Goal: Communication & Community: Answer question/provide support

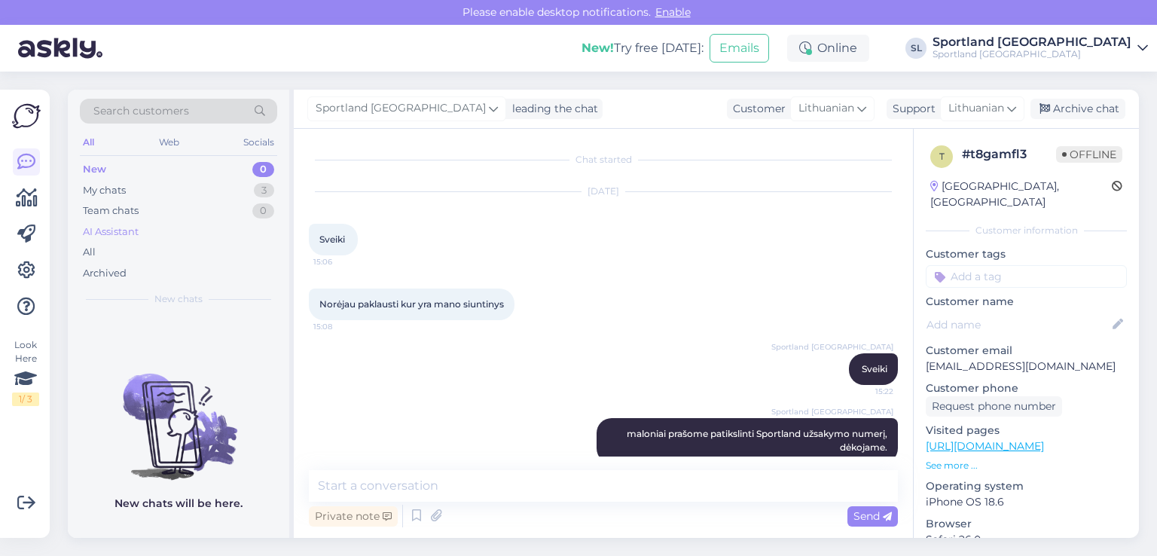
scroll to position [24, 0]
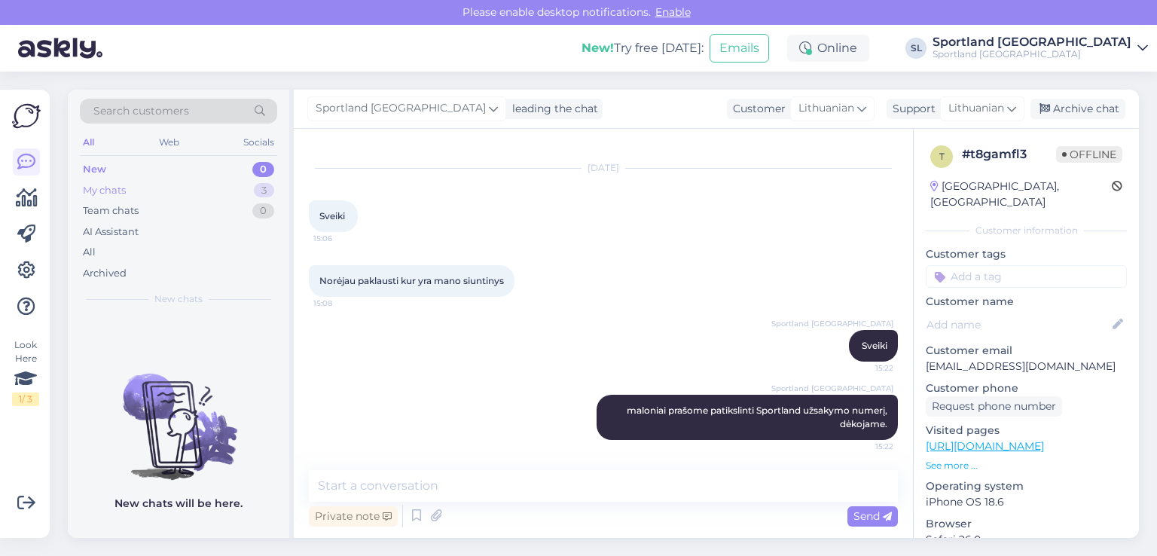
click at [196, 197] on div "My chats 3" at bounding box center [178, 190] width 197 height 21
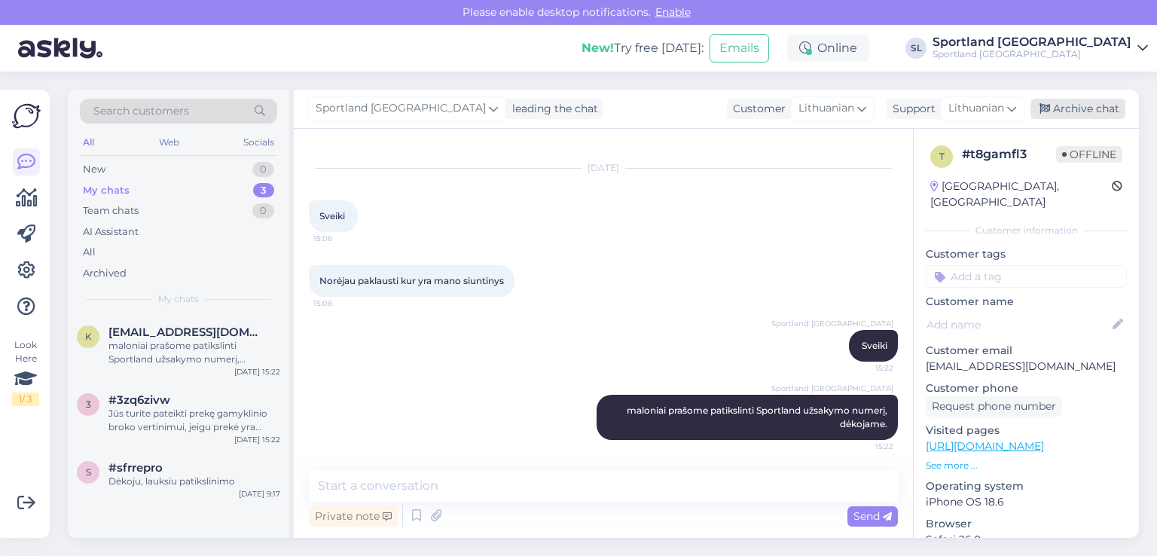
click at [1069, 108] on div "Archive chat" at bounding box center [1078, 109] width 95 height 20
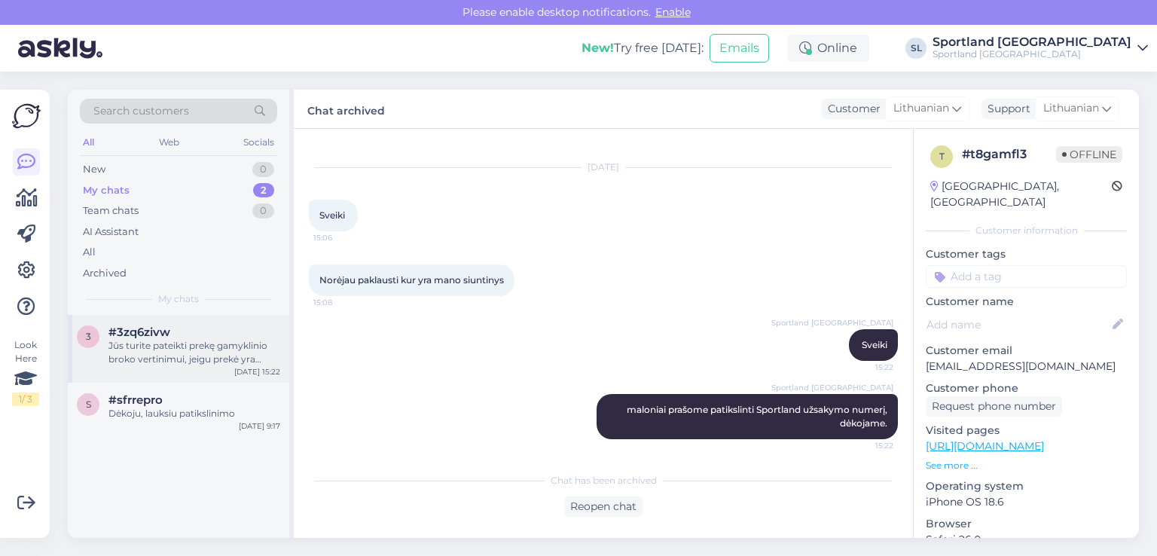
click at [186, 353] on div "Jūs turite pateikti prekę gamyklinio broko vertinimui, jeigu prekė yra įsigyta …" at bounding box center [195, 352] width 172 height 27
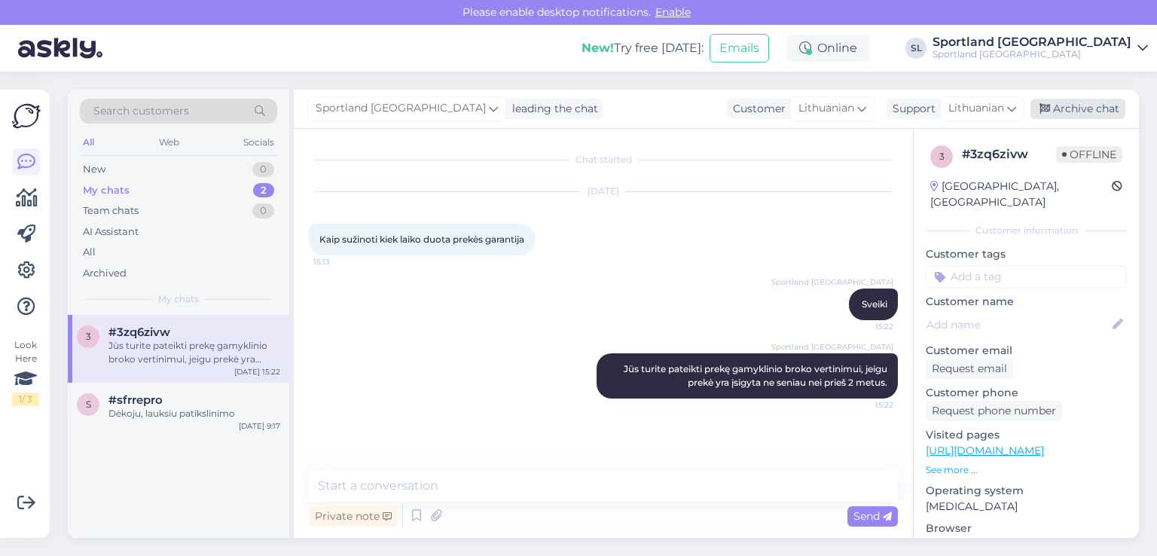
click at [1093, 107] on div "Archive chat" at bounding box center [1078, 109] width 95 height 20
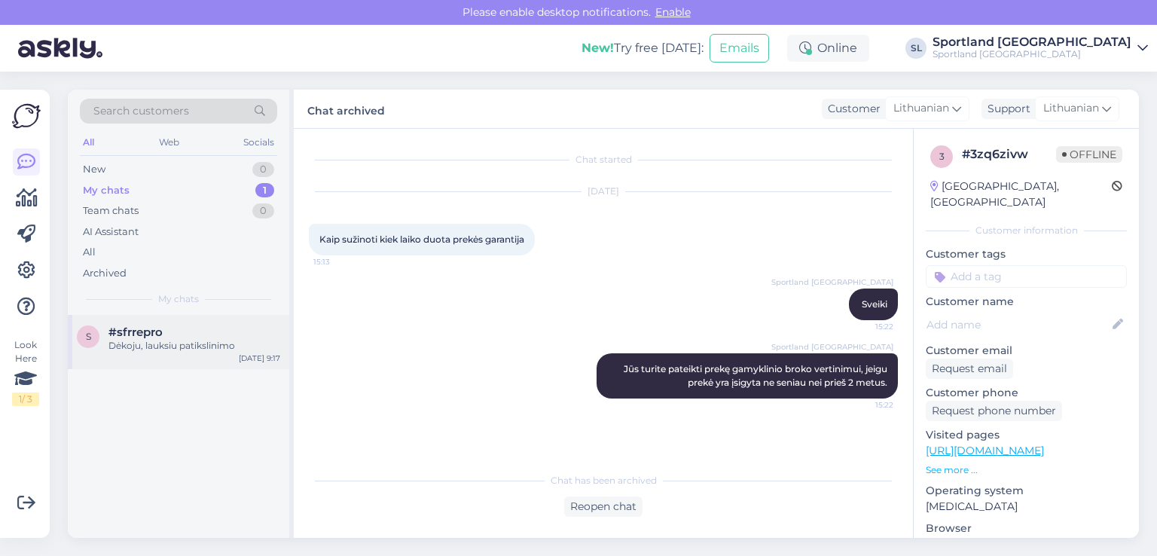
click at [154, 347] on div "Dėkoju, lauksiu patikslinimo" at bounding box center [195, 346] width 172 height 14
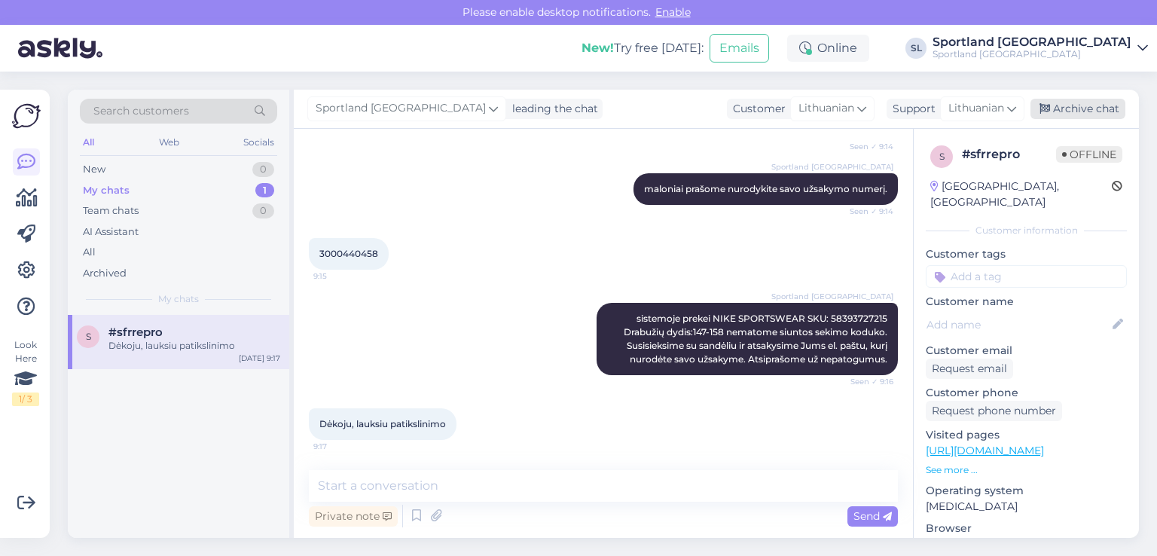
click at [1077, 109] on div "Archive chat" at bounding box center [1078, 109] width 95 height 20
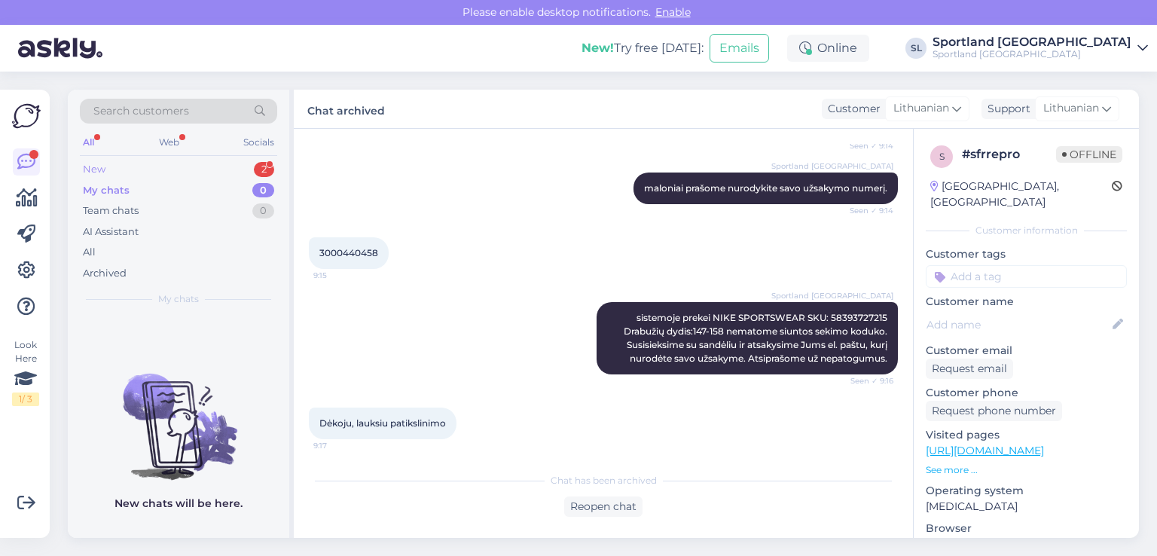
click at [177, 173] on div "New 2" at bounding box center [178, 169] width 197 height 21
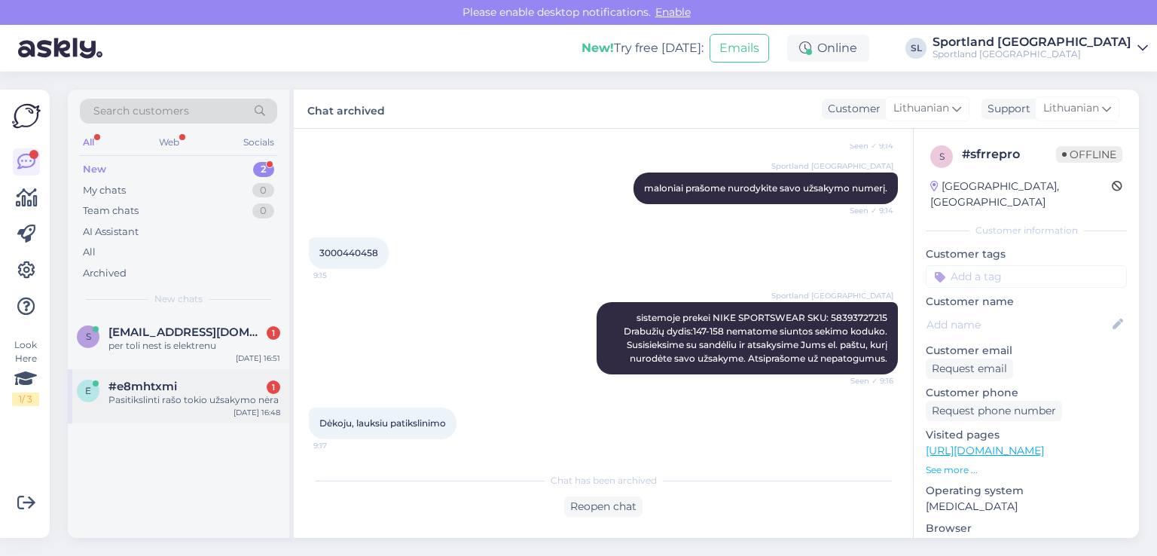
click at [164, 402] on div "Pasitikslinti rašo tokio užsakymo nėra" at bounding box center [195, 400] width 172 height 14
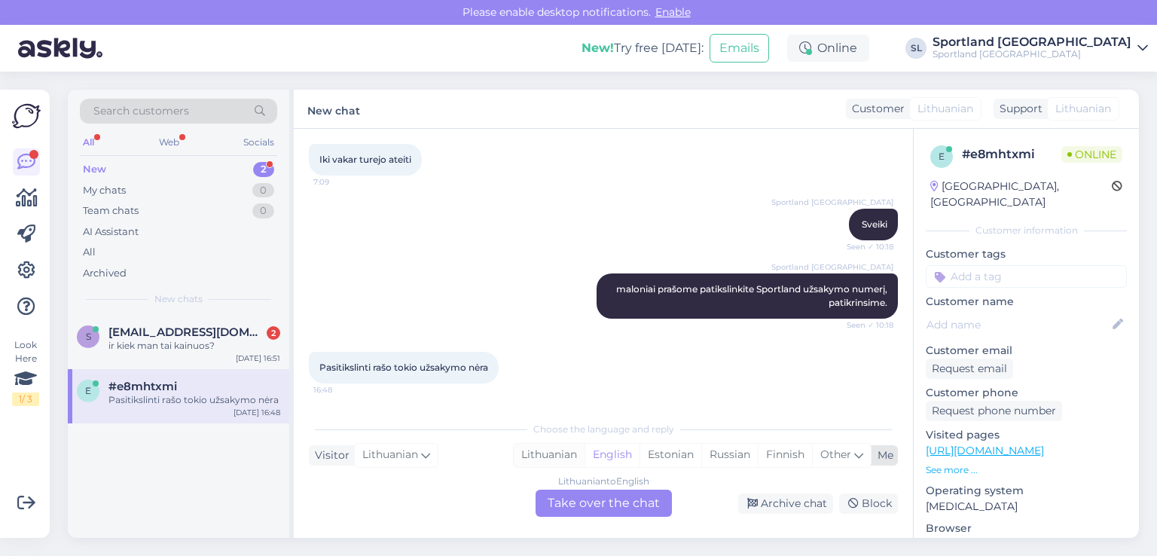
click at [539, 447] on div "Lithuanian" at bounding box center [549, 455] width 71 height 23
click at [591, 501] on div "Lithuanian to Lithuanian Take over the chat" at bounding box center [604, 503] width 136 height 27
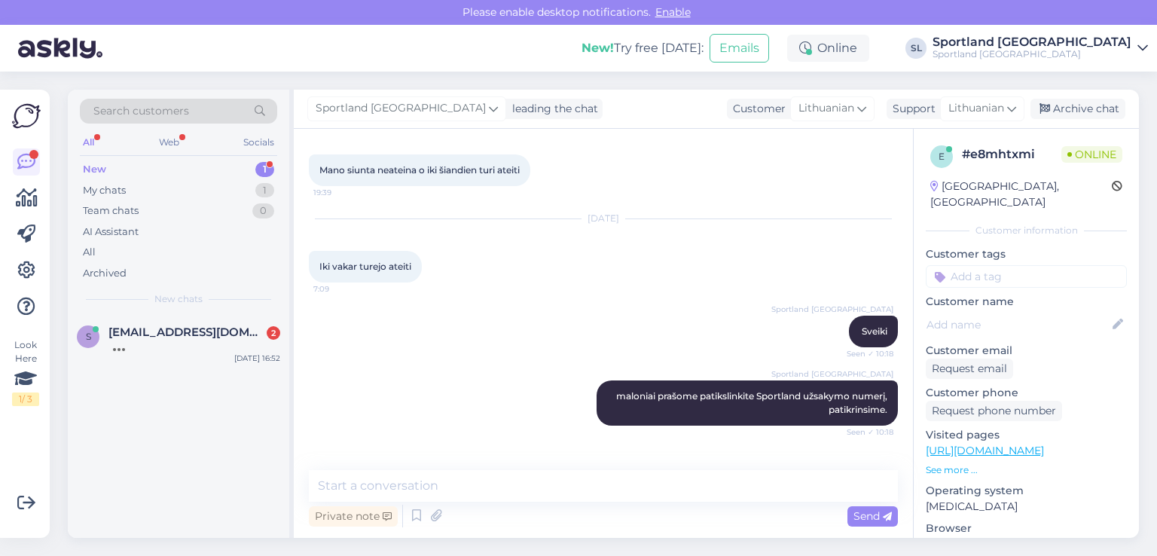
scroll to position [120, 0]
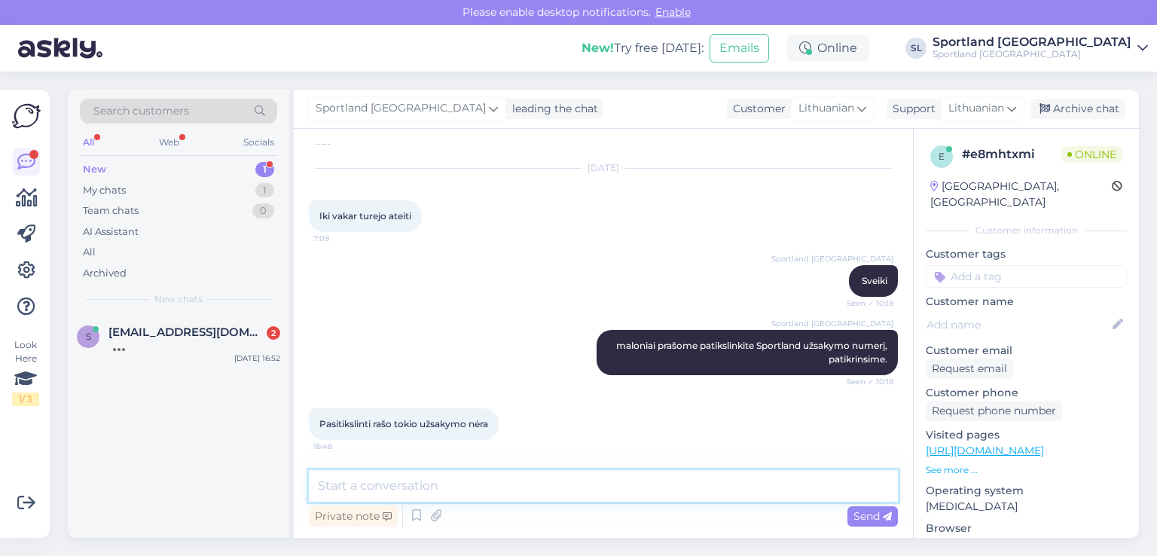
click at [567, 495] on textarea at bounding box center [603, 486] width 589 height 32
type textarea "nelabai suprantame Jūsų."
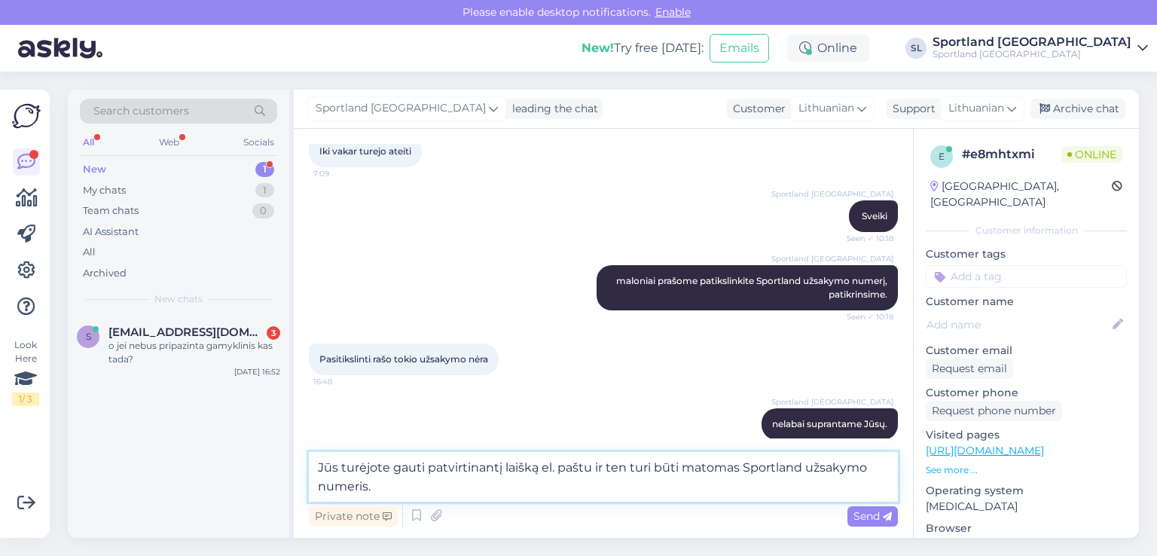
type textarea "Jūs turėjote gauti patvirtinantį laišką el. paštu ir ten turi būti matomas Spor…"
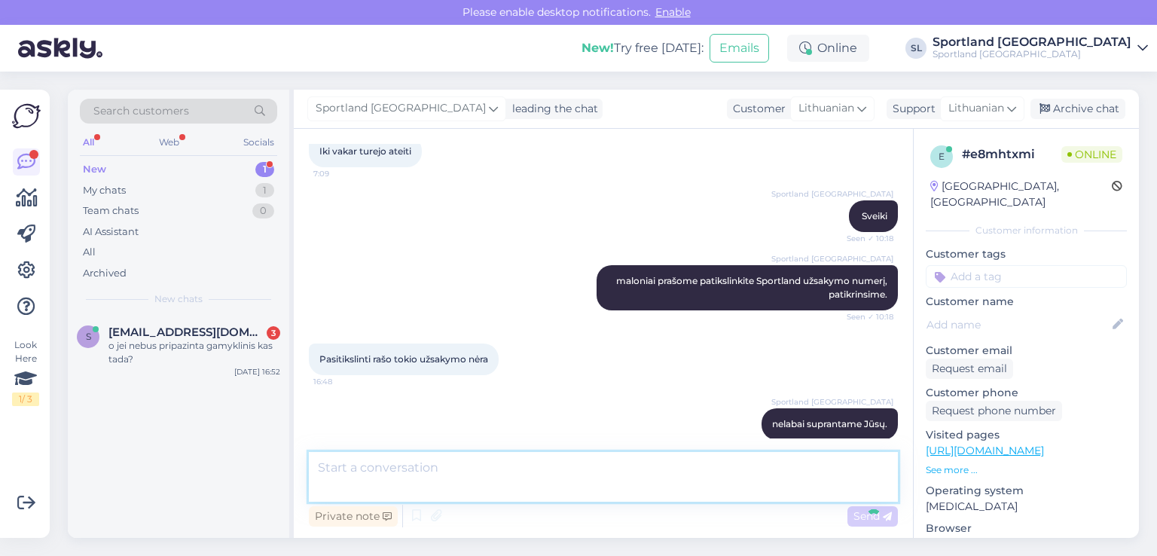
scroll to position [263, 0]
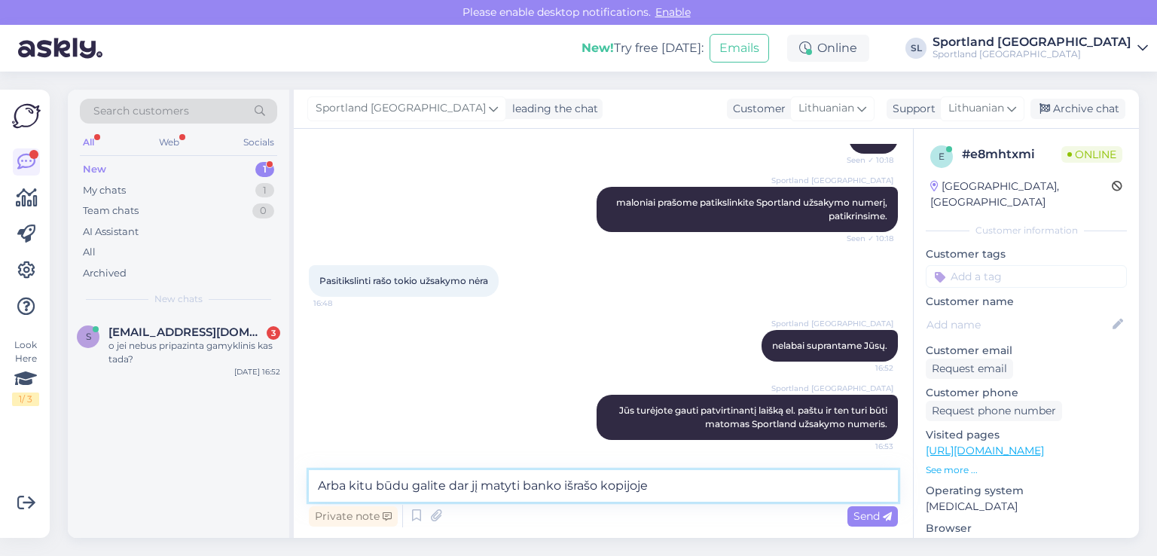
type textarea "Arba kitu būdu galite dar jį matyti banko išrašo kopijoje."
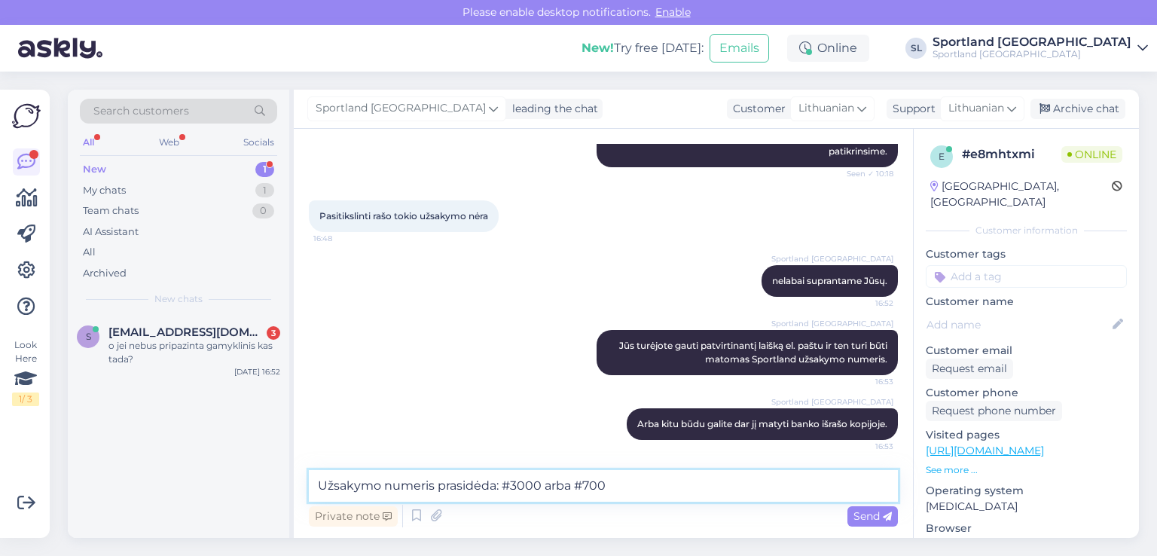
type textarea "Užsakymo numeris prasidėda: #3000 arba #7000"
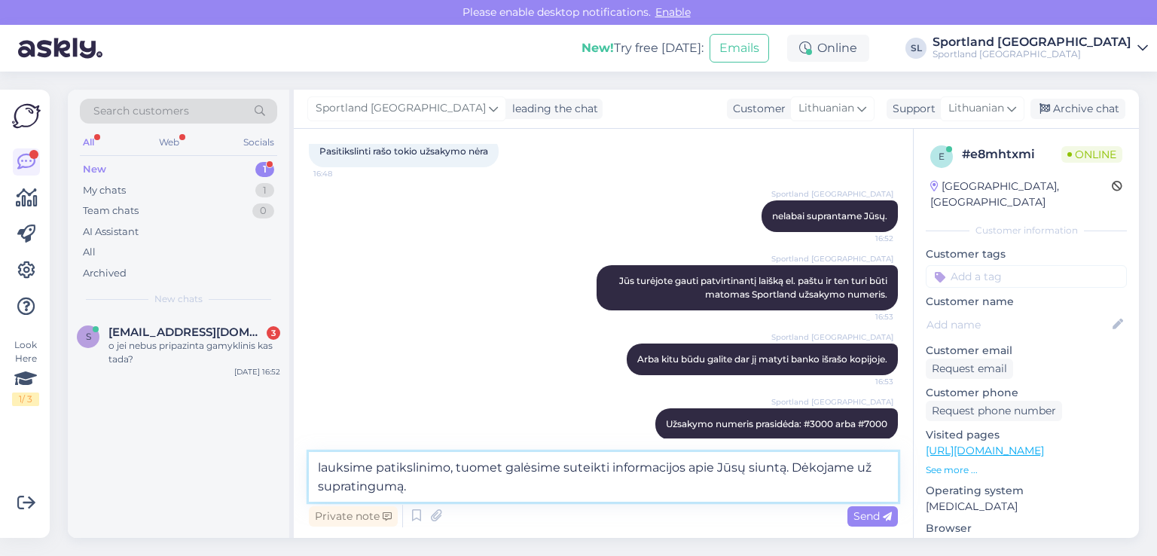
type textarea "lauksime patikslinimo, tuomet galėsime suteikti informacijos apie Jūsų siuntą. …"
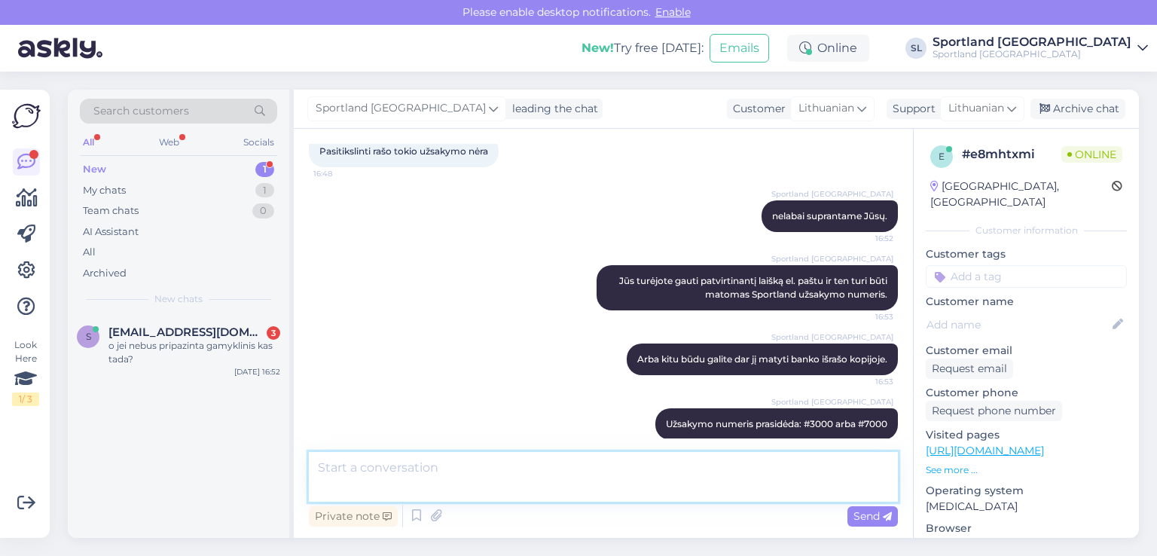
scroll to position [471, 0]
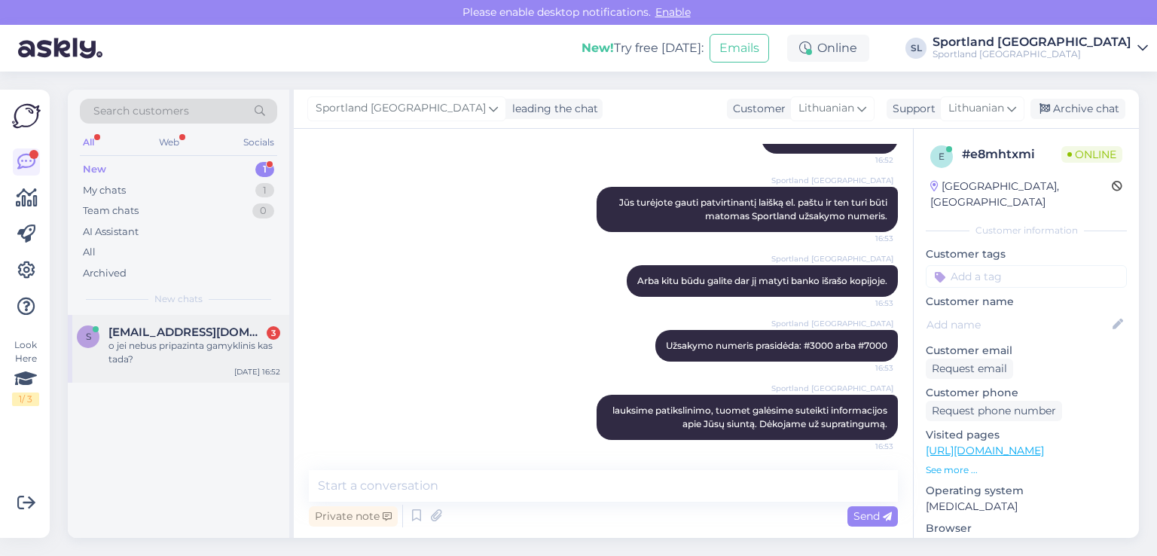
click at [196, 362] on div "o jei nebus pripazinta gamyklinis kas tada?" at bounding box center [195, 352] width 172 height 27
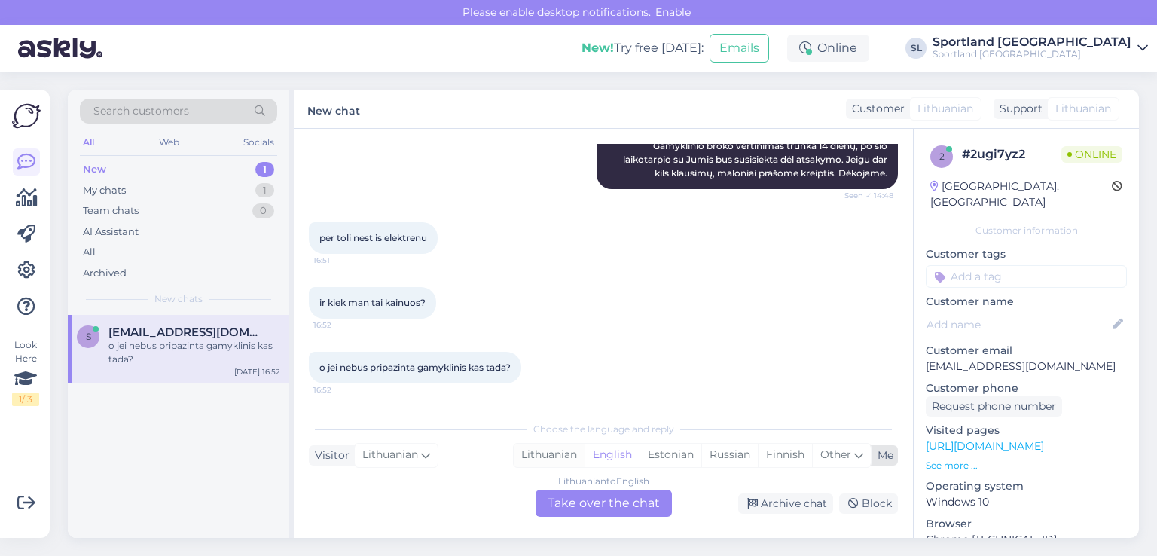
click at [558, 459] on div "Lithuanian" at bounding box center [549, 455] width 71 height 23
click at [562, 509] on div "Lithuanian to Lithuanian Take over the chat" at bounding box center [604, 503] width 136 height 27
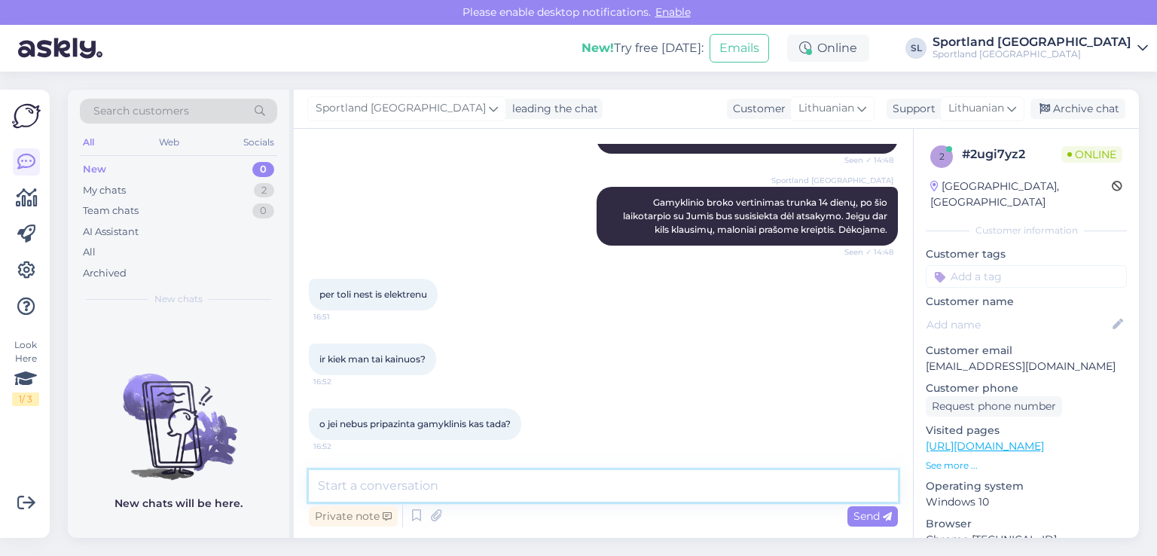
click at [561, 484] on textarea at bounding box center [603, 486] width 589 height 32
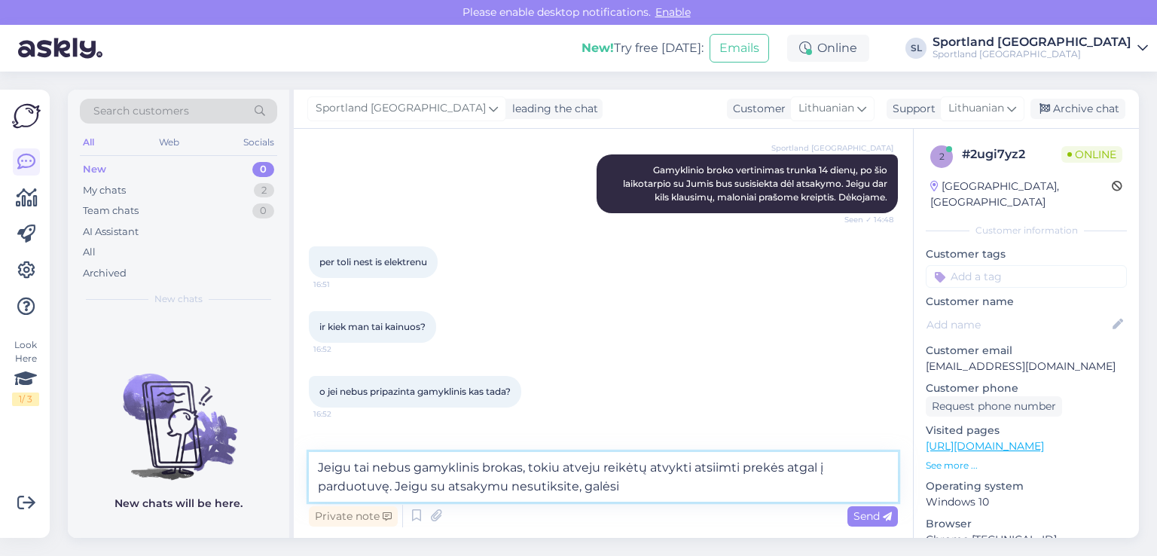
scroll to position [552, 0]
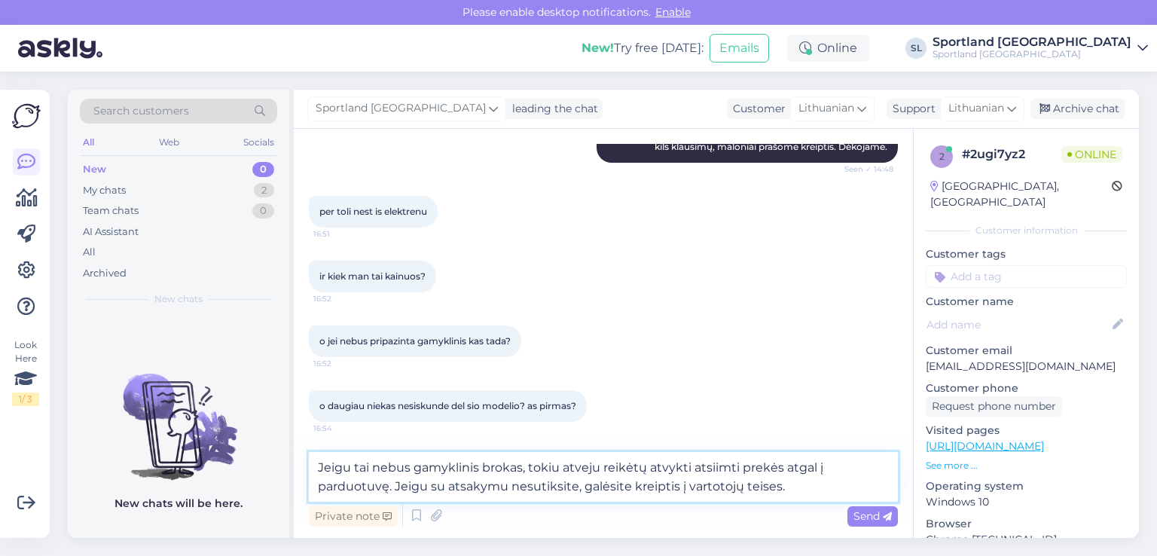
type textarea "Jeigu tai nebus gamyklinis brokas, tokiu atveju reikėtų atvykti atsiimti prekės…"
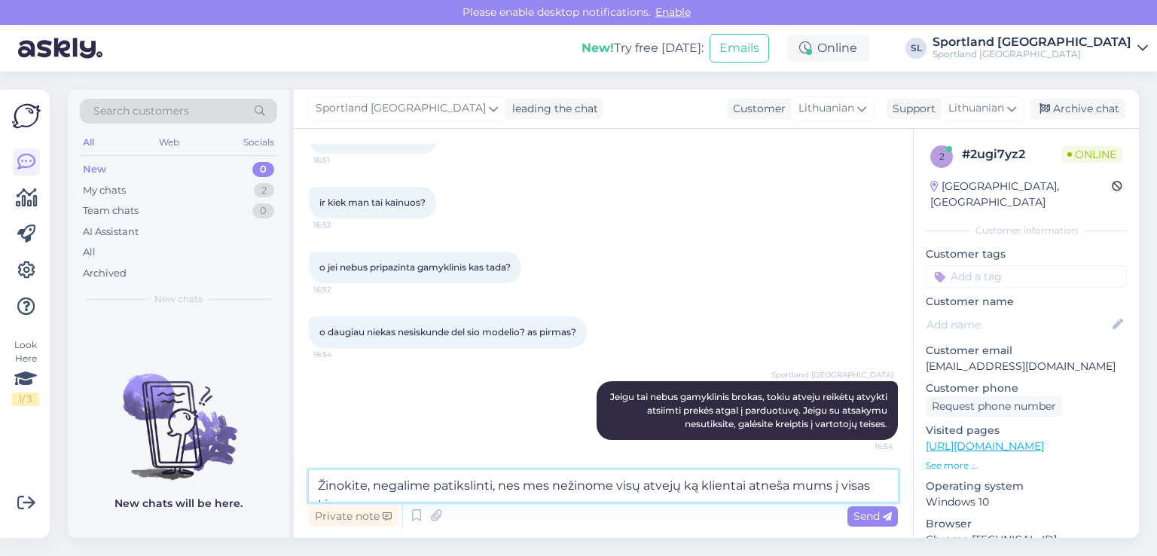
scroll to position [645, 0]
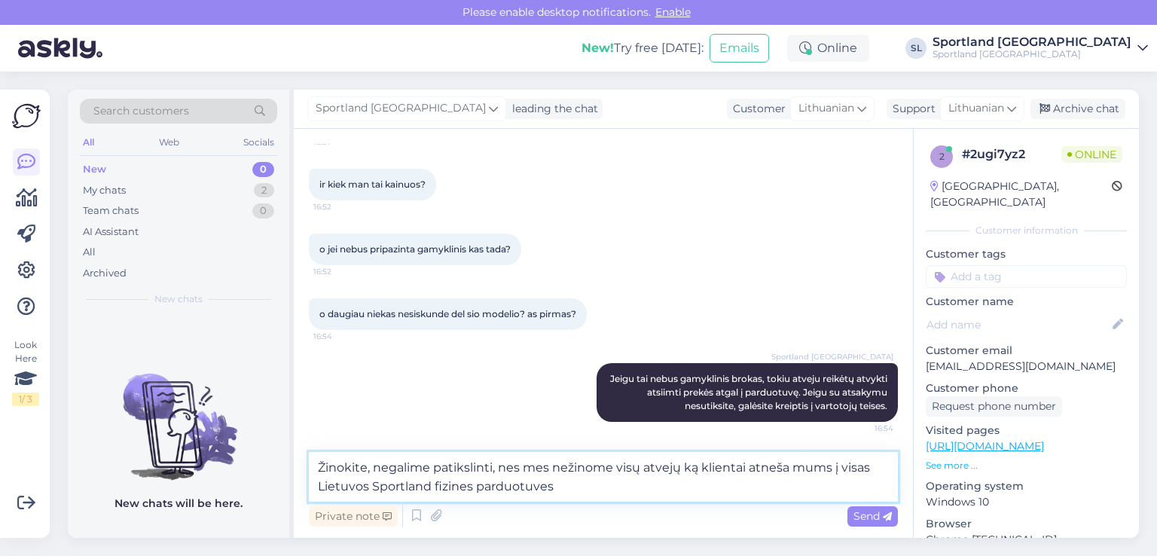
type textarea "Žinokite, negalime patikslinti, nes mes nežinome visų atvejų ką klientai atneša…"
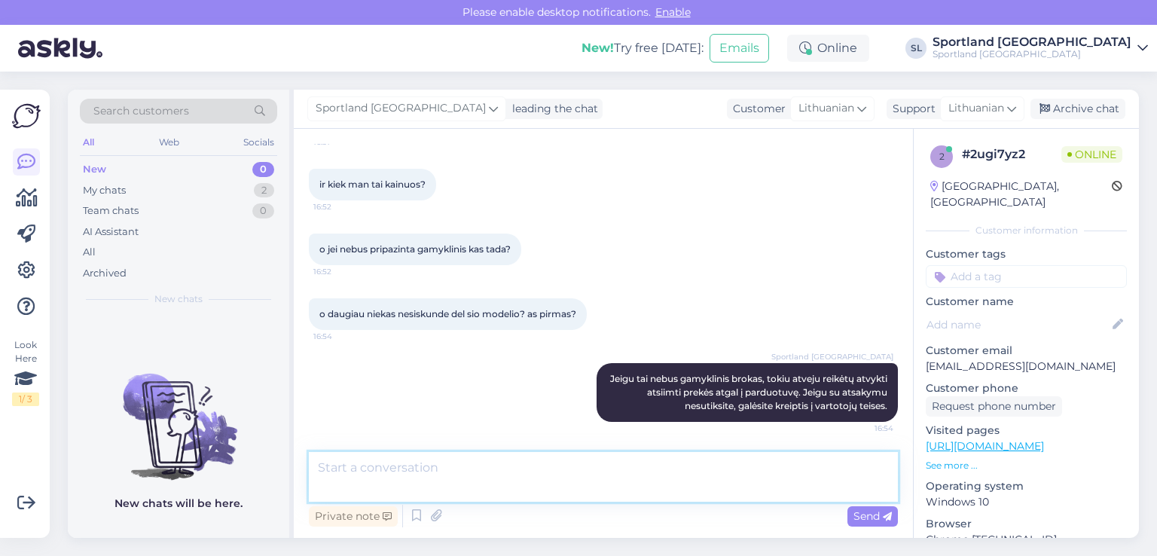
scroll to position [718, 0]
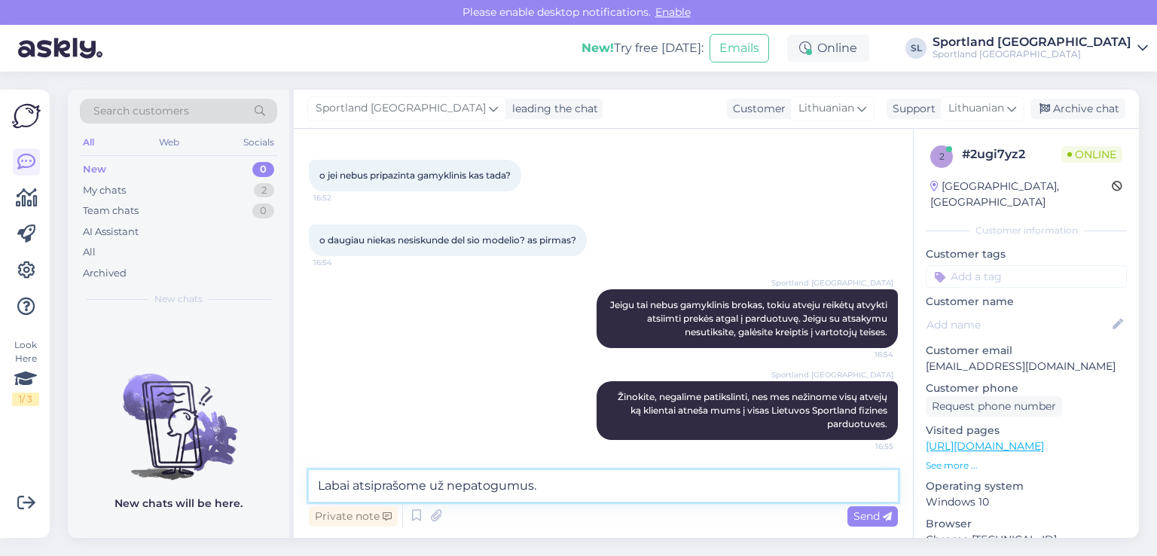
type textarea "Labai atsiprašome už nepatogumus."
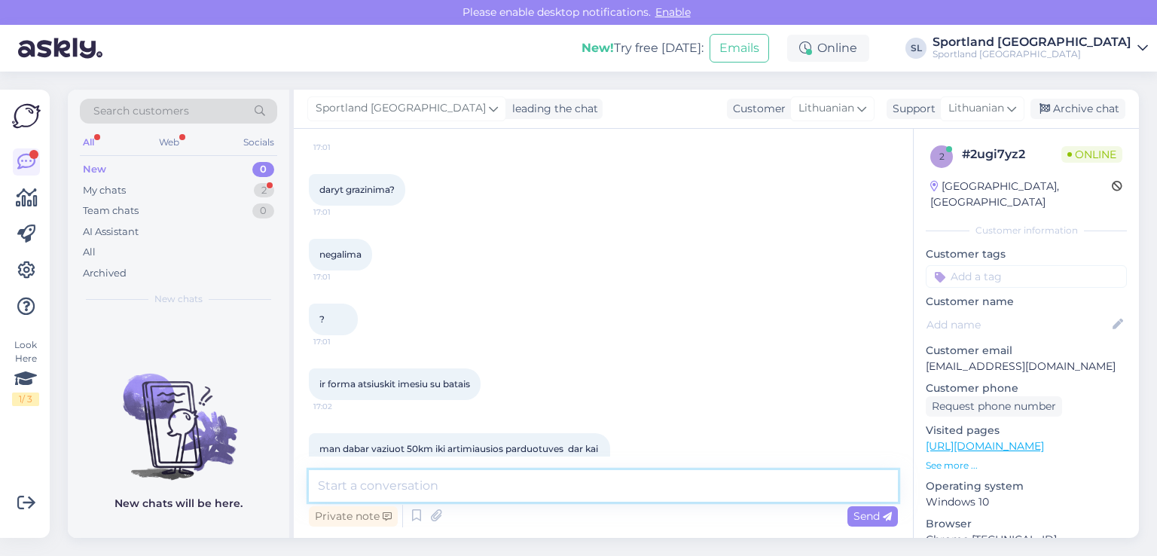
scroll to position [1250, 0]
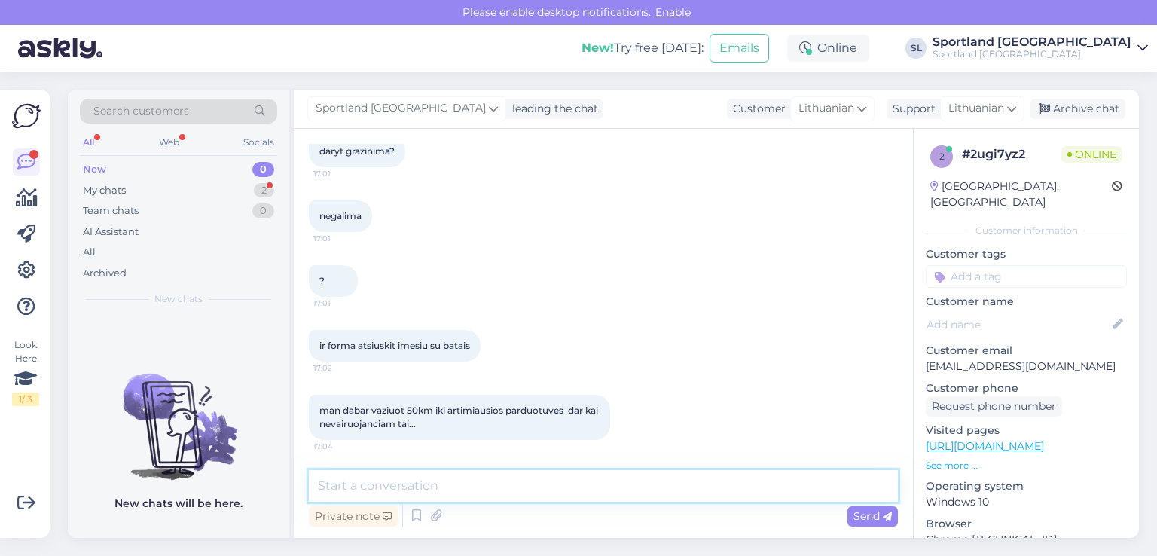
click at [454, 472] on textarea at bounding box center [603, 486] width 589 height 32
type textarea "Atsiųsime Jums el. paštu Omniva paštomato grąžinimo kodą."
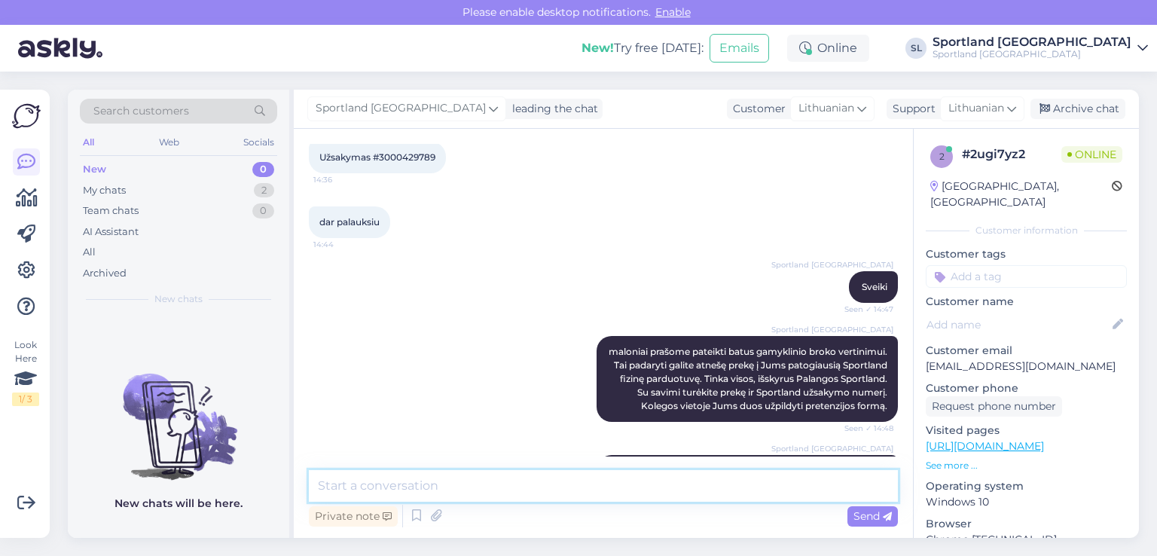
scroll to position [124, 0]
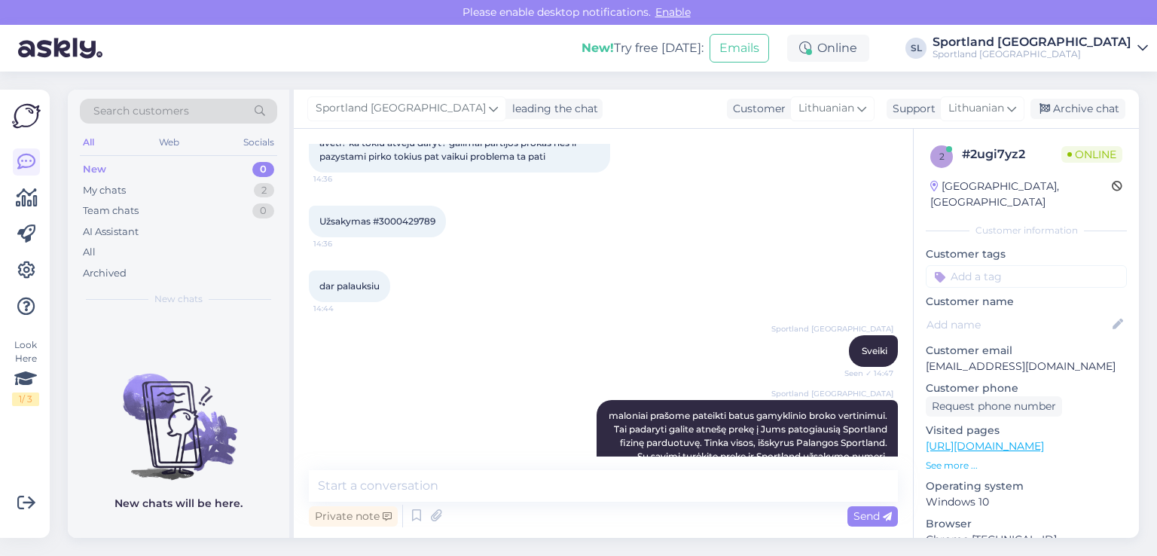
click at [413, 229] on div "Užsakymas #3000429789 14:36" at bounding box center [377, 222] width 137 height 32
click at [415, 223] on span "Užsakymas #3000429789" at bounding box center [377, 220] width 116 height 11
copy div "3000429789 14:36"
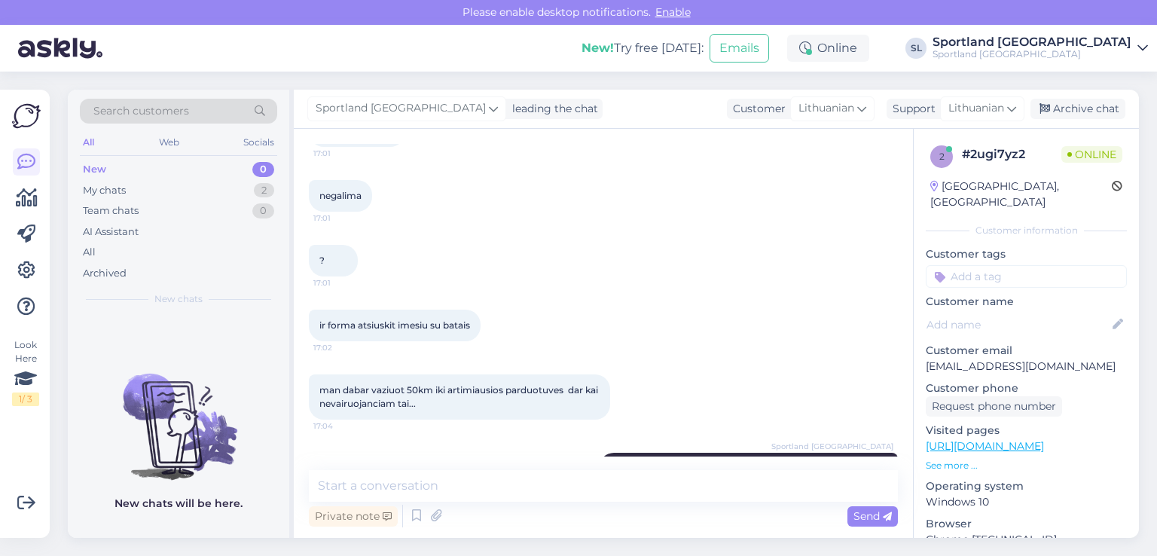
scroll to position [1328, 0]
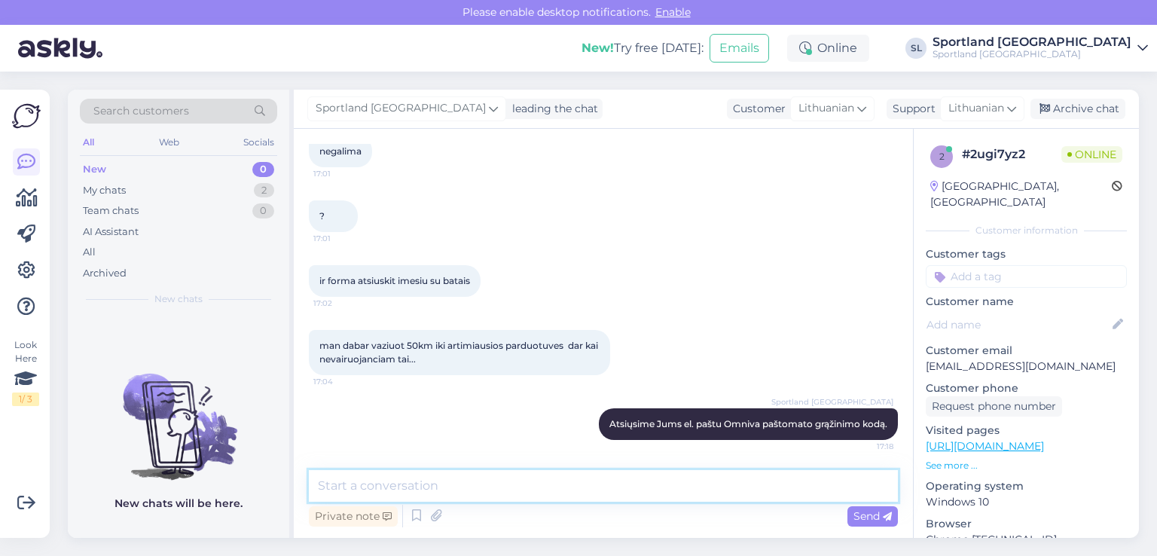
click at [460, 492] on textarea at bounding box center [603, 486] width 589 height 32
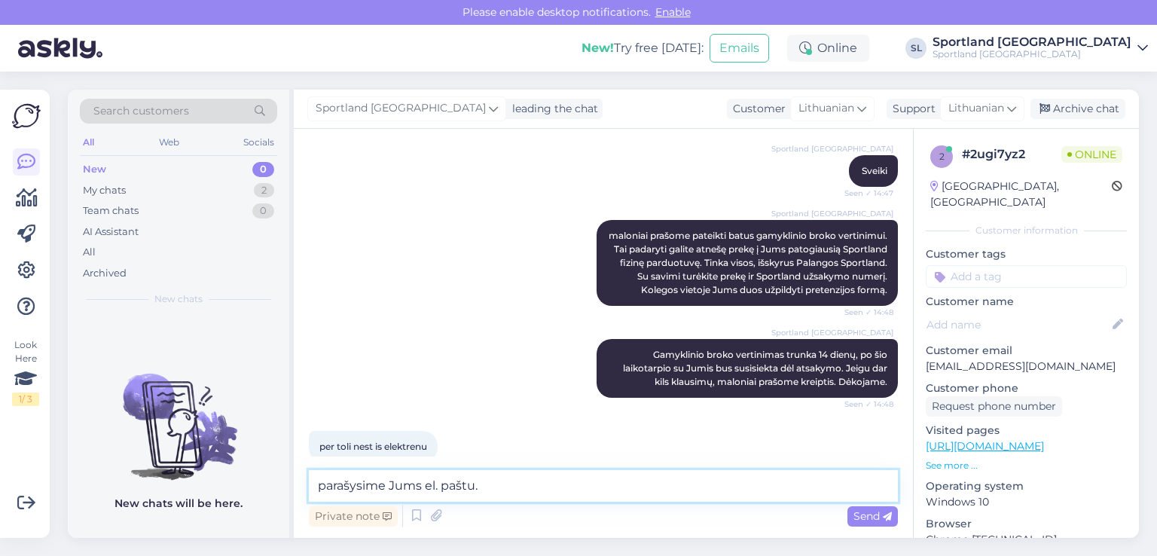
scroll to position [123, 0]
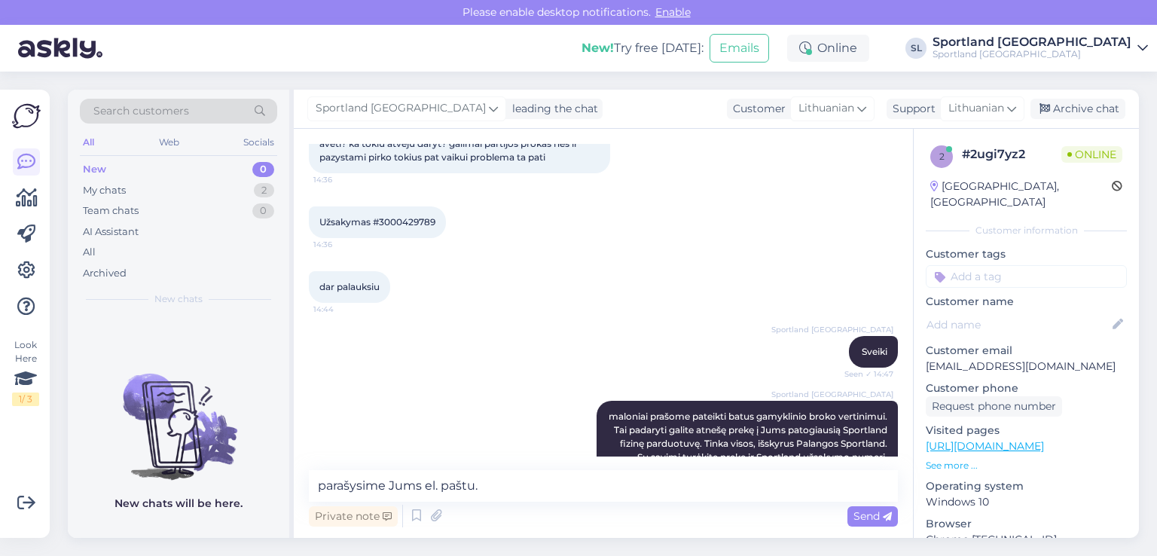
click at [404, 227] on span "Užsakymas #3000429789" at bounding box center [377, 221] width 116 height 11
copy div "3000429789 14:36"
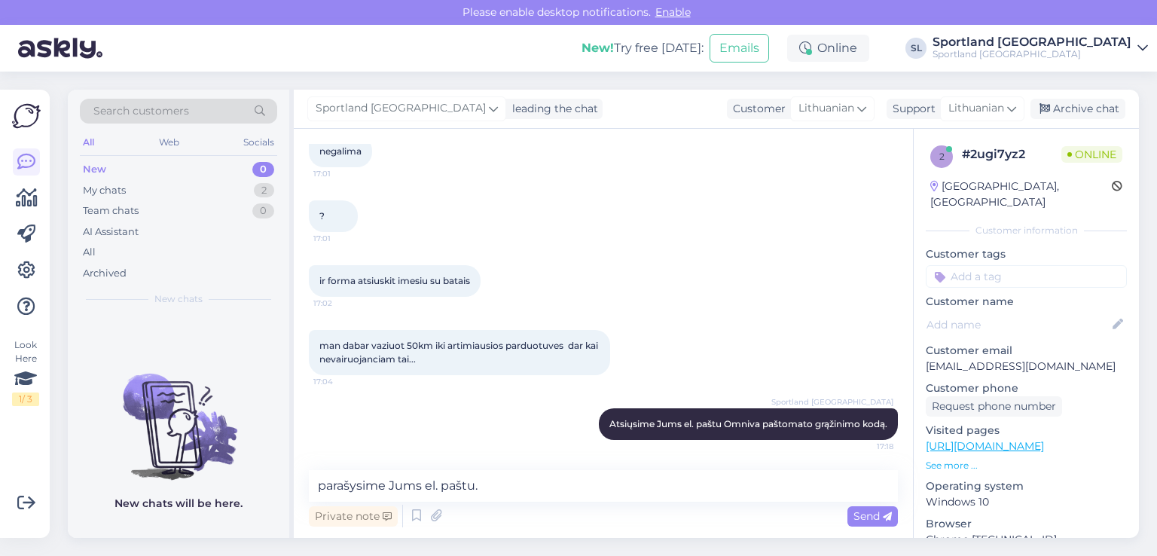
scroll to position [1328, 0]
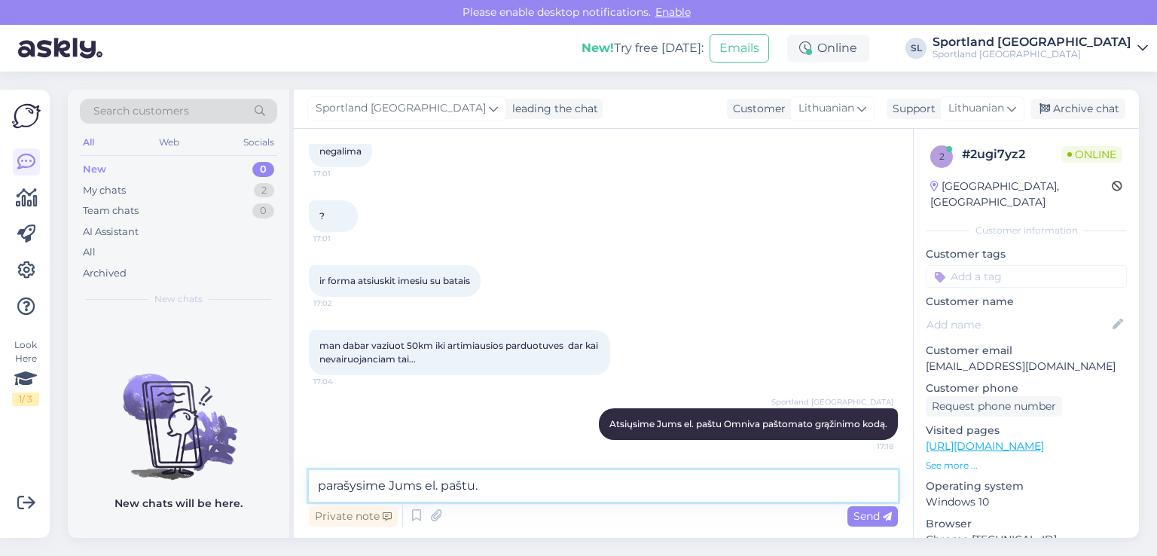
click at [512, 486] on textarea "parašysime Jums el. paštu." at bounding box center [603, 486] width 589 height 32
paste textarea "[EMAIL_ADDRESS][DOMAIN_NAME]"
type textarea "parašysime Jums el. paštu. [EMAIL_ADDRESS][DOMAIN_NAME]"
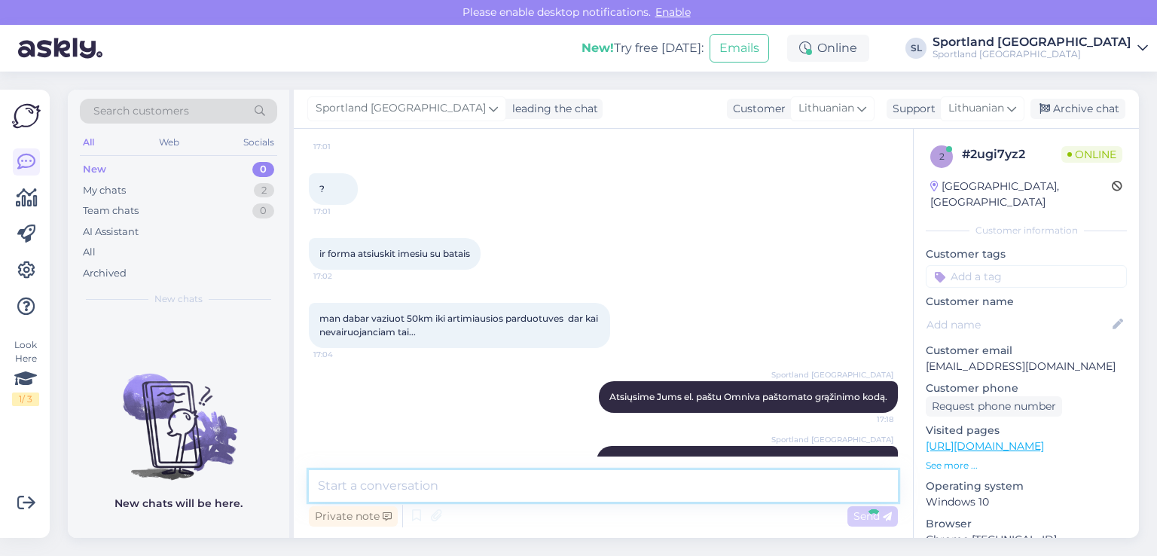
scroll to position [1393, 0]
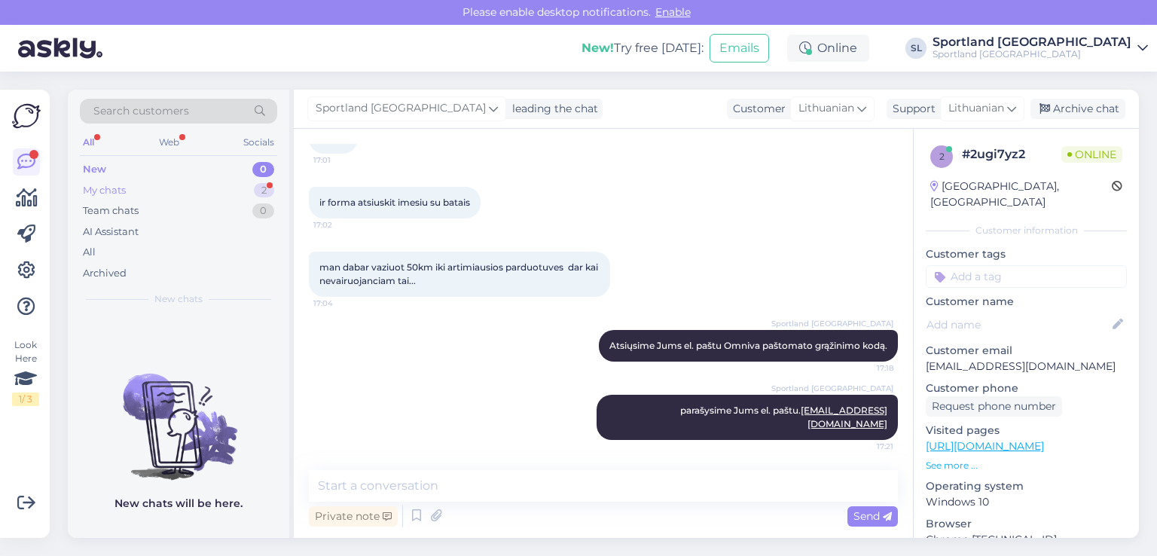
click at [221, 191] on div "My chats 2" at bounding box center [178, 190] width 197 height 21
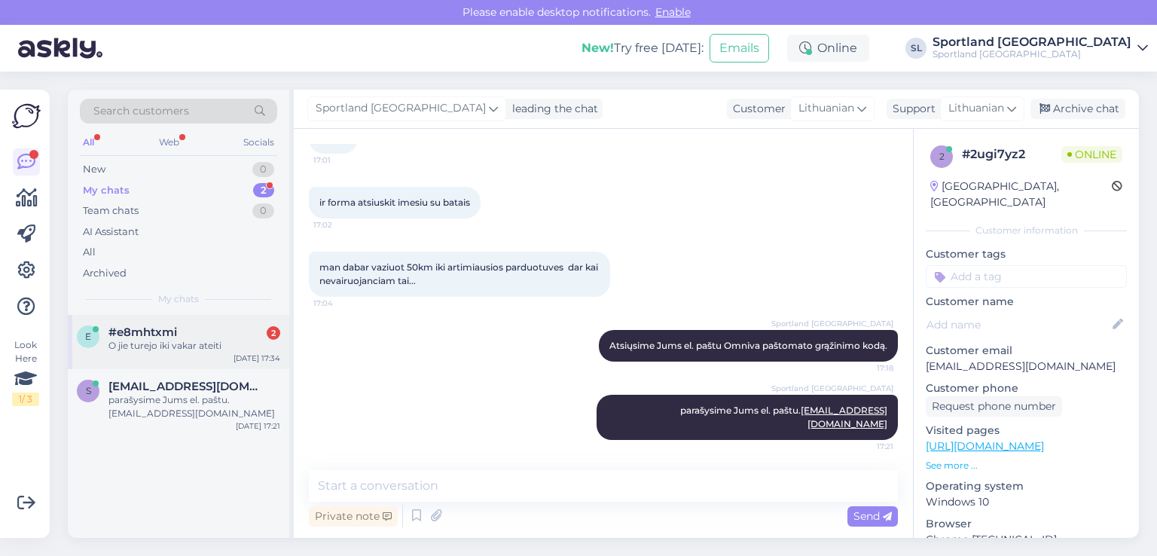
click at [163, 337] on span "#e8mhtxmi" at bounding box center [143, 333] width 69 height 14
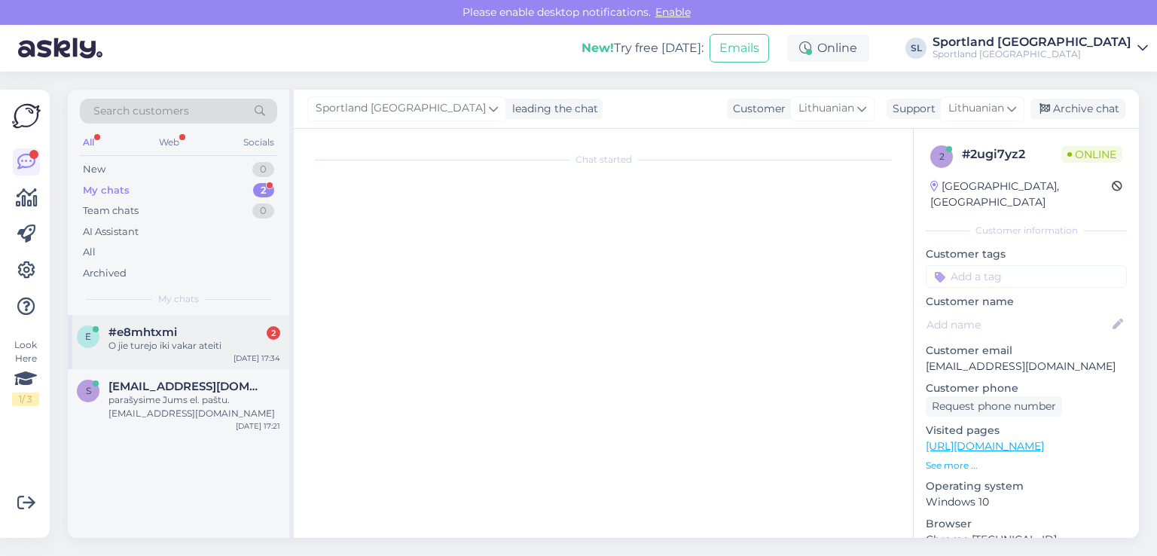
click at [163, 337] on span "#e8mhtxmi" at bounding box center [143, 333] width 69 height 14
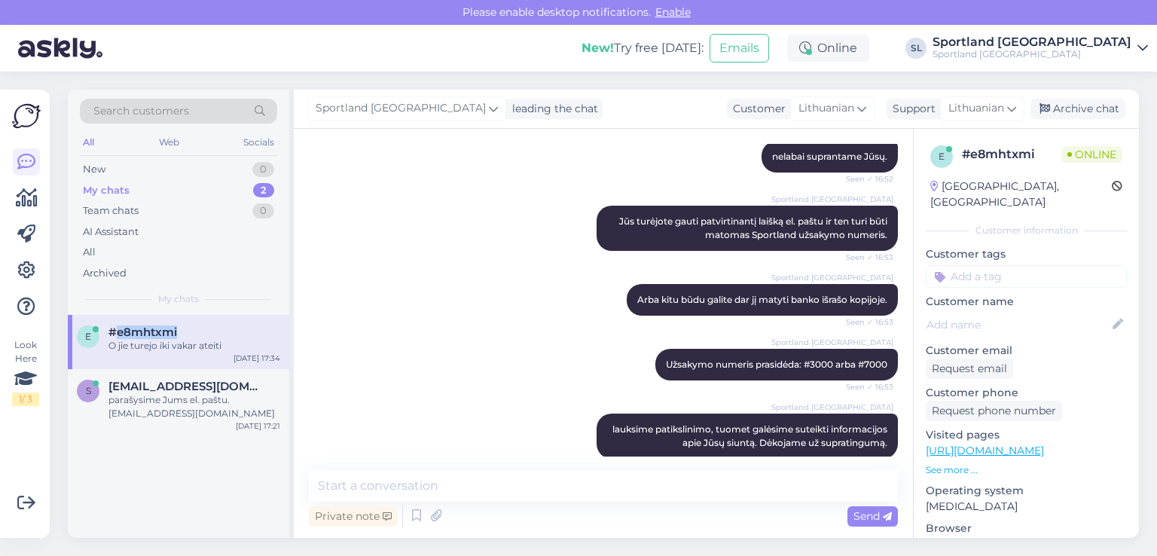
scroll to position [614, 0]
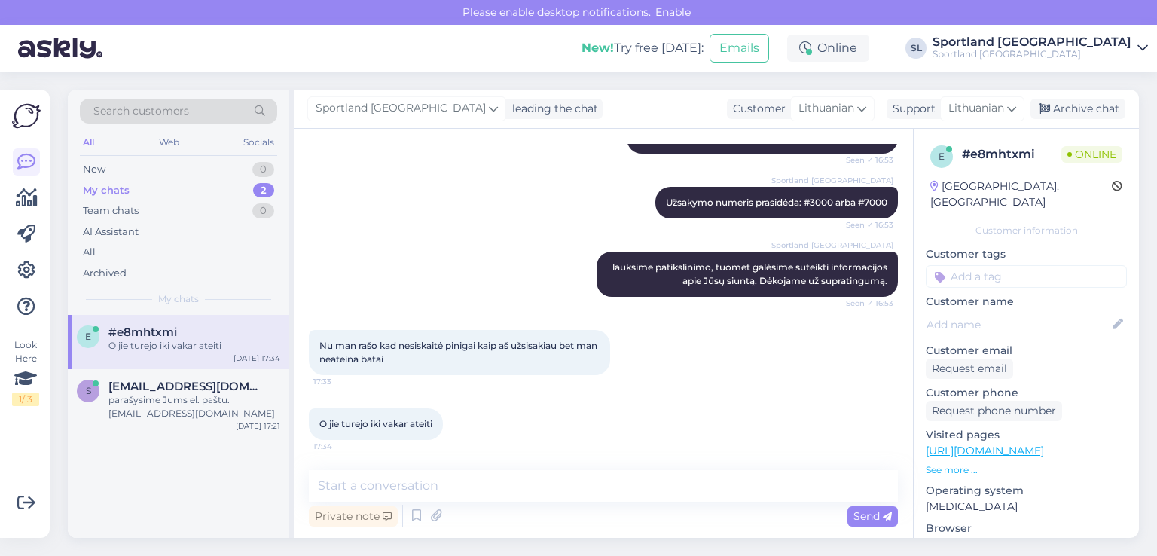
click at [544, 369] on div "Nu man rašo kad nesiskaitė pinigai kaip aš užsisakiau bet man neateina batai 17…" at bounding box center [459, 352] width 301 height 45
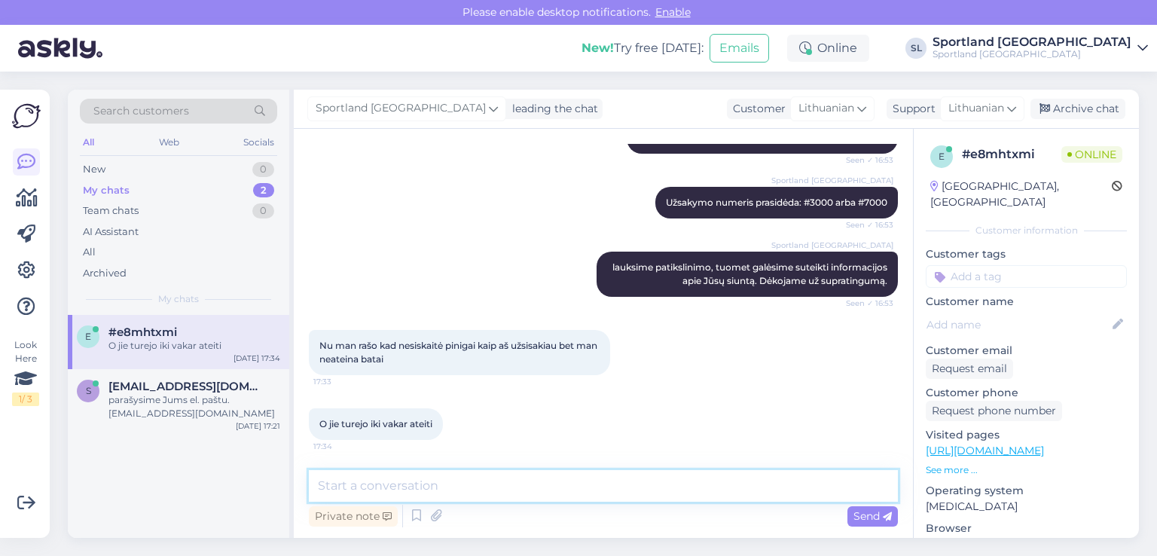
click at [478, 491] on textarea at bounding box center [603, 486] width 589 height 32
type textarea "Ar teisingai supratome, kad Jums nenuskaitė pinigų už Jūsų užsakymą?"
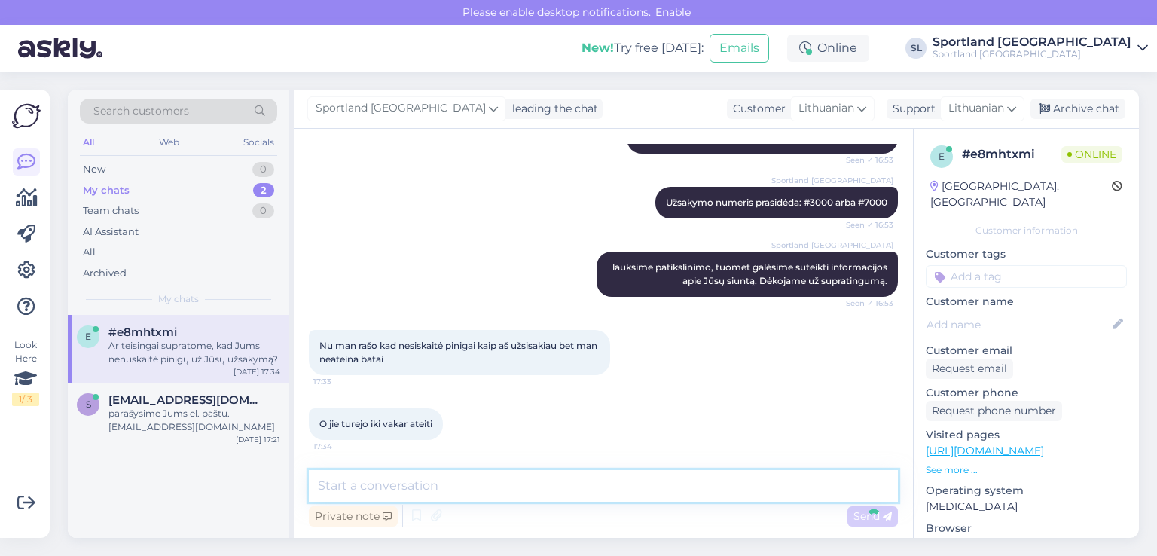
scroll to position [693, 0]
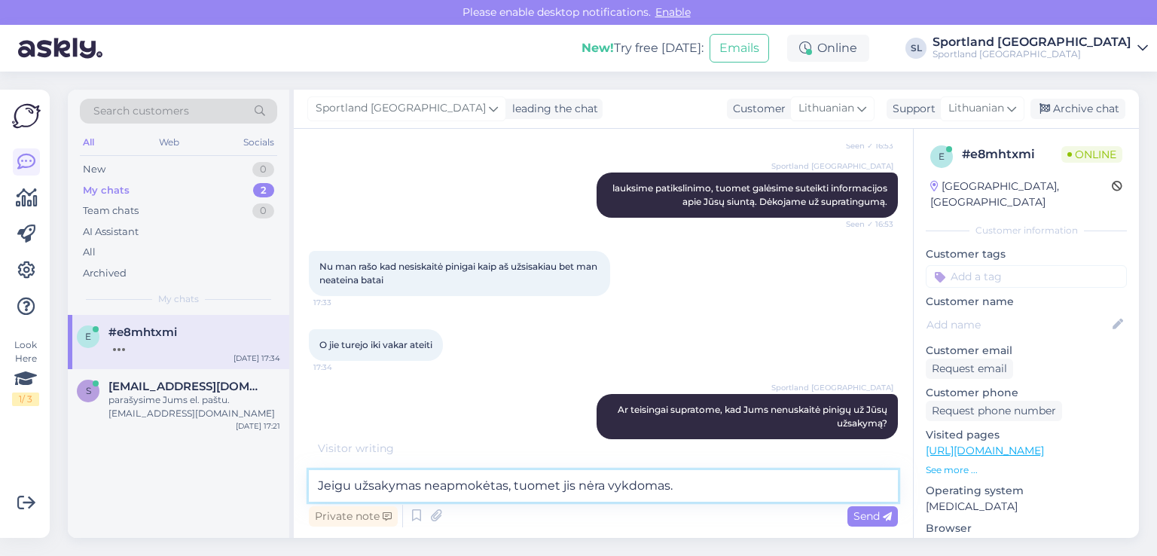
type textarea "Jeigu užsakymas neapmokėtas, tuomet jis nėra vykdomas."
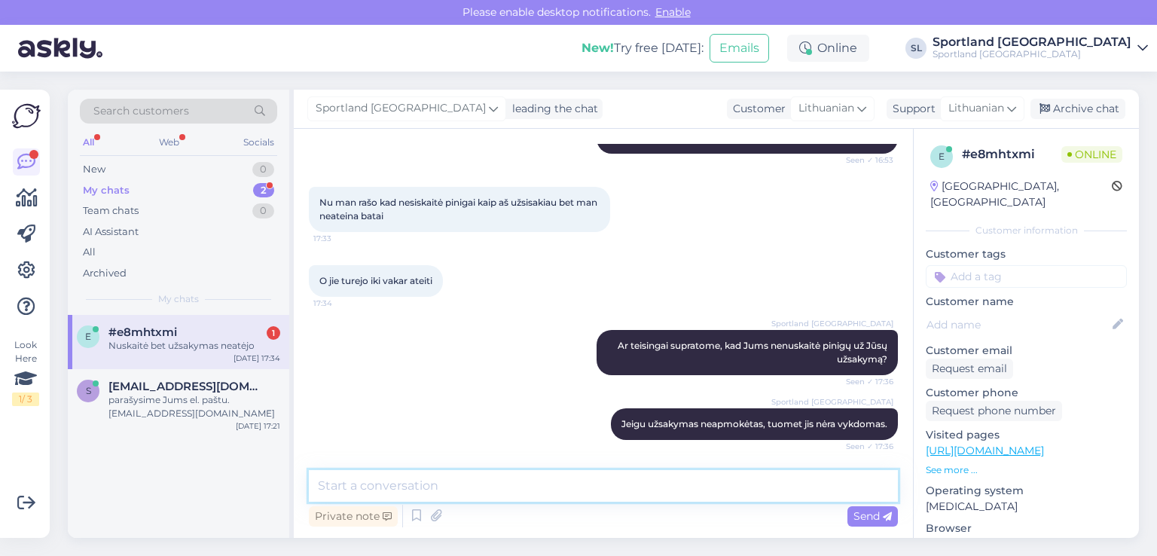
scroll to position [823, 0]
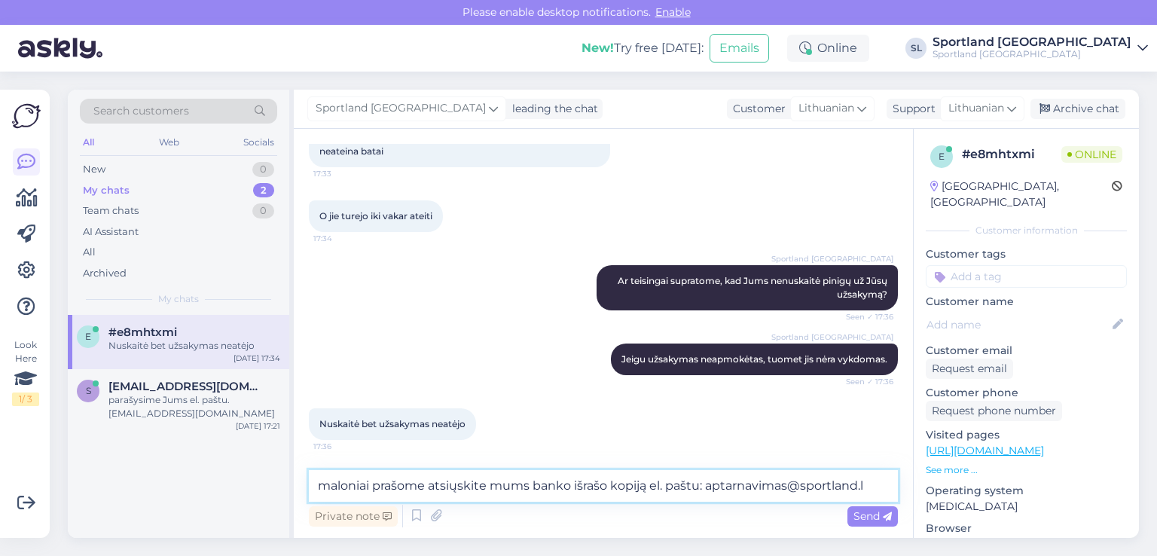
type textarea "maloniai prašome atsiųskite mums banko išrašo kopiją el. paštu: [EMAIL_ADDRESS]…"
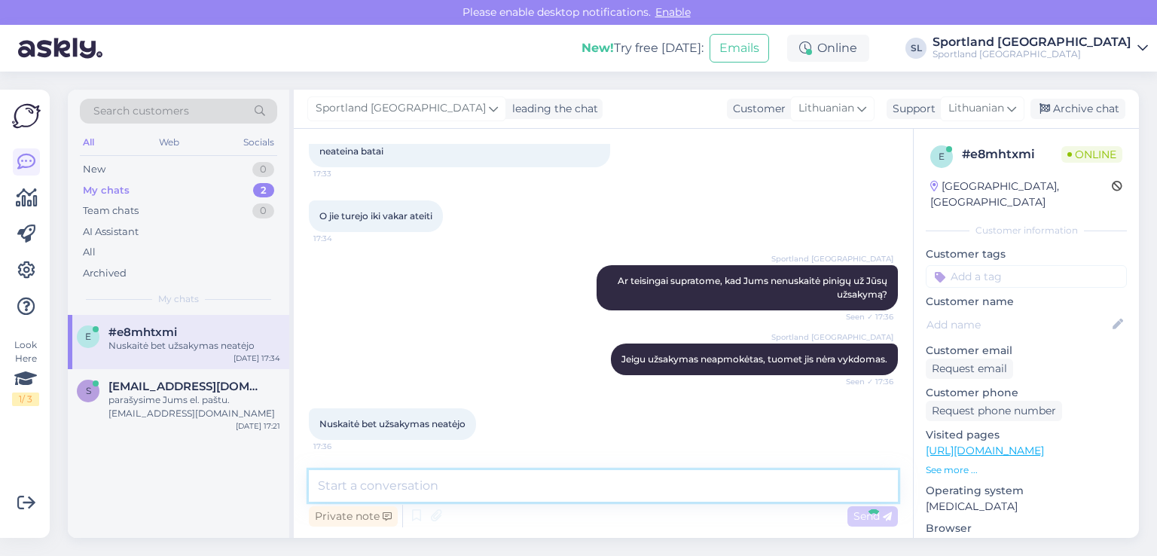
scroll to position [901, 0]
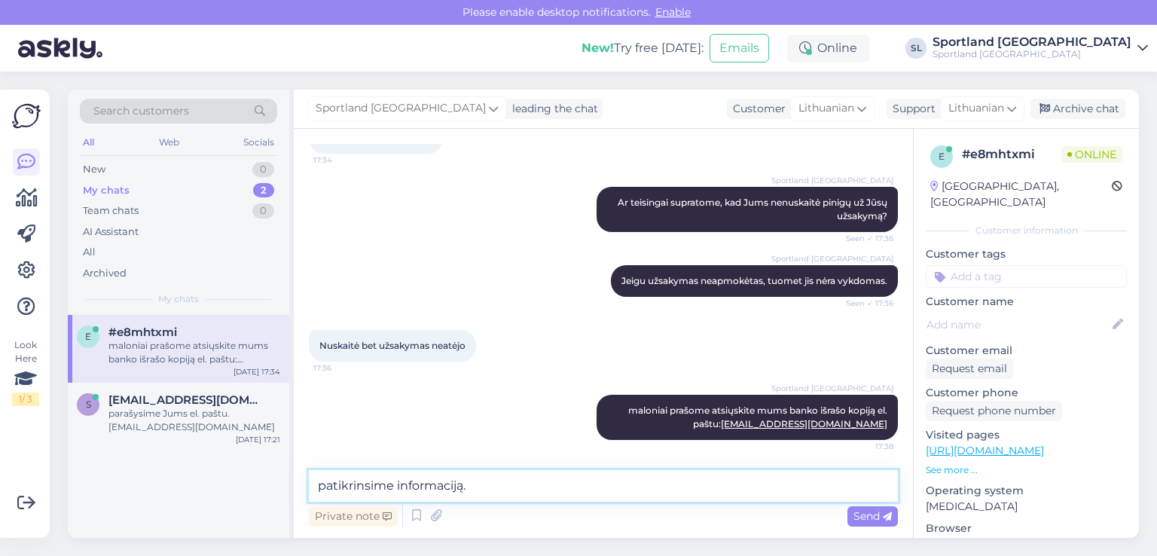
type textarea "patikrinsime informaciją."
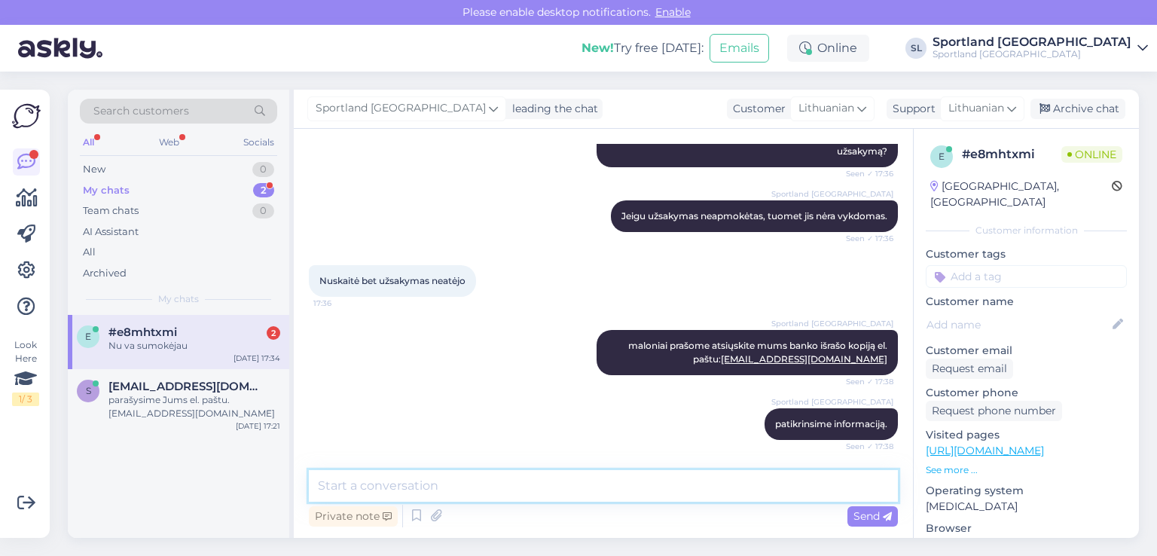
scroll to position [1125, 0]
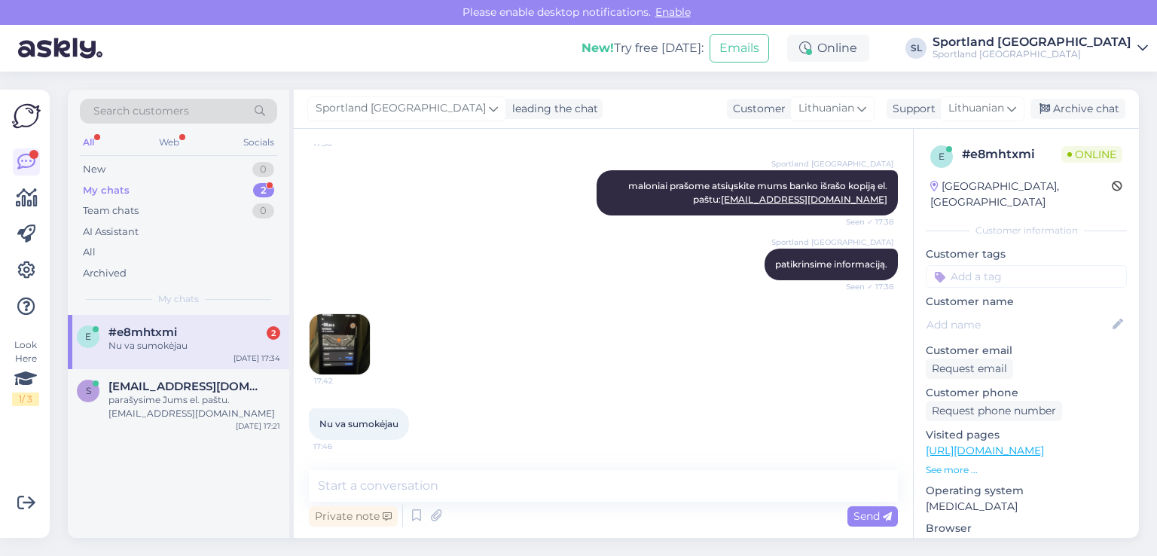
click at [353, 330] on img at bounding box center [340, 344] width 60 height 60
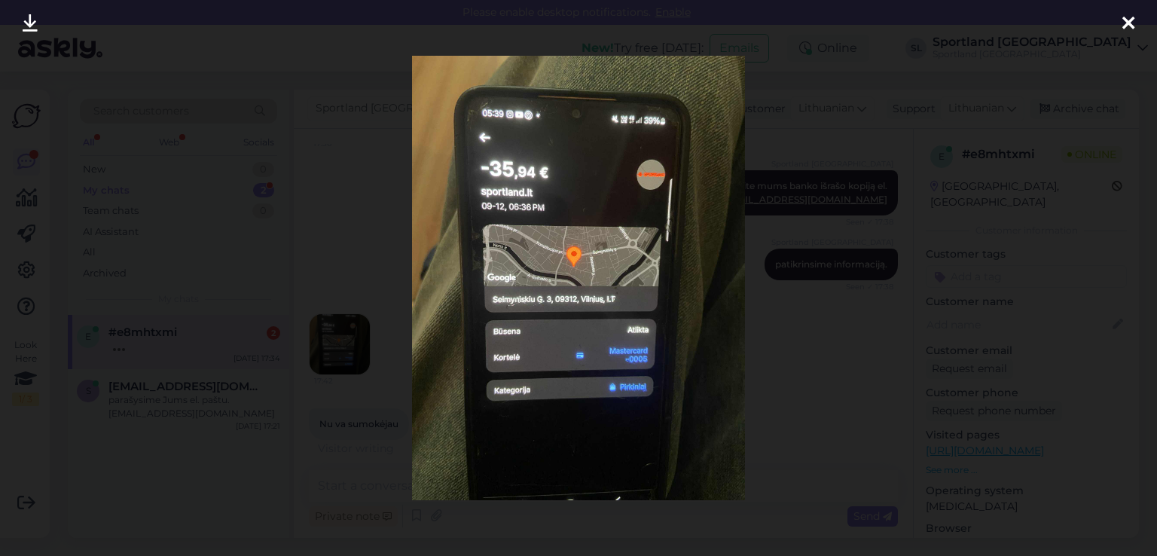
scroll to position [1141, 0]
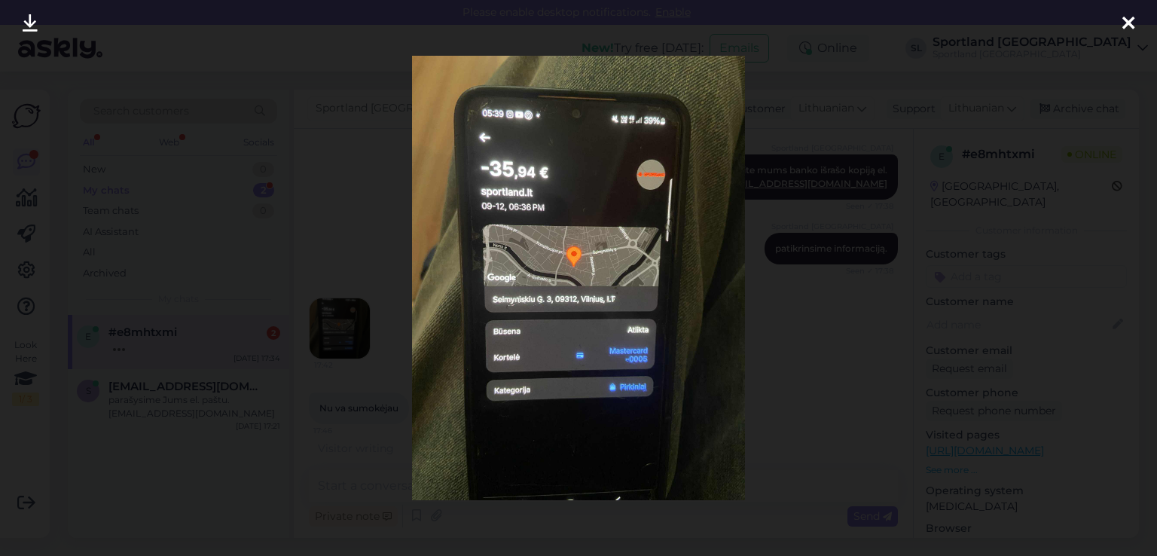
click at [1131, 19] on icon at bounding box center [1129, 24] width 12 height 20
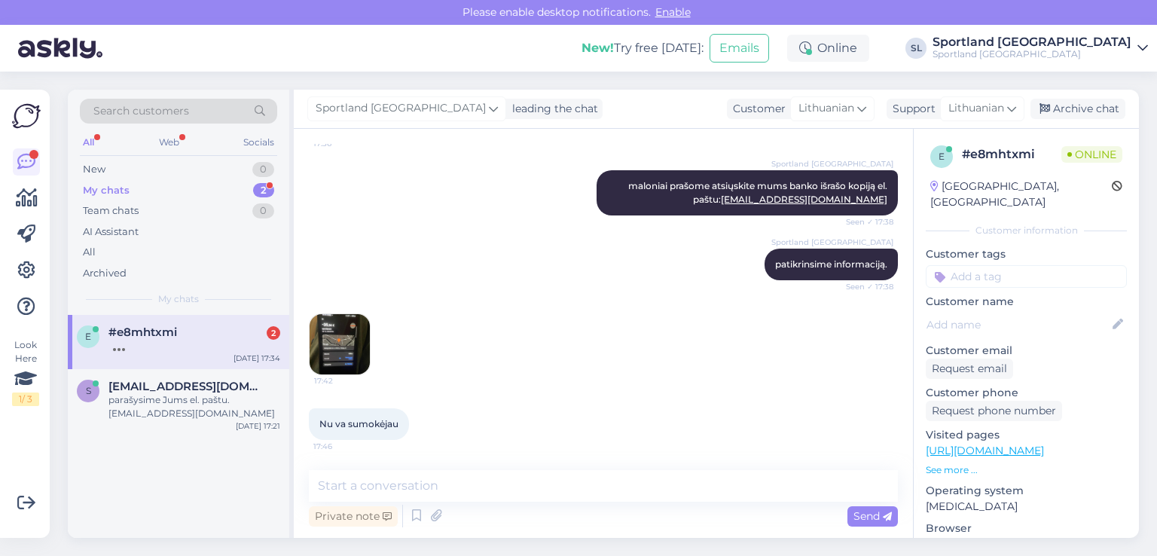
scroll to position [1125, 0]
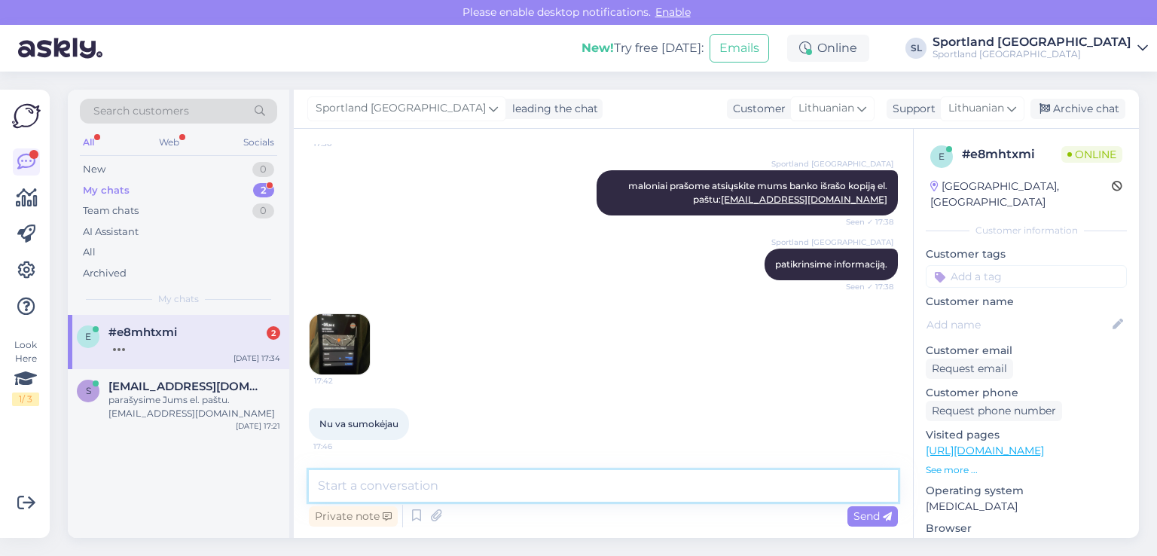
click at [394, 491] on textarea at bounding box center [603, 486] width 589 height 32
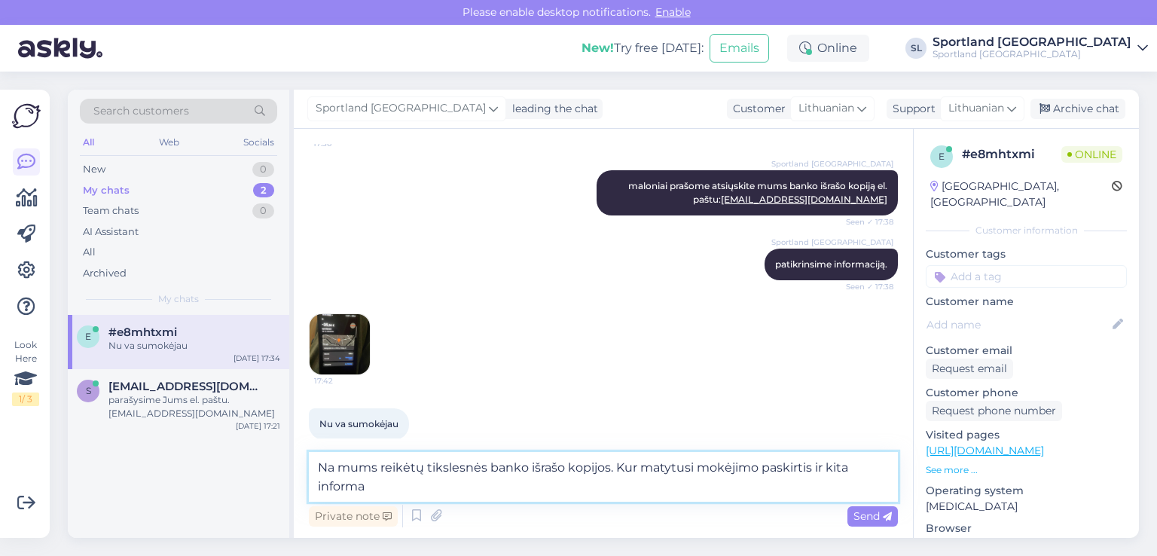
scroll to position [1141, 0]
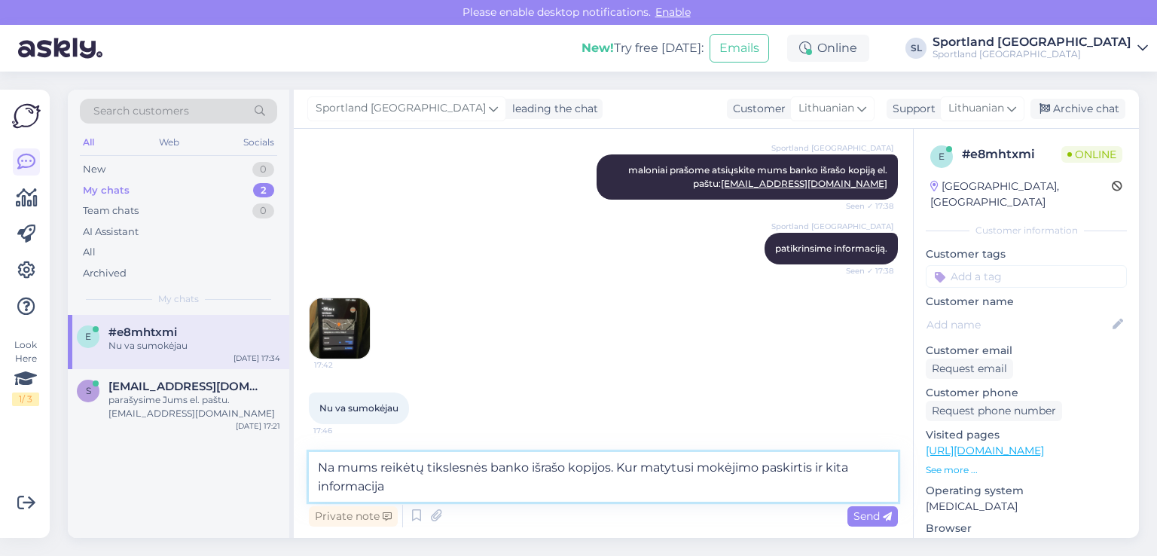
type textarea "Na mums reikėtų tikslesnės banko išrašo kopijos. Kur matytusi mokėjimo paskirti…"
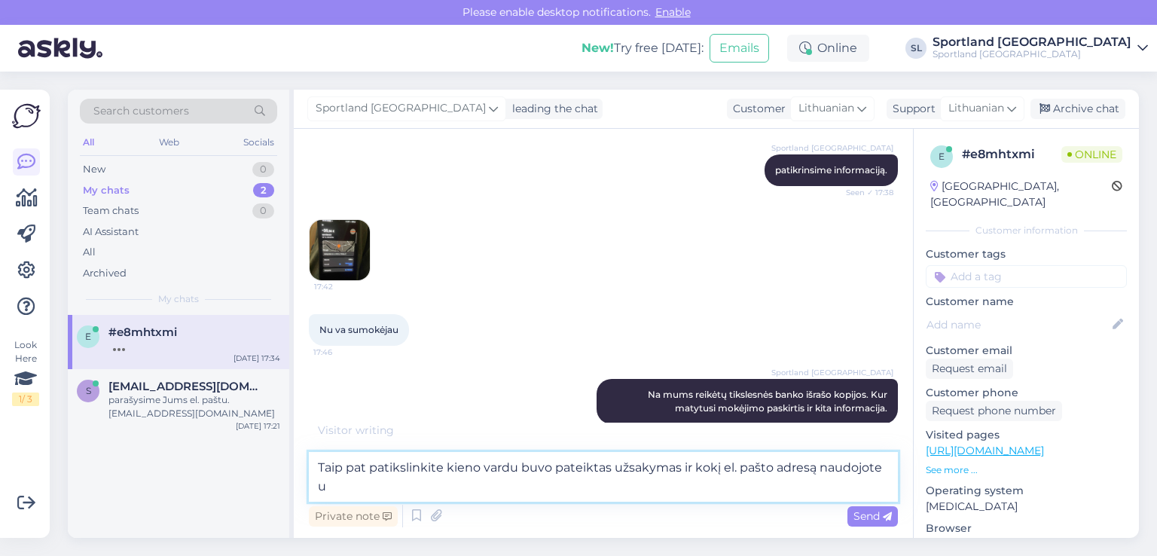
scroll to position [1221, 0]
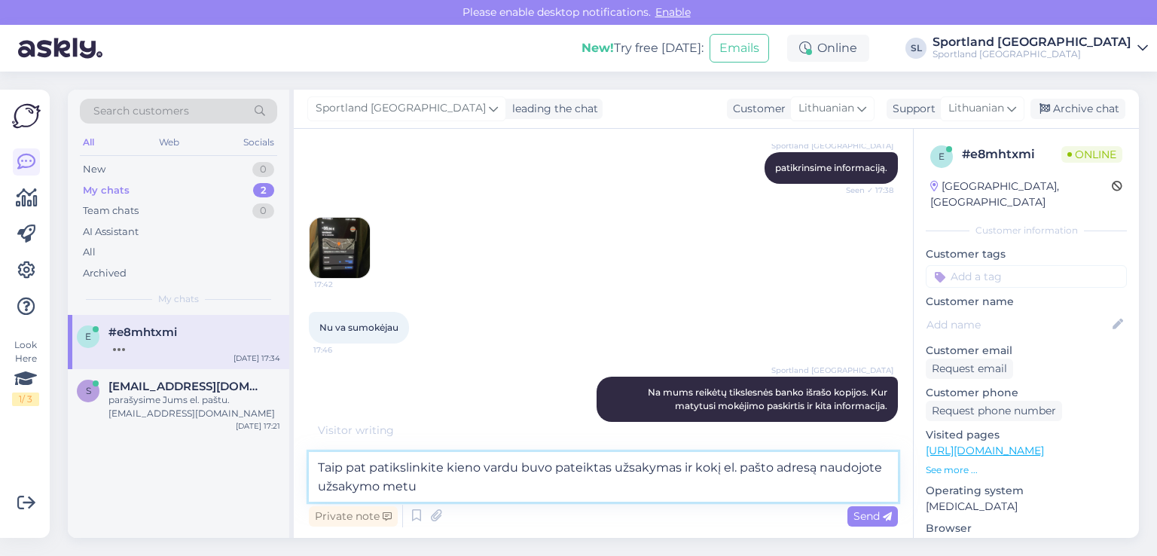
type textarea "Taip pat patikslinkite kieno vardu buvo pateiktas užsakymas ir kokį el. pašto a…"
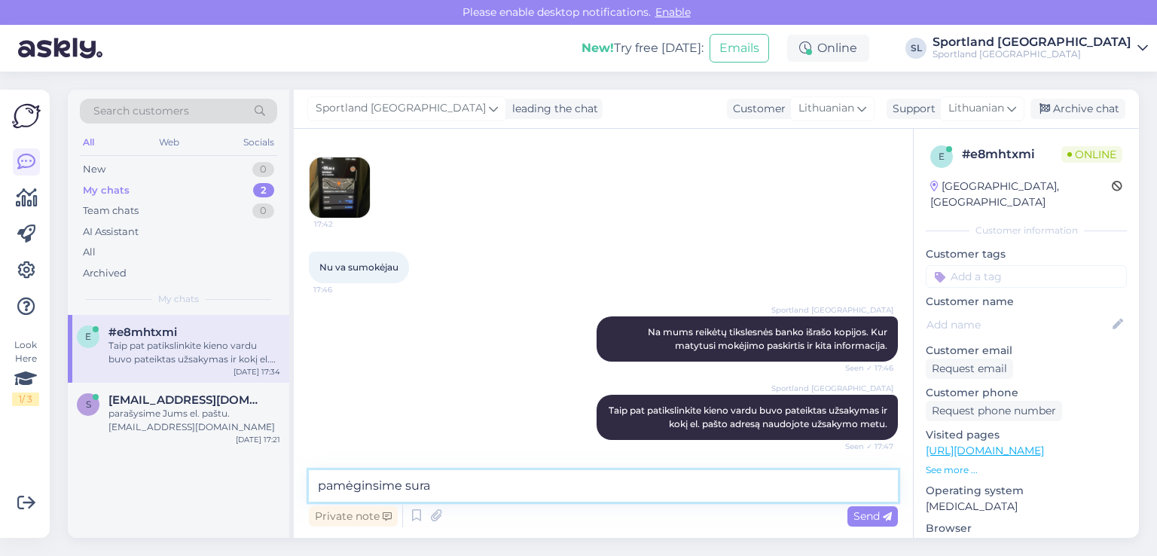
scroll to position [1346, 0]
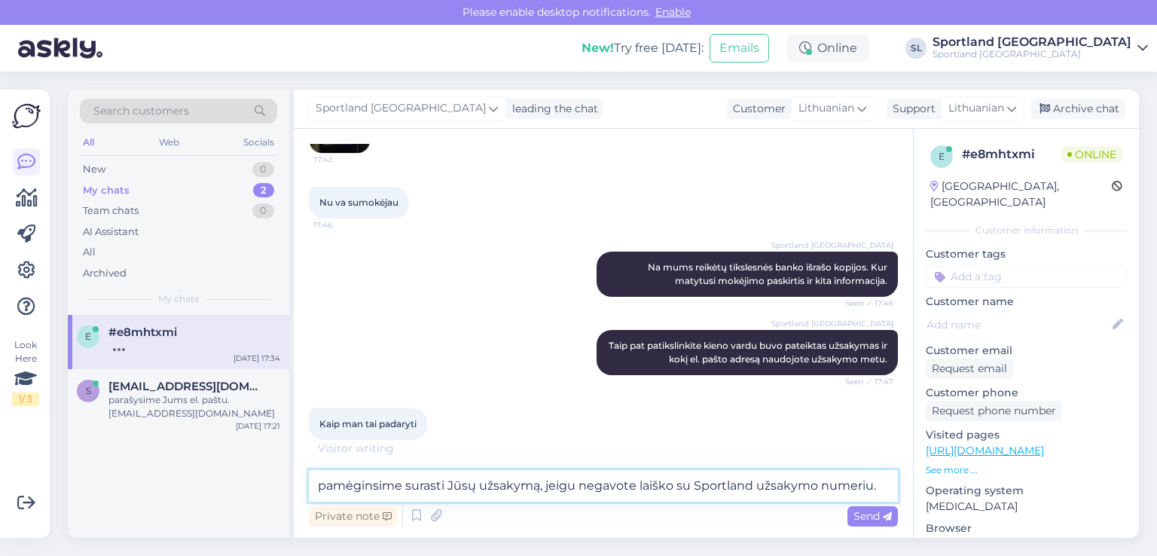
type textarea "pamėginsime surasti Jūsų užsakymą, jeigu negavote laiško su Sportland užsakymo …"
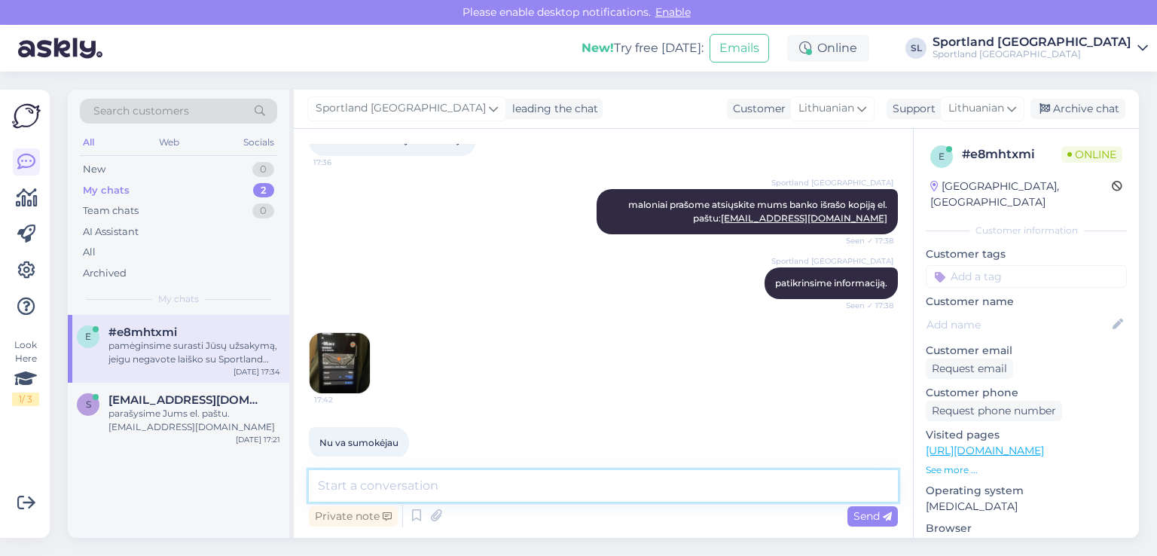
scroll to position [1048, 0]
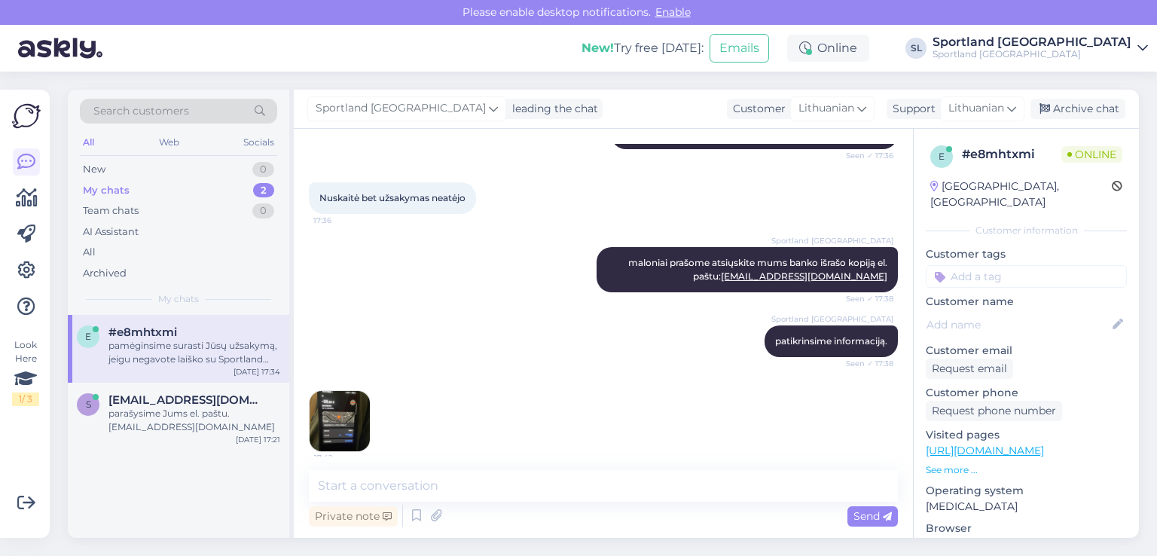
click at [351, 408] on img at bounding box center [340, 421] width 60 height 60
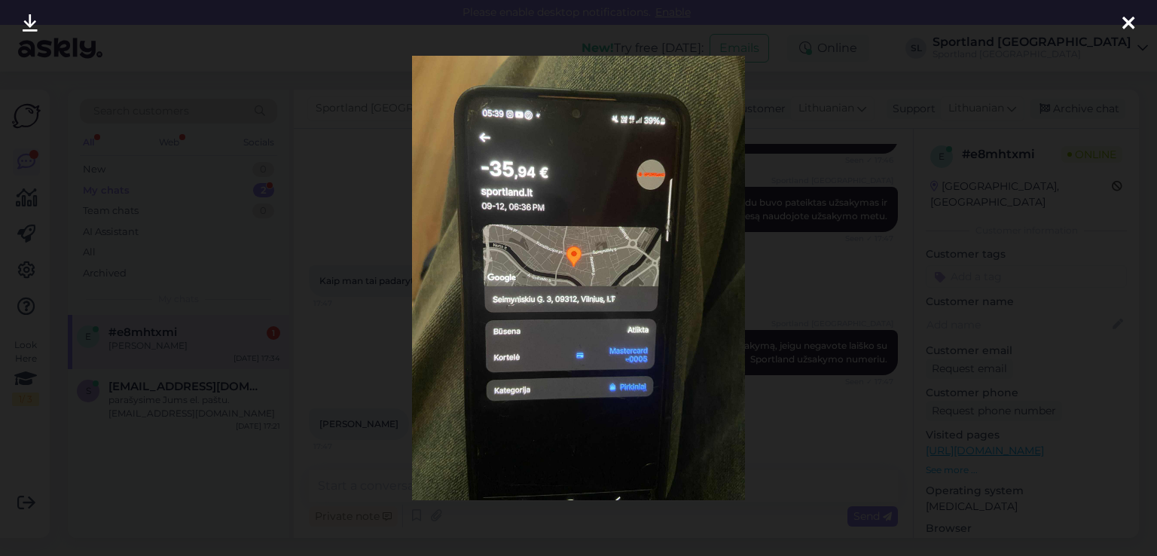
scroll to position [1554, 0]
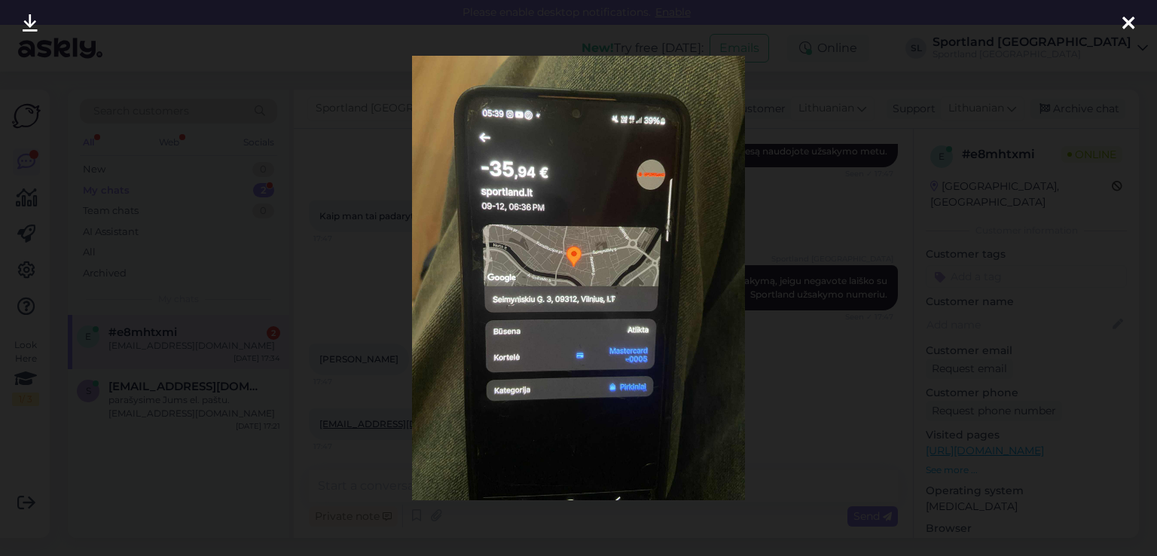
click at [1133, 21] on icon at bounding box center [1129, 24] width 12 height 20
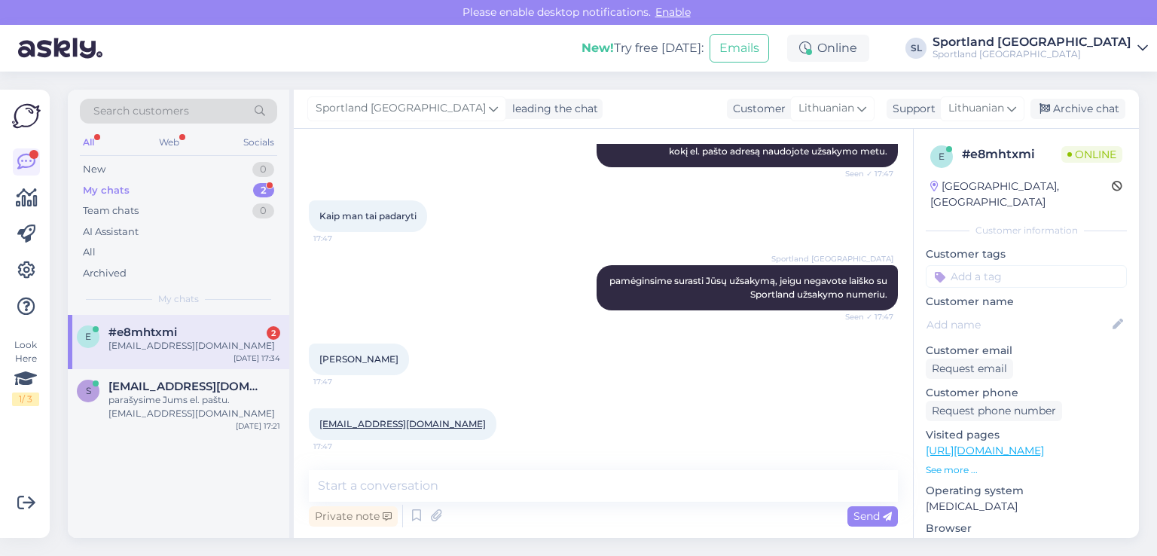
click at [399, 361] on span "[PERSON_NAME]" at bounding box center [358, 358] width 79 height 11
copy div "[PERSON_NAME] 17:47"
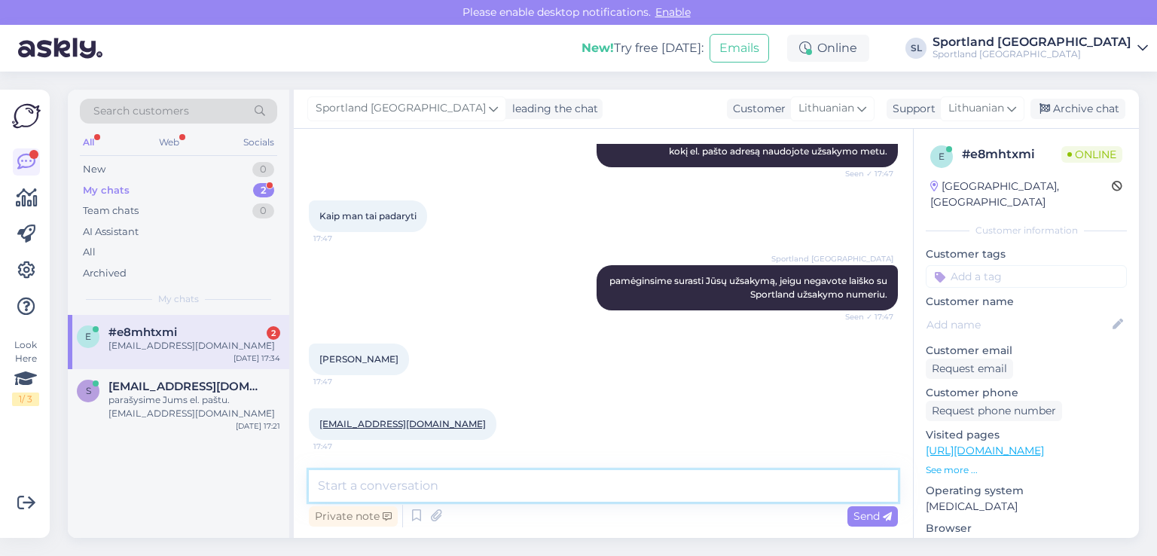
click at [470, 487] on textarea at bounding box center [603, 486] width 589 height 32
paste textarea "CC844890497EE"
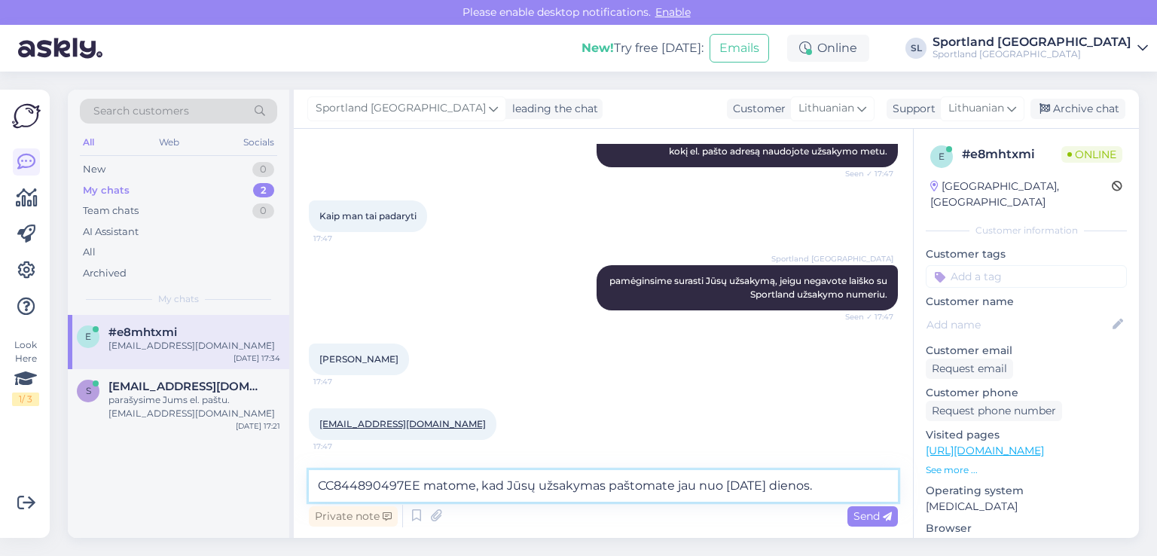
type textarea "CC844890497EE matome, kad Jūsų užsakymas paštomate jau nuo [DATE] dienos."
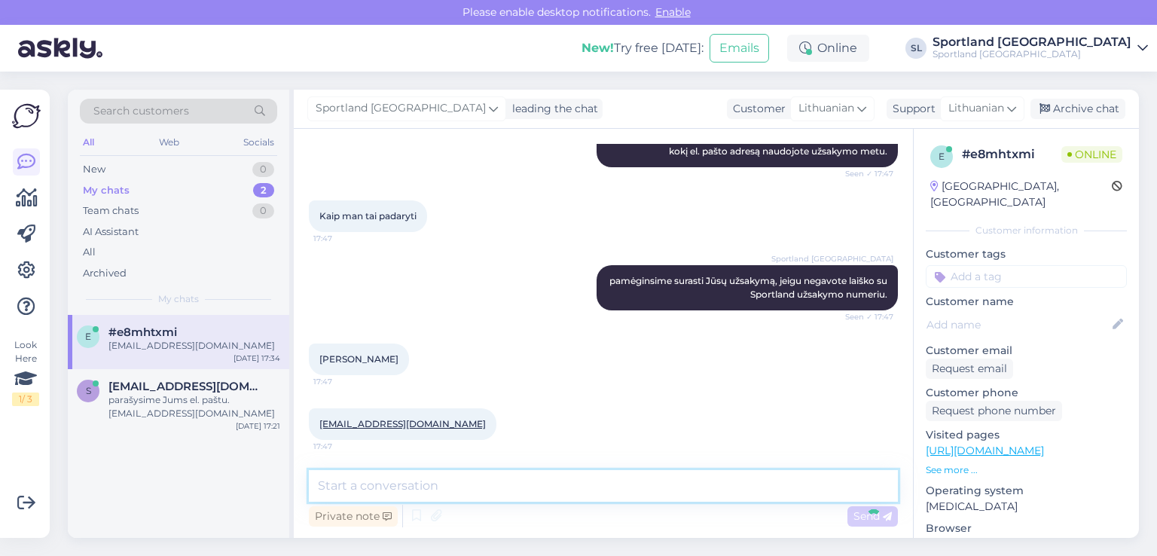
scroll to position [1633, 0]
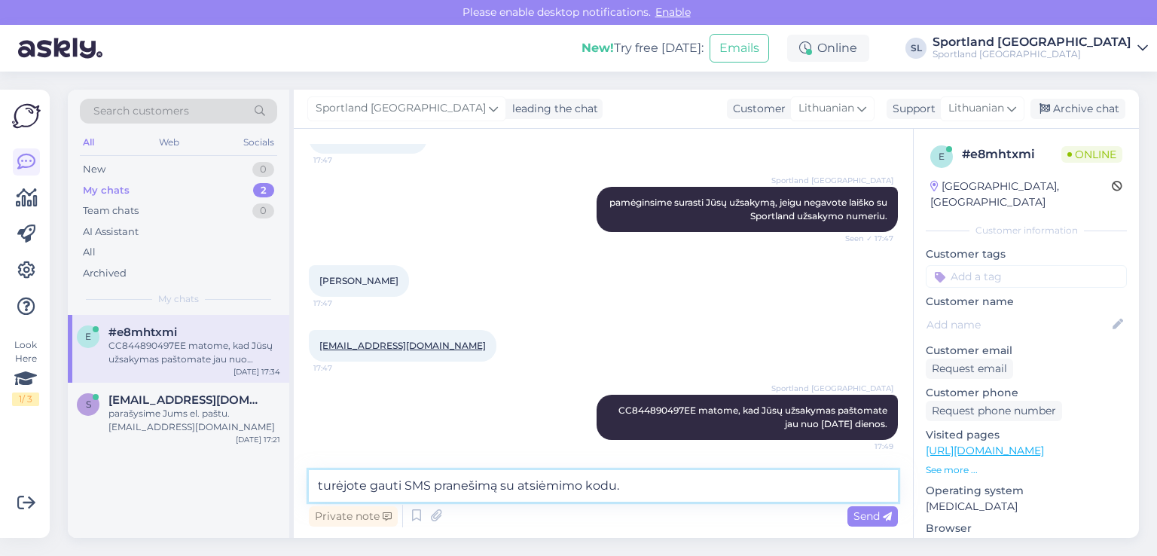
type textarea "turėjote gauti SMS pranešimą su atsiėmimo kodu."
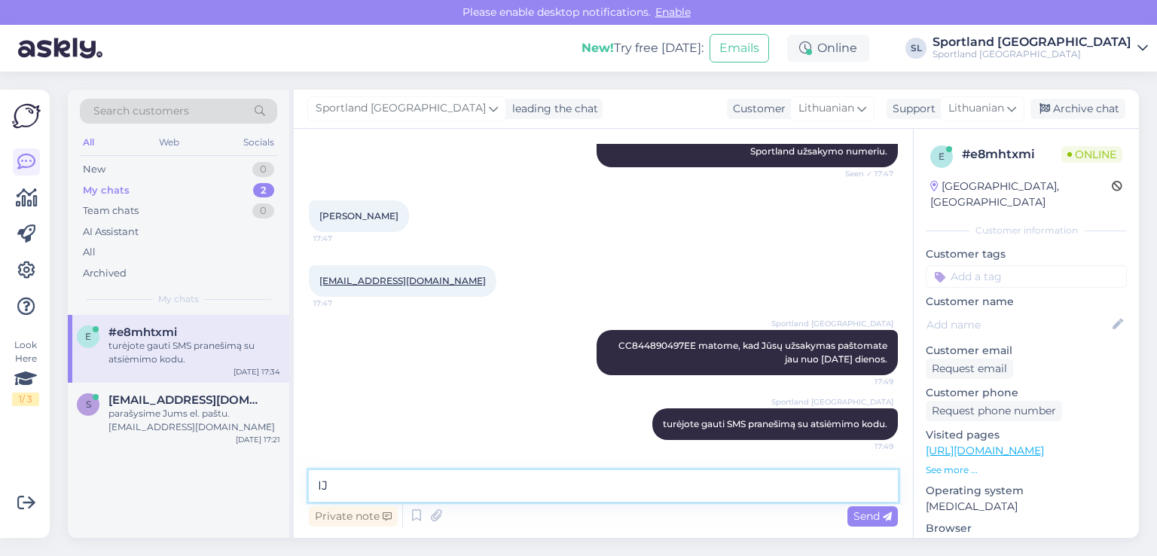
type textarea "I"
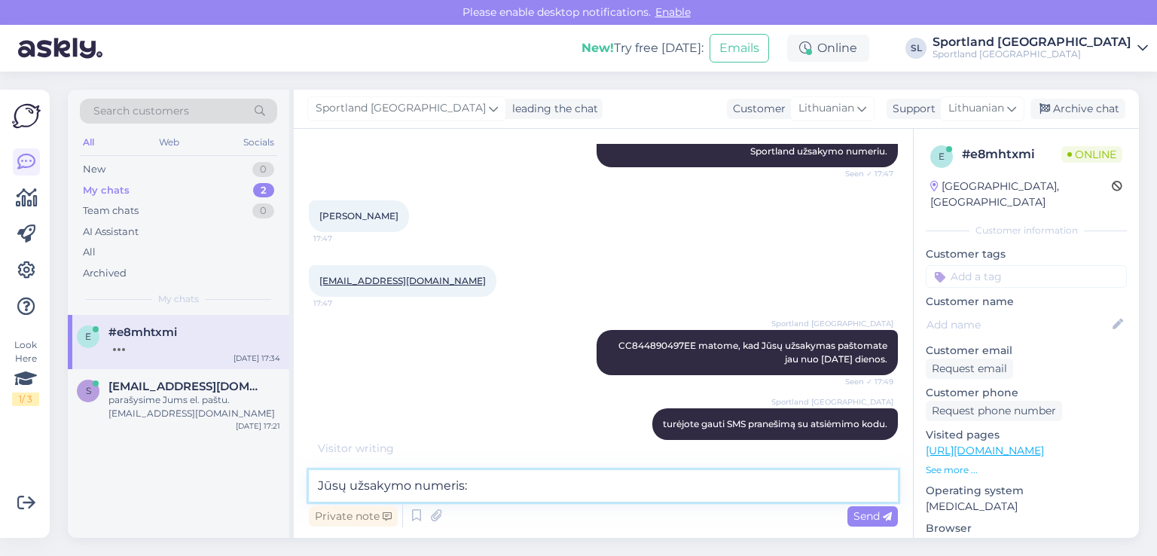
paste textarea "3000441442"
type textarea "Jūsų užsakymo numeris: 3000441442"
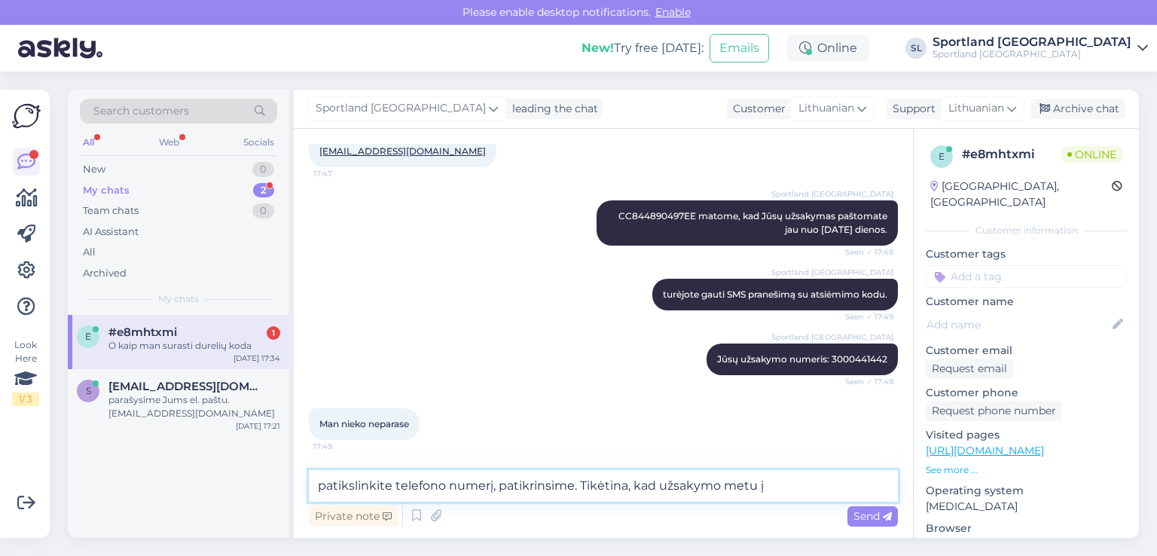
scroll to position [1892, 0]
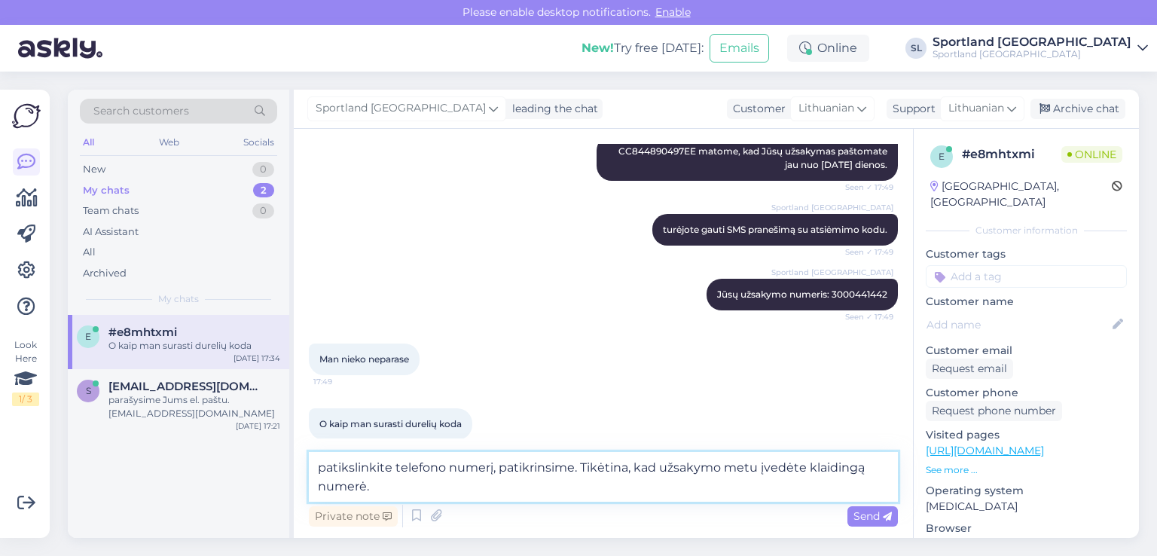
type textarea "patikslinkite telefono numerį, patikrinsime. Tikėtina, kad užsakymo metu įvedėt…"
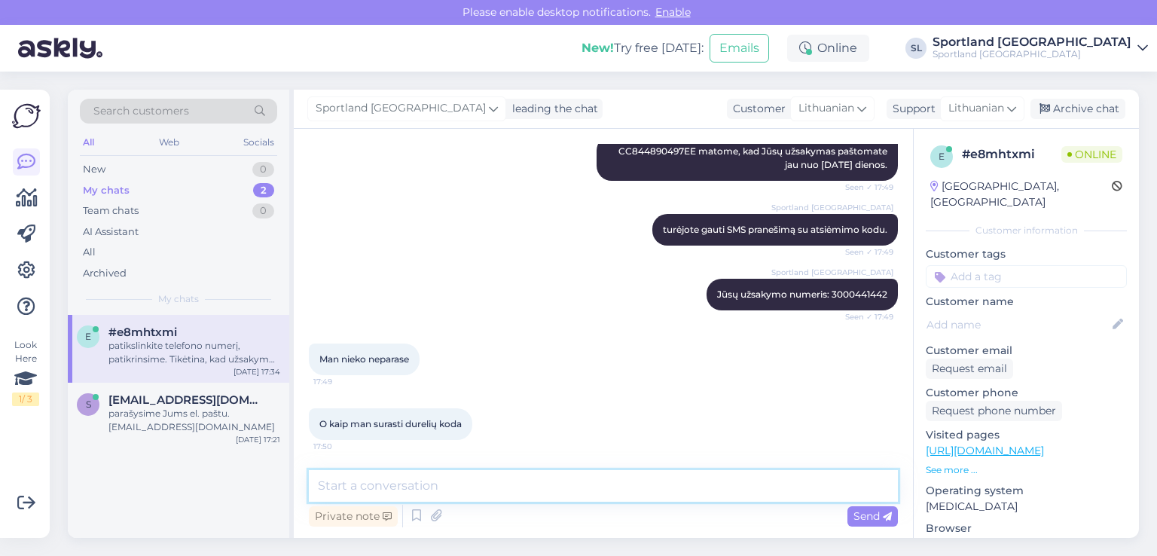
scroll to position [1970, 0]
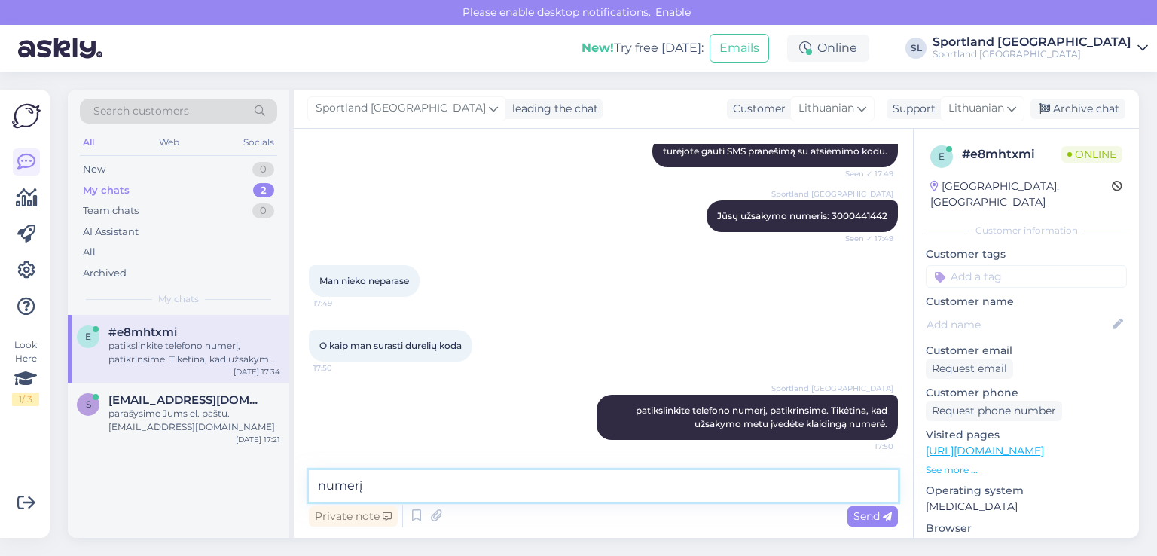
type textarea "numerį."
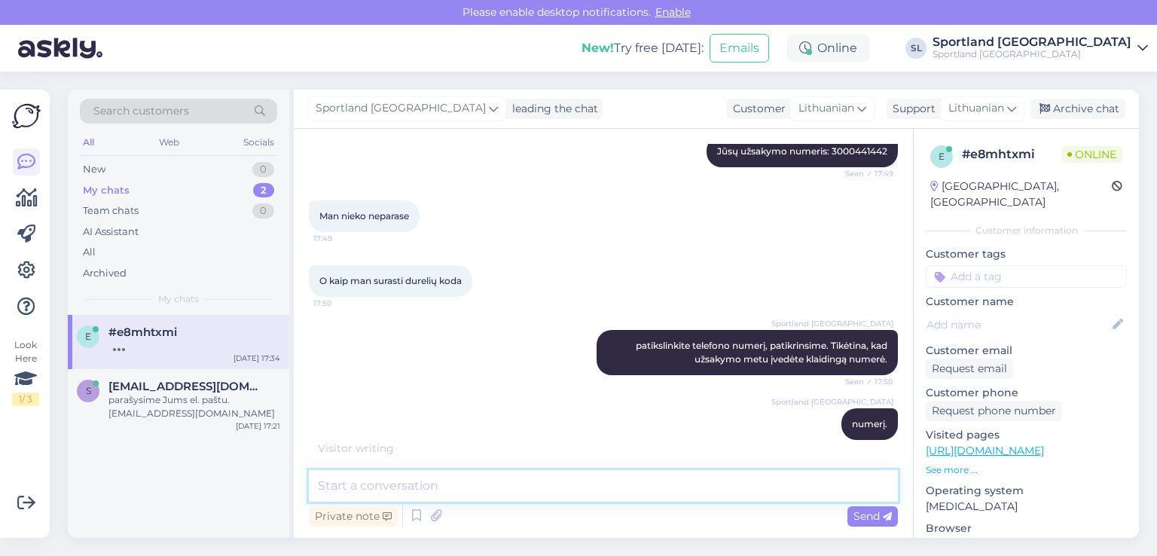
paste textarea "[PHONE_NUMBER]"
type textarea "[PHONE_NUMBER]"
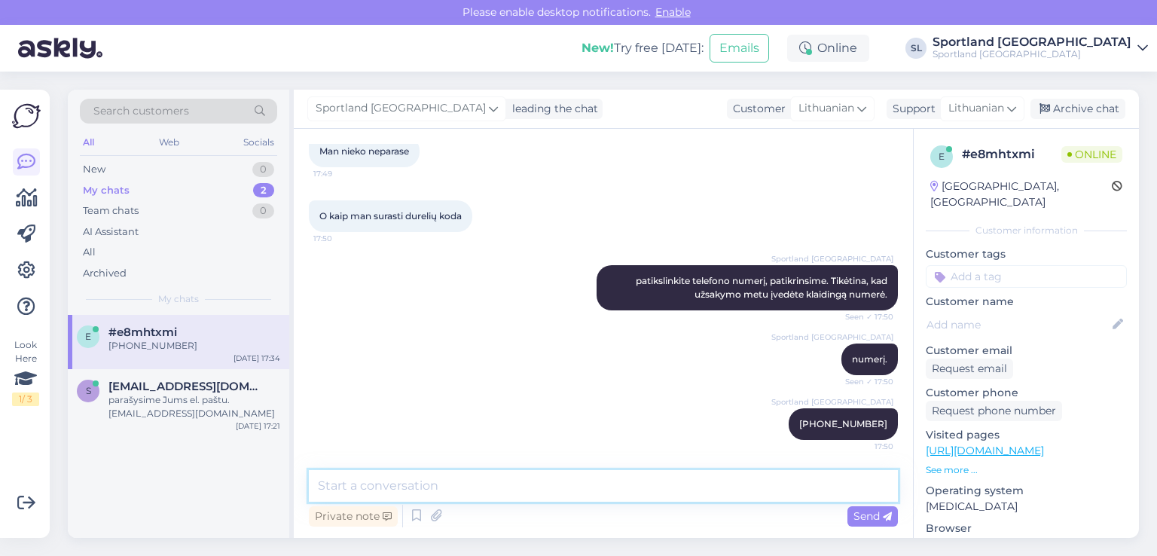
scroll to position [2165, 0]
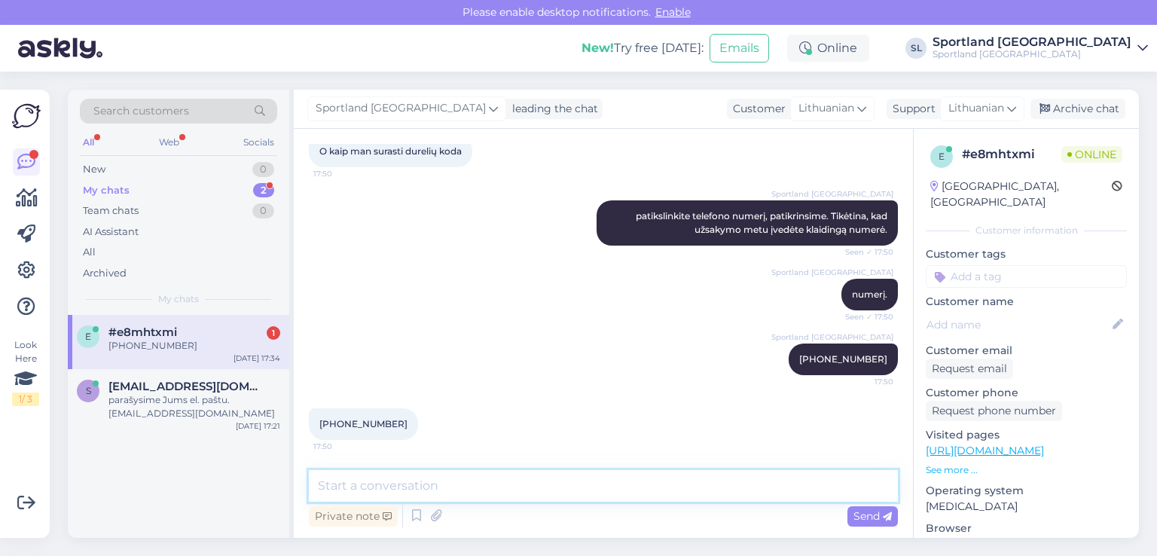
click at [386, 484] on textarea at bounding box center [603, 486] width 589 height 32
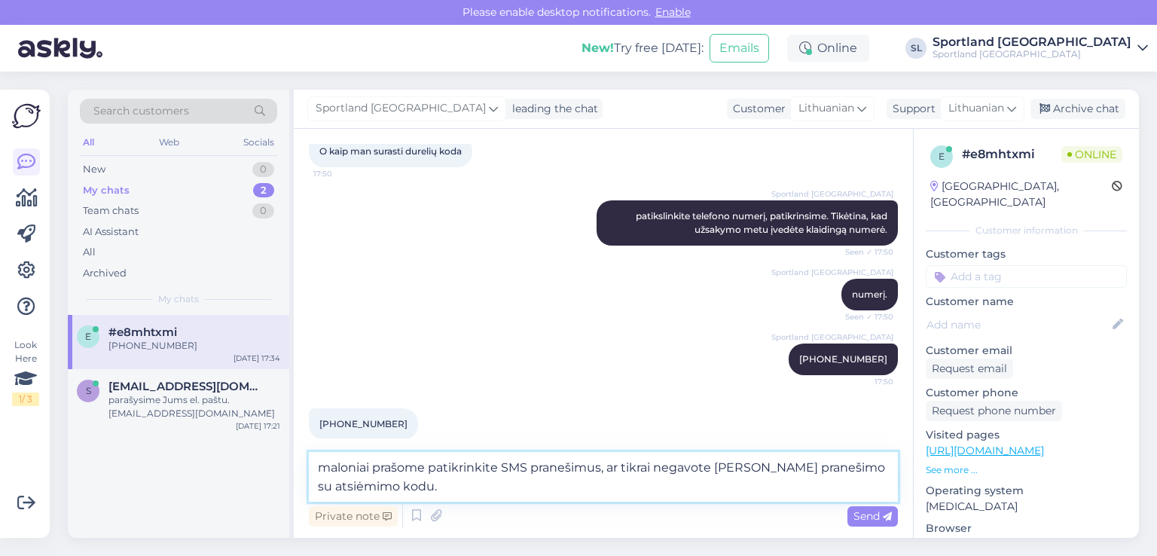
type textarea "maloniai prašome patikrinkite SMS pranešimus, ar tikrai negavote [PERSON_NAME] …"
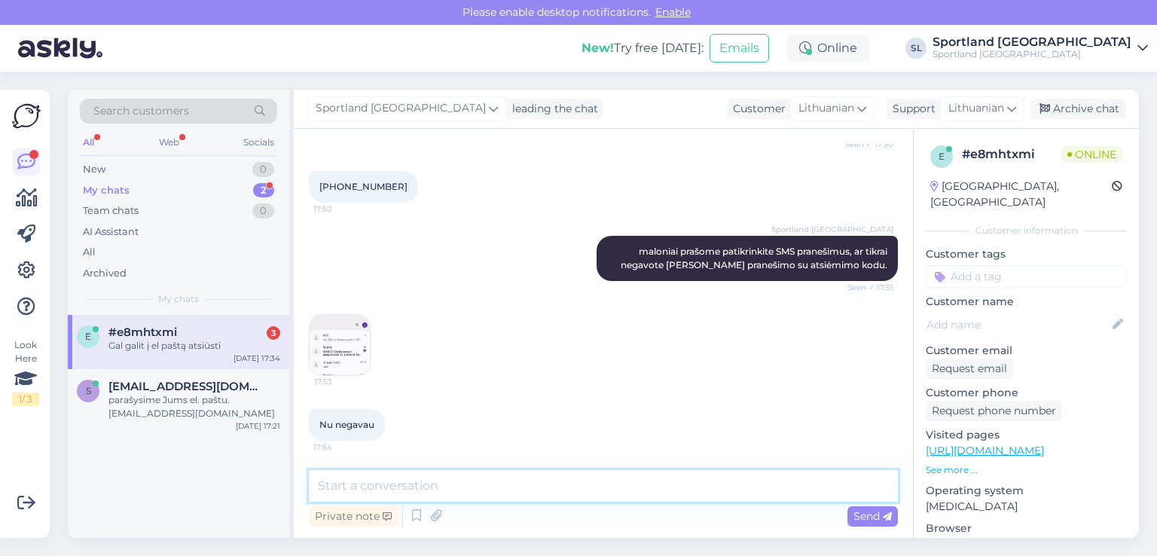
scroll to position [2468, 0]
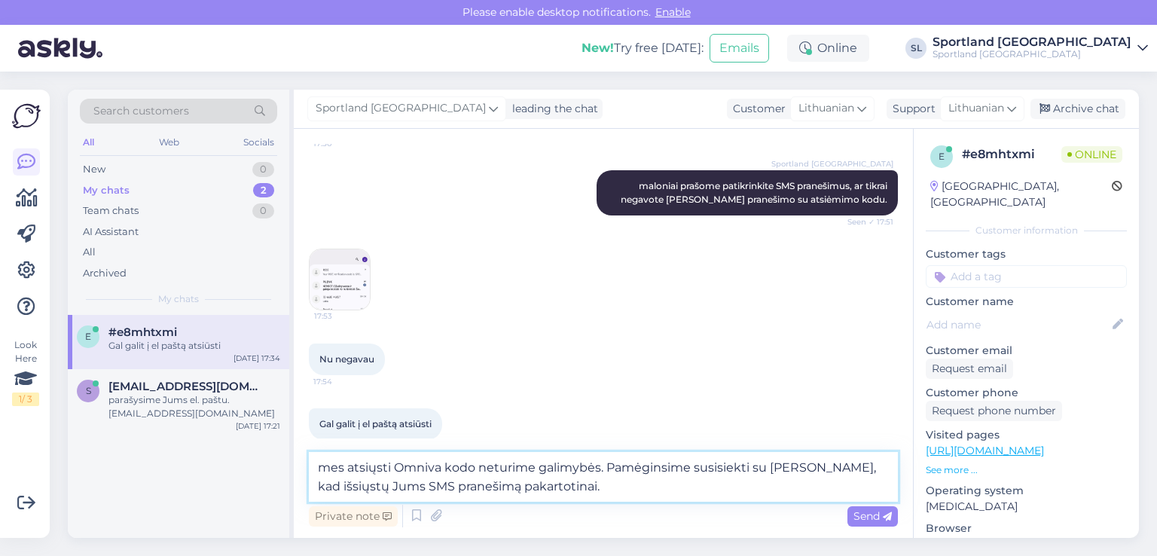
type textarea "mes atsiųsti Omniva kodo neturime galimybės. Pamėginsime susisiekti su [PERSON_…"
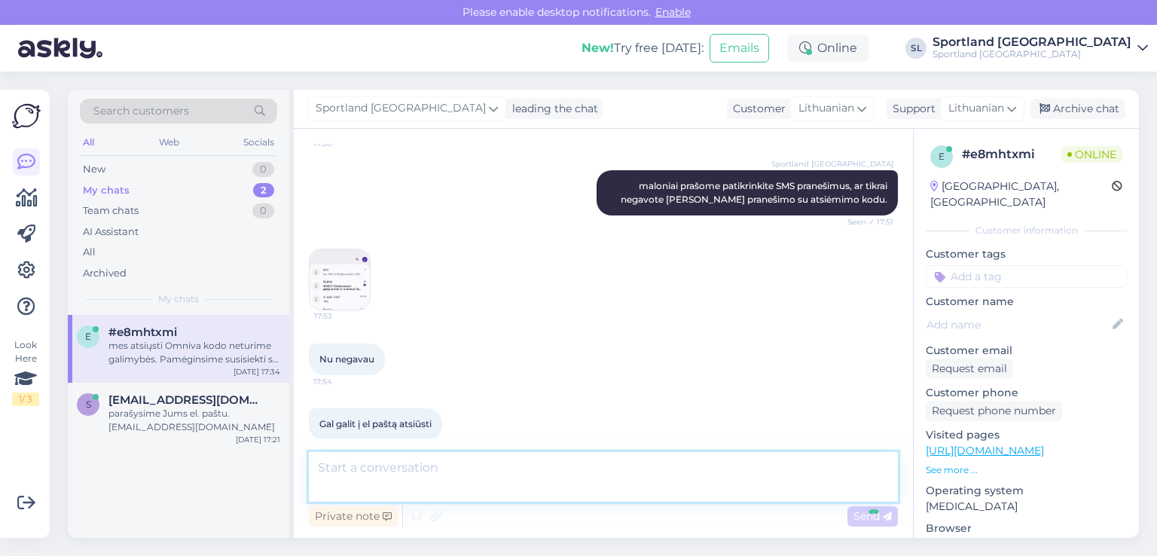
scroll to position [2559, 0]
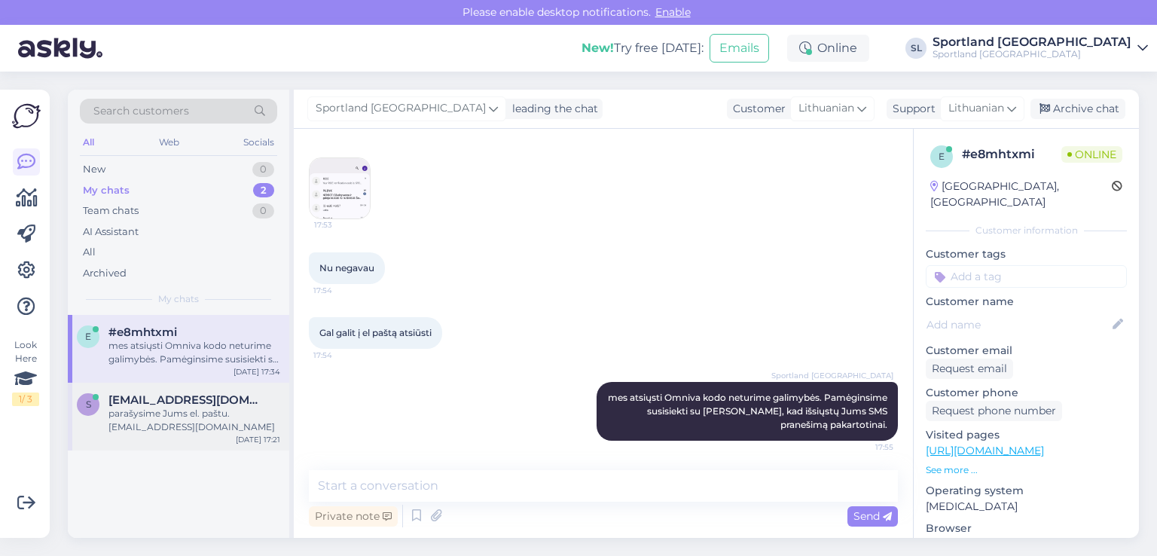
click at [232, 426] on div "parašysime Jums el. paštu. [EMAIL_ADDRESS][DOMAIN_NAME]" at bounding box center [195, 420] width 172 height 27
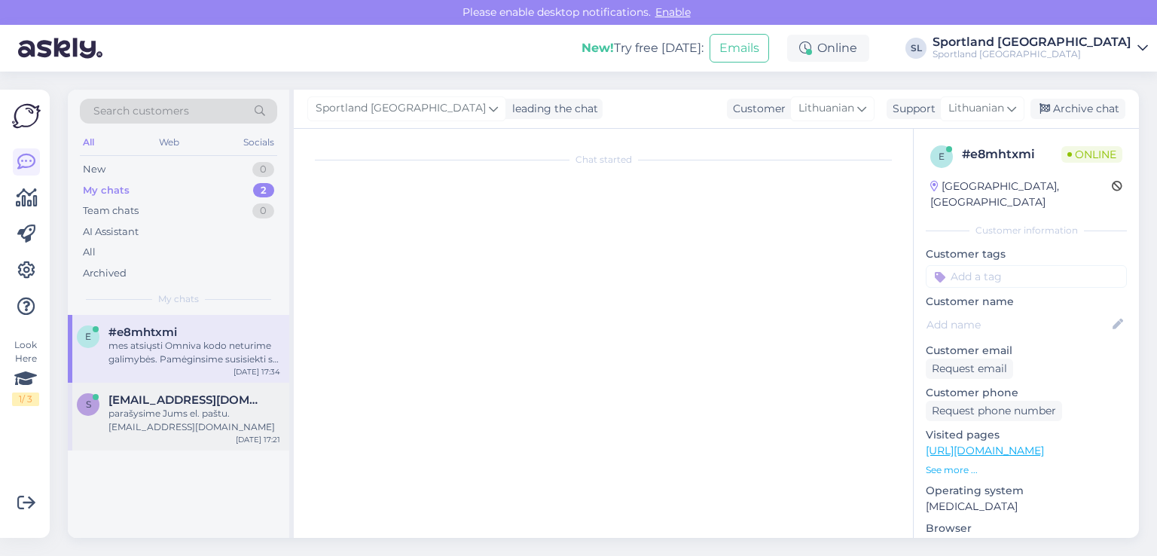
scroll to position [1393, 0]
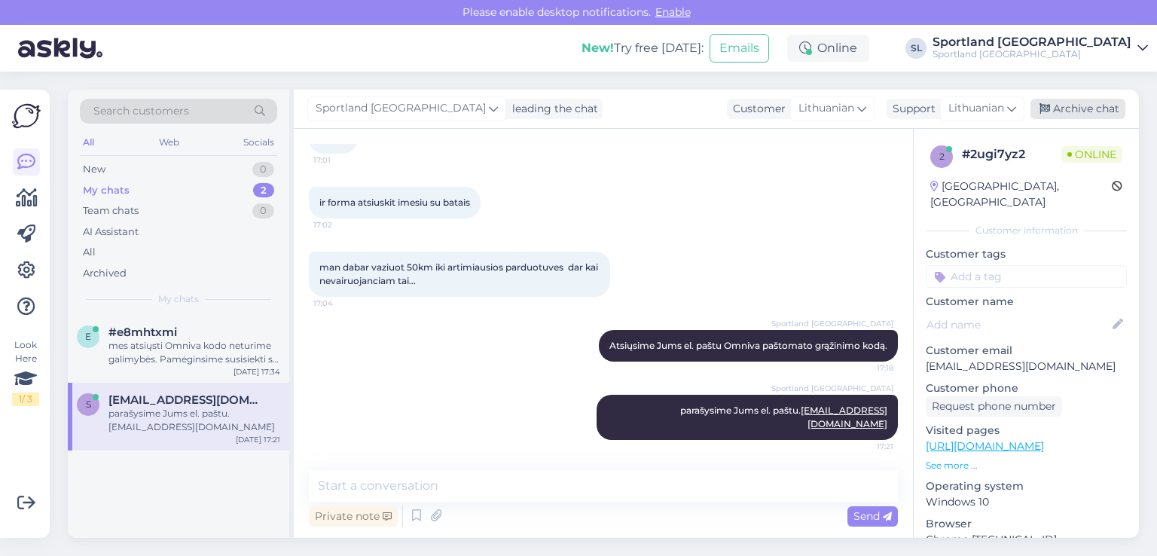
click at [1073, 109] on div "Archive chat" at bounding box center [1078, 109] width 95 height 20
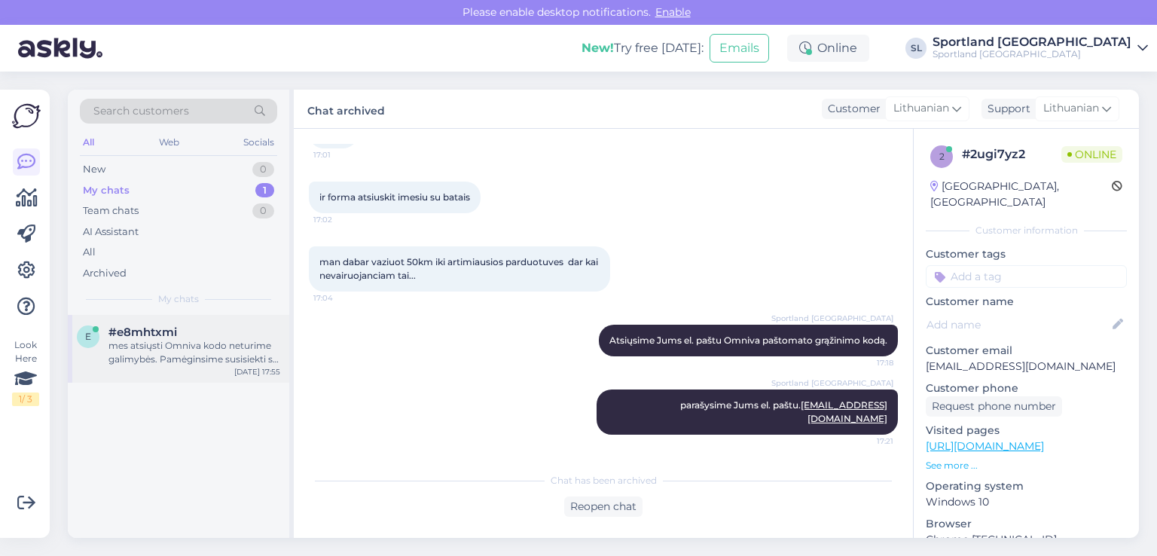
click at [202, 336] on div "#e8mhtxmi" at bounding box center [195, 333] width 172 height 14
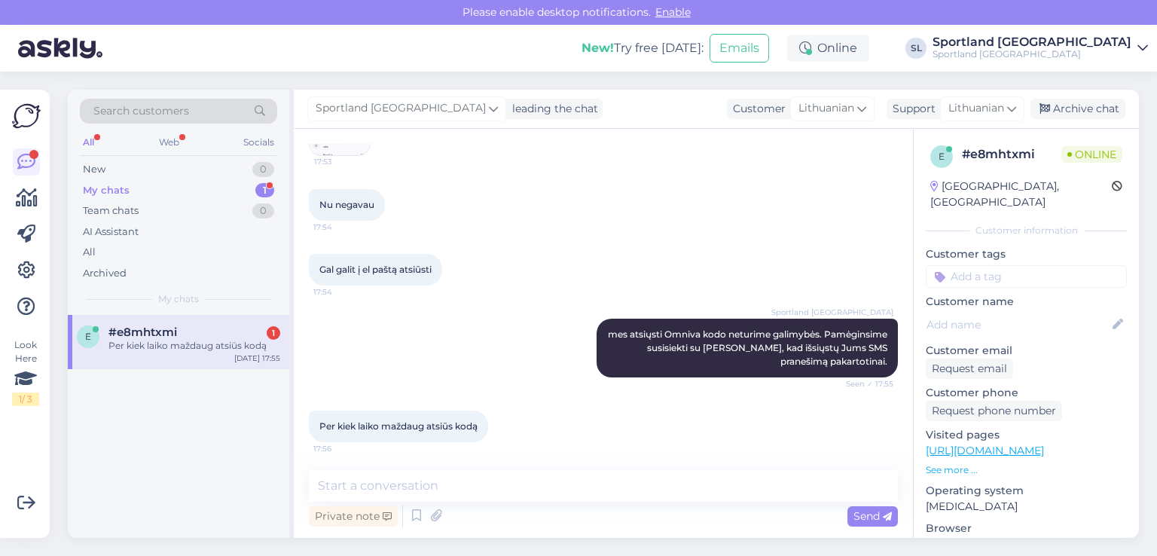
scroll to position [2624, 0]
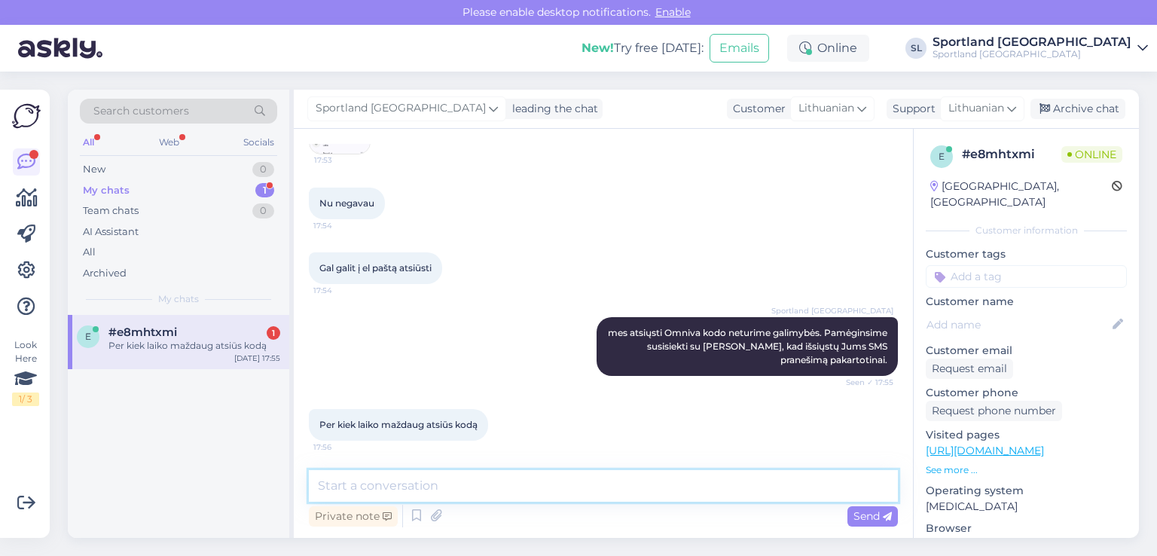
click at [550, 486] on textarea at bounding box center [603, 486] width 589 height 32
type textarea "kelių minučių bėgyje turėtumėte gauti pranešimą."
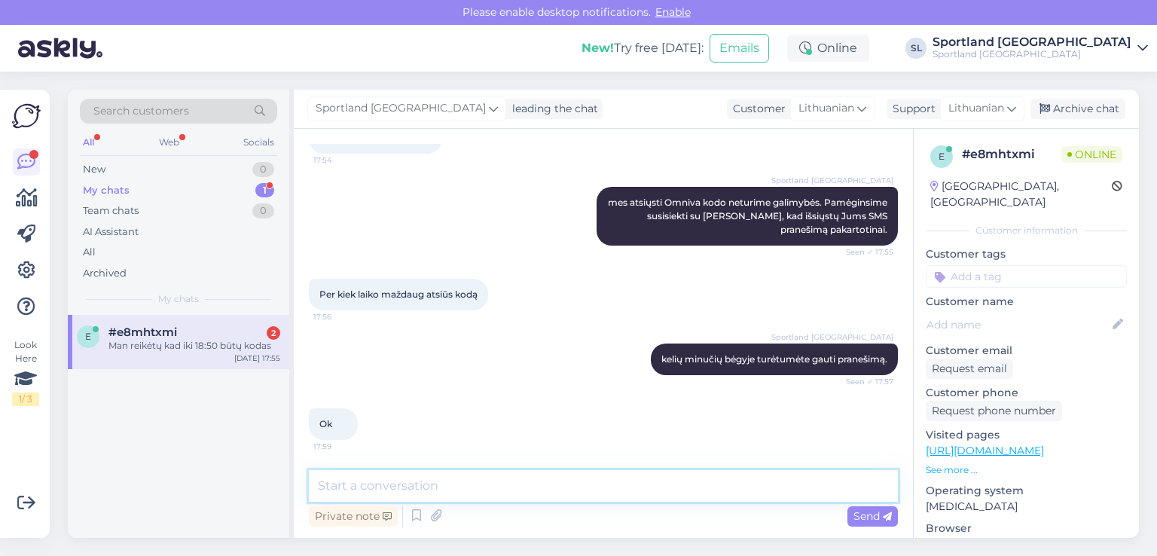
scroll to position [2818, 0]
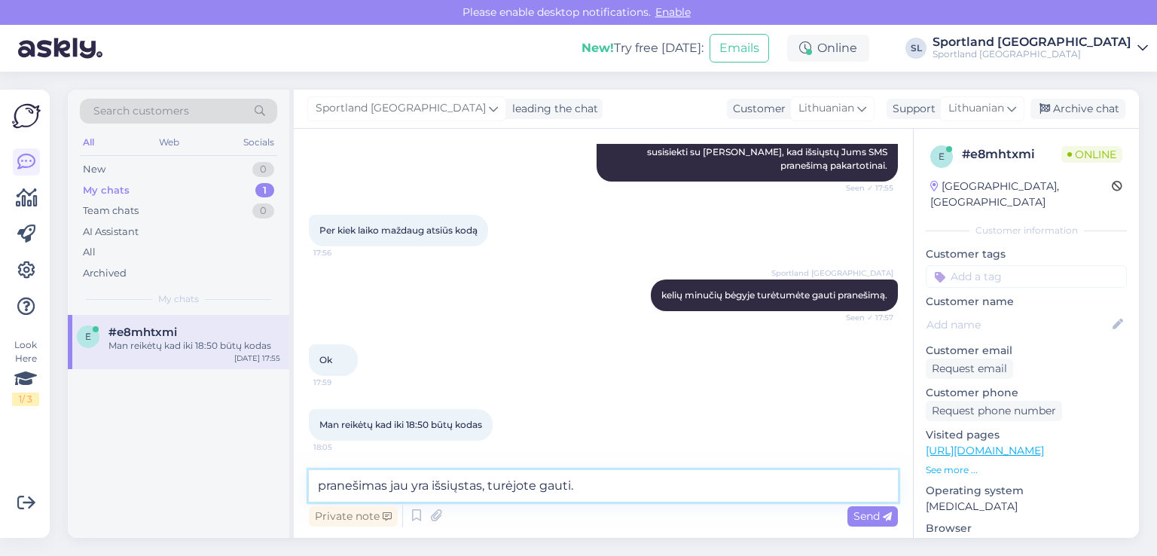
type textarea "pranešimas jau yra išsiųstas, turėjote gauti."
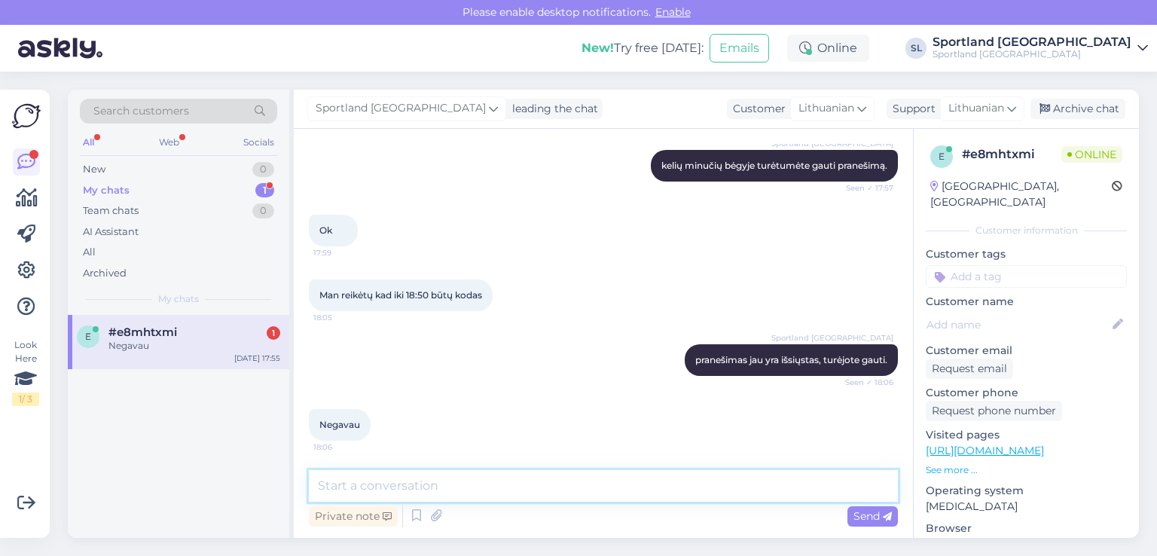
scroll to position [3013, 0]
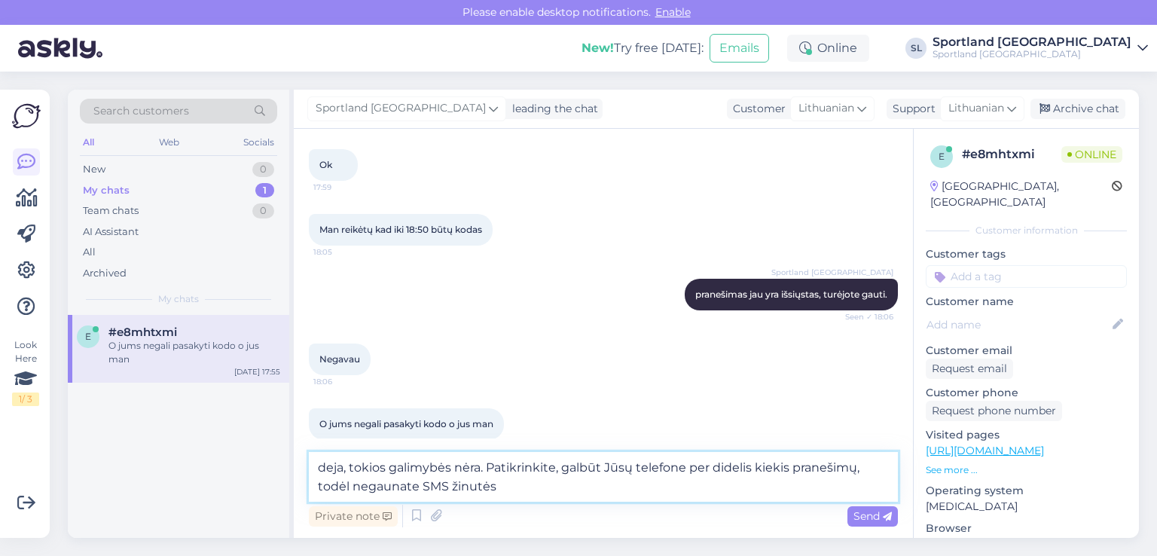
type textarea "deja, tokios galimybės nėra. Patikrinkite, galbūt Jūsų telefone per didelis kie…"
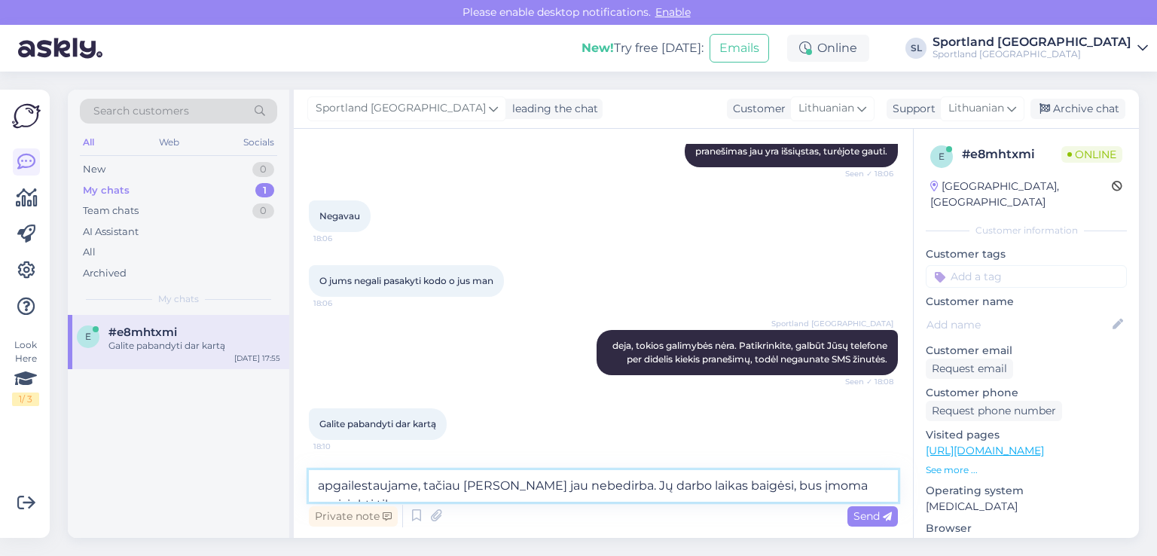
scroll to position [3186, 0]
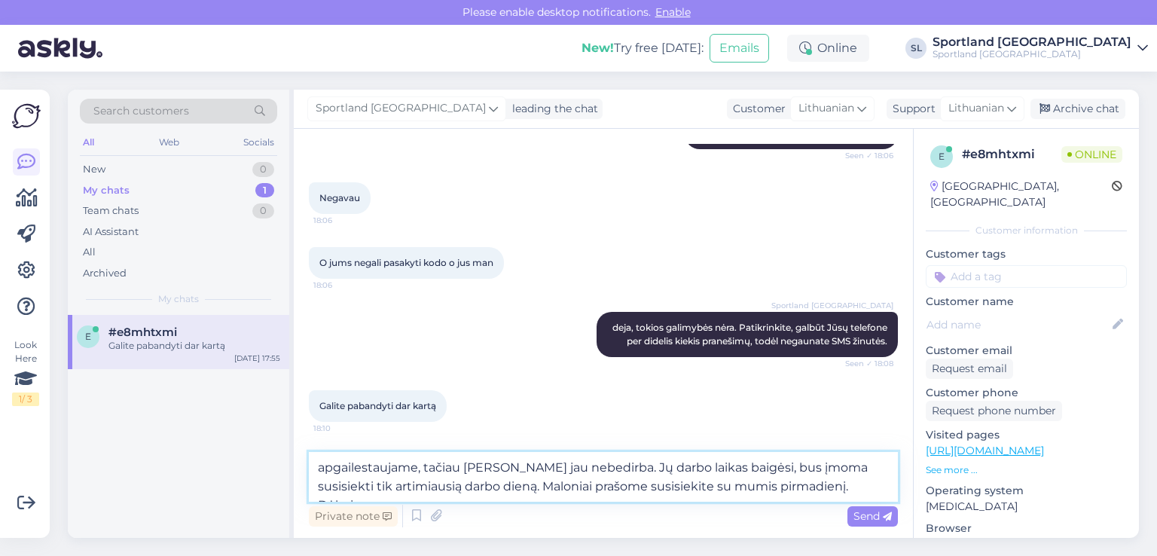
type textarea "apgailestaujame, tačiau [PERSON_NAME] jau nebedirba. Jų darbo laikas baigėsi, b…"
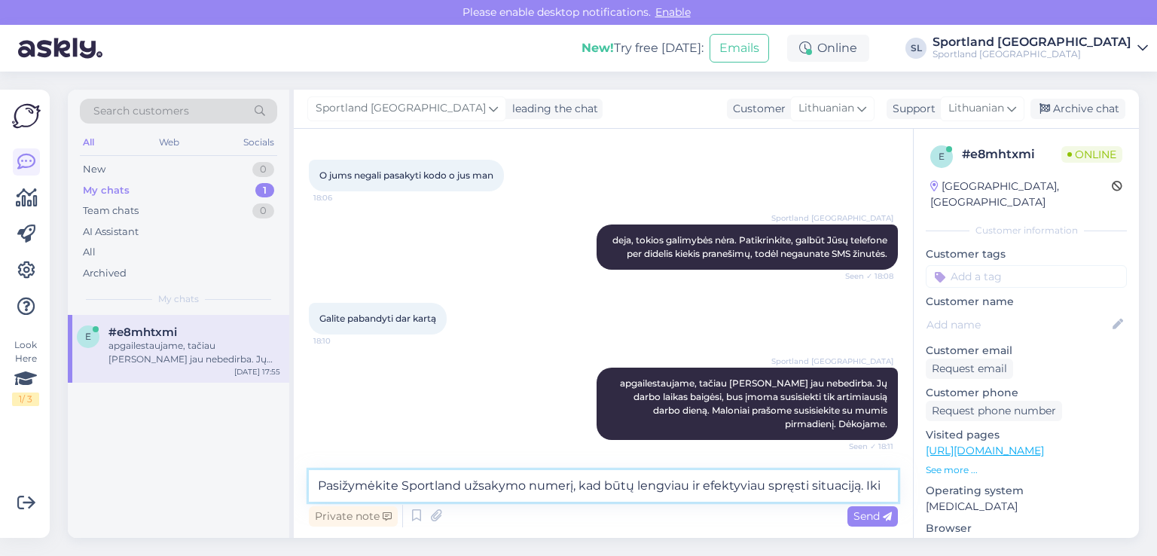
scroll to position [3293, 0]
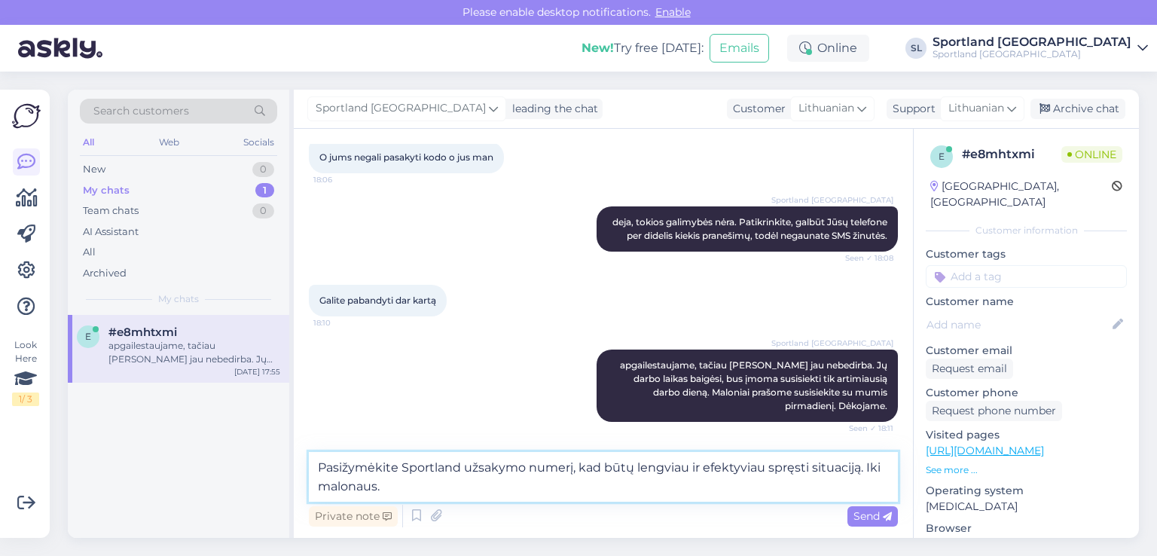
type textarea "Pasižymėkite Sportland užsakymo numerį, kad būtų lengviau ir efektyviau spręsti…"
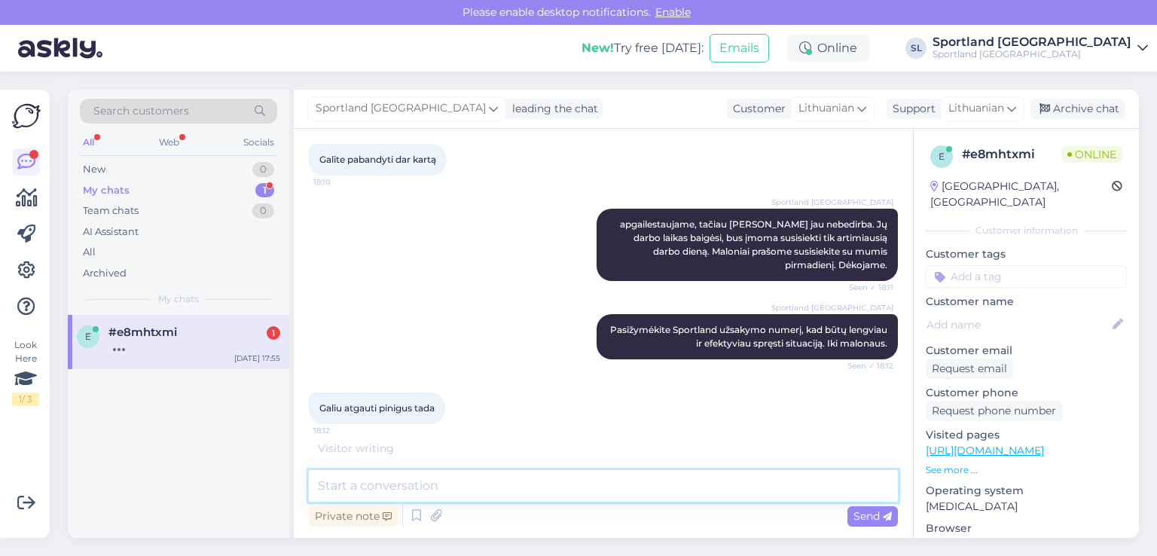
scroll to position [3418, 0]
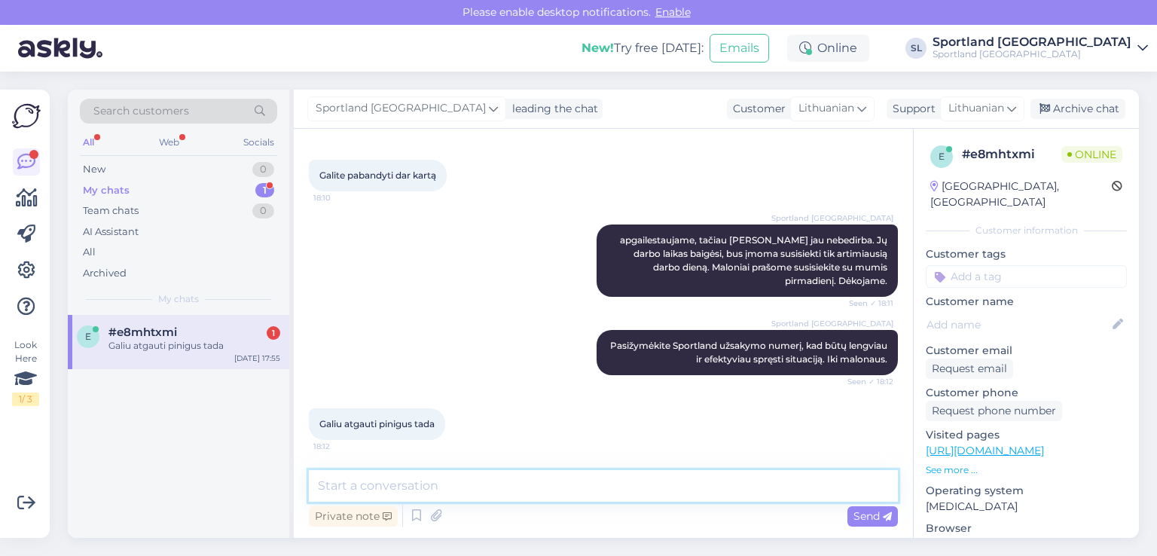
type textarea "D"
type textarea "A"
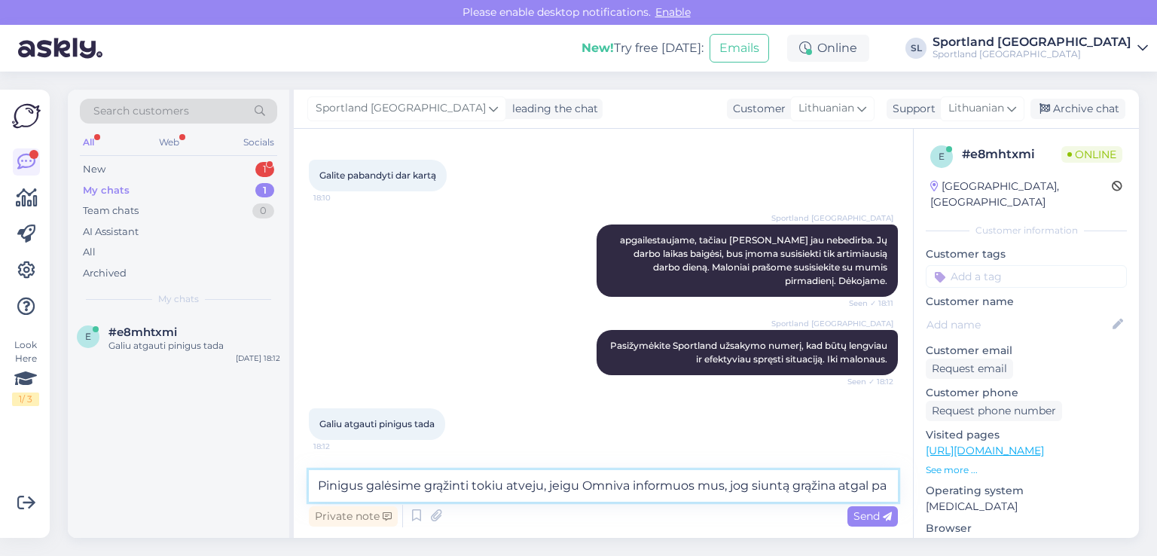
scroll to position [3434, 0]
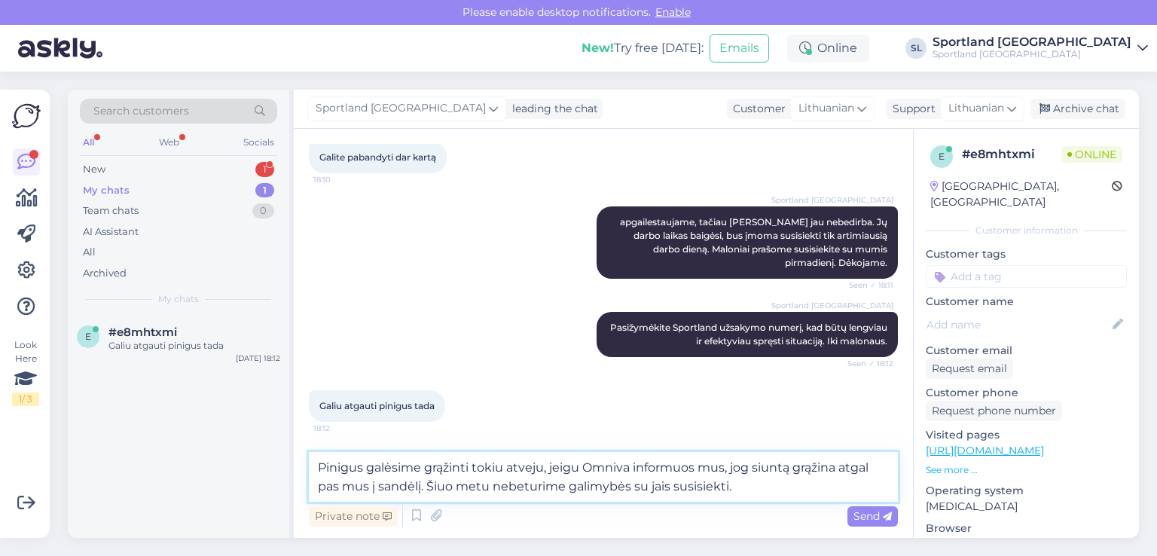
type textarea "Pinigus galėsime grąžinti tokiu atveju, jeigu Omniva informuos mus, jog siuntą …"
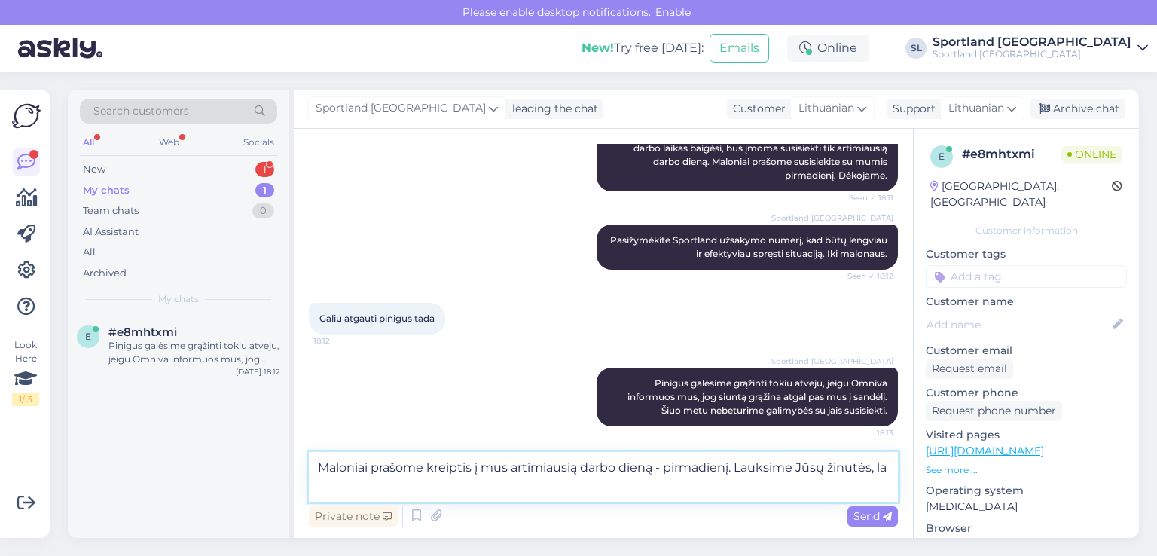
scroll to position [3529, 0]
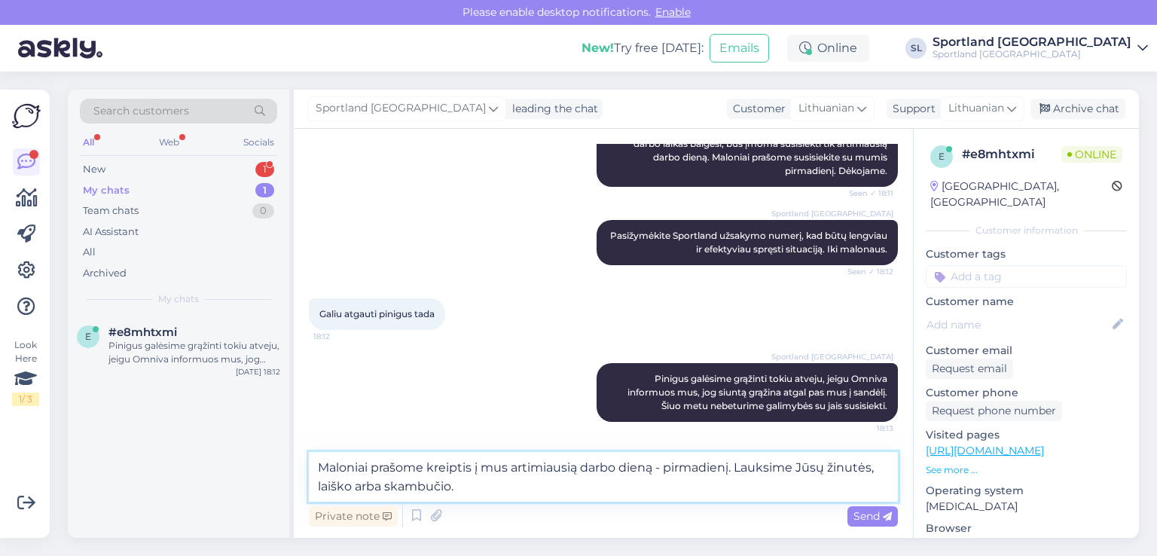
type textarea "Maloniai prašome kreiptis į mus artimiausią darbo dieną - pirmadienį. Lauksime …"
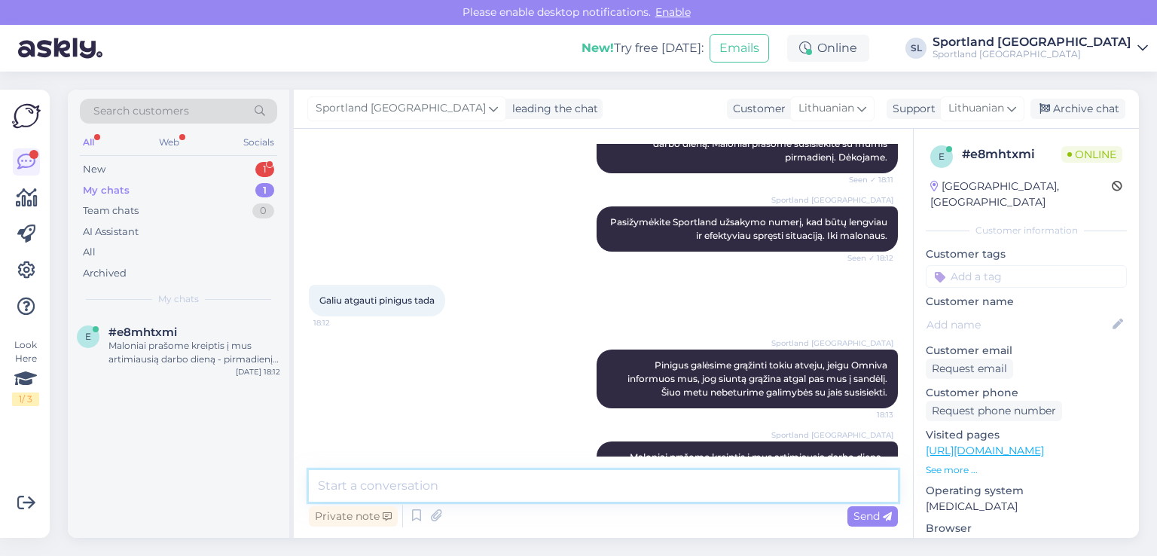
scroll to position [3589, 0]
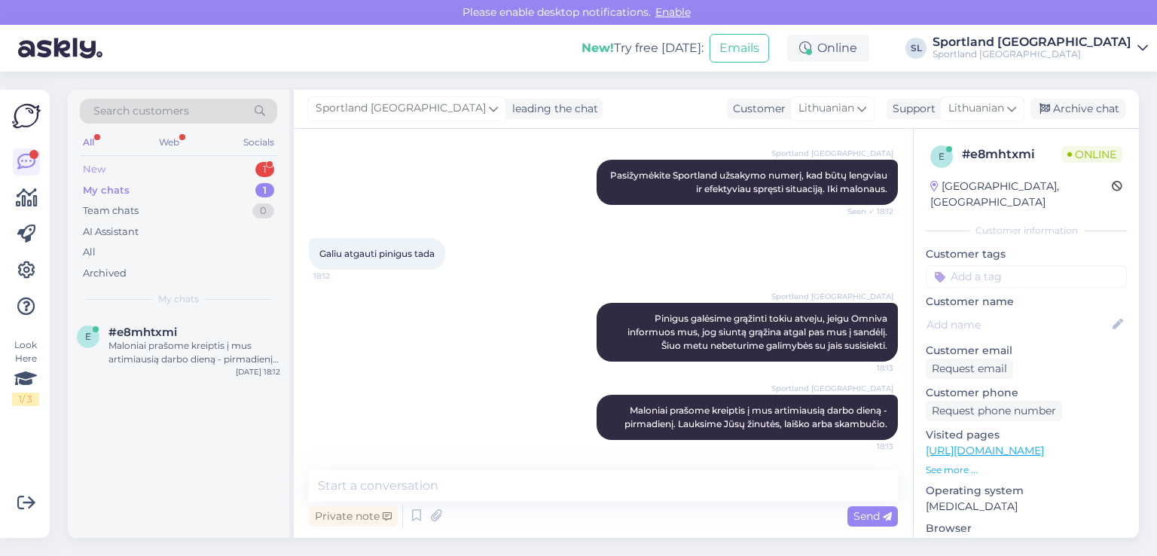
click at [190, 169] on div "New 1" at bounding box center [178, 169] width 197 height 21
click at [184, 344] on div "tai parasykit dar snd issiusiu" at bounding box center [195, 346] width 172 height 14
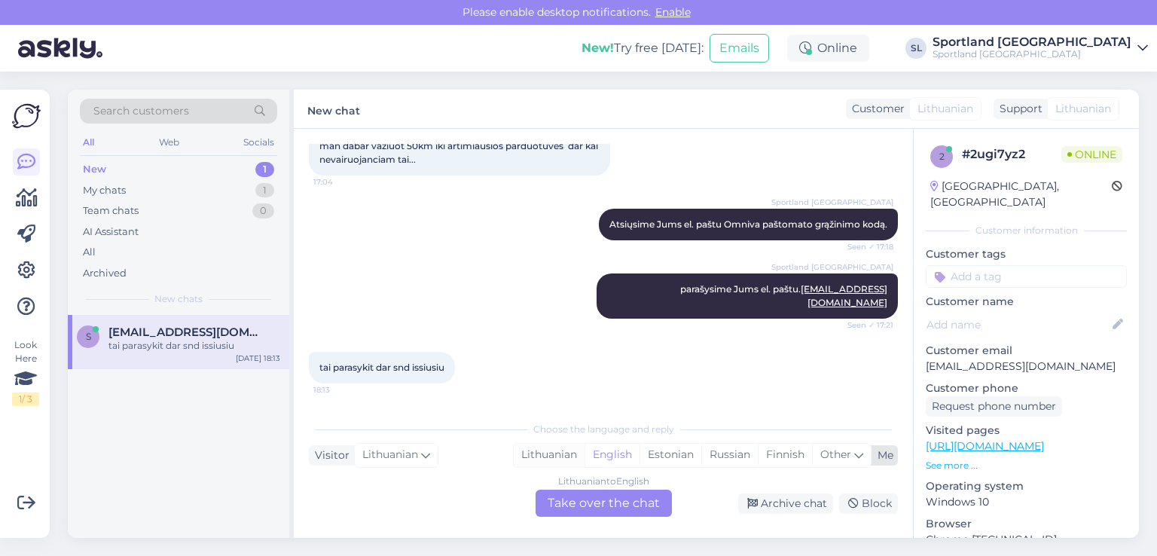
click at [533, 451] on div "Lithuanian" at bounding box center [549, 455] width 71 height 23
click at [560, 494] on div "Lithuanian to Lithuanian Take over the chat" at bounding box center [604, 503] width 136 height 27
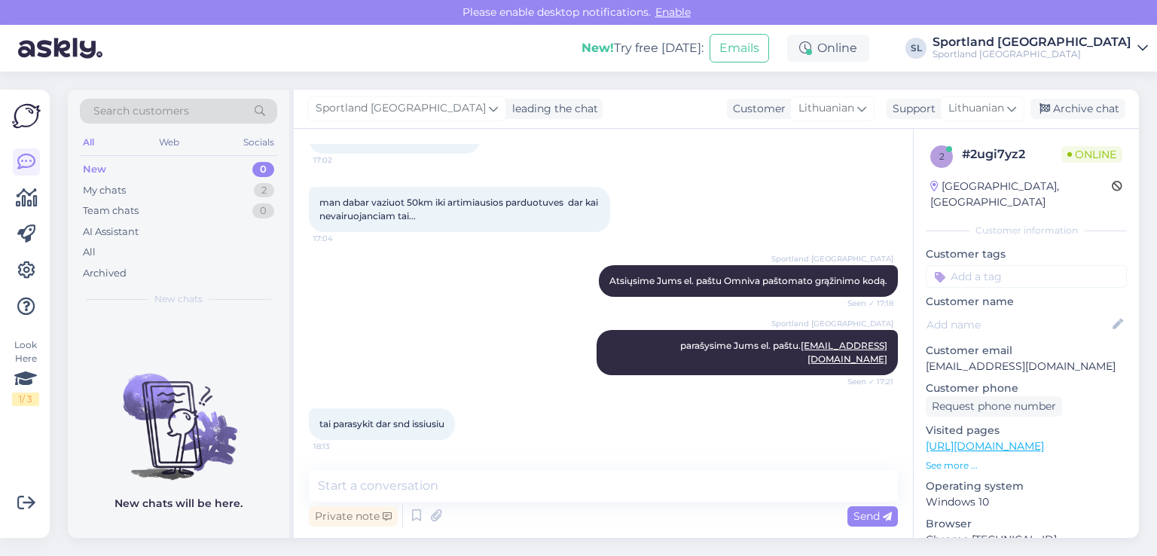
scroll to position [1459, 0]
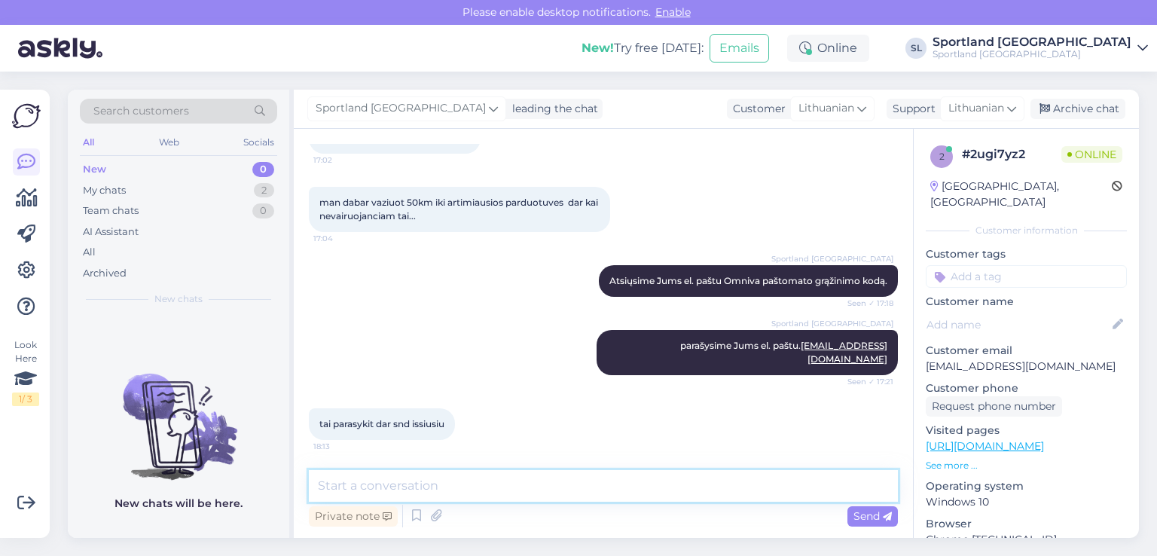
click at [533, 477] on textarea at bounding box center [603, 486] width 589 height 32
type textarea "Greitu metu atsiųsime Jums laišką. Atsiprašome už nepatogumus. Gražaus vakaro."
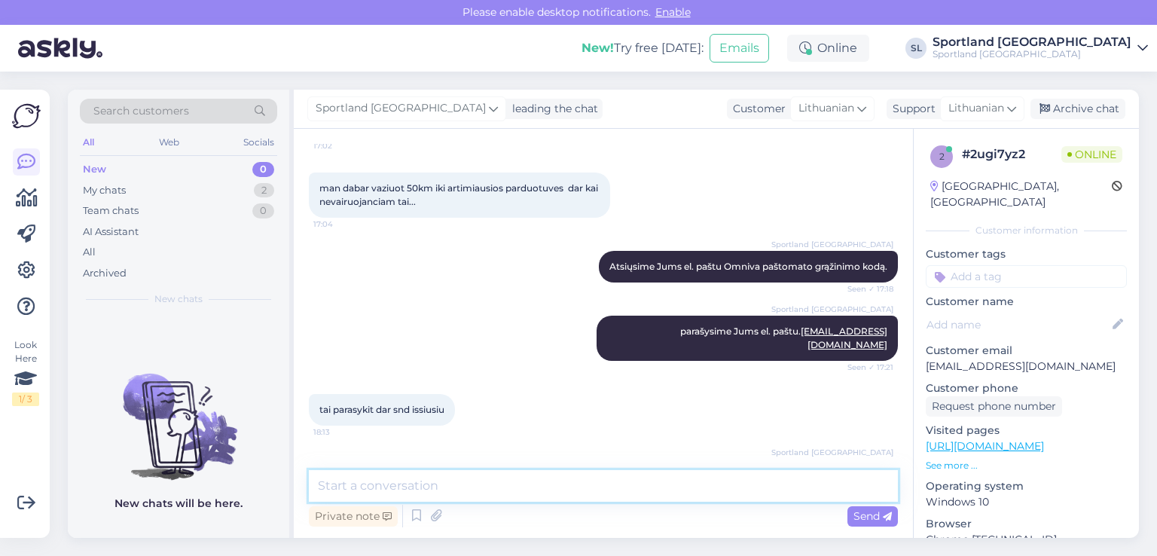
scroll to position [1537, 0]
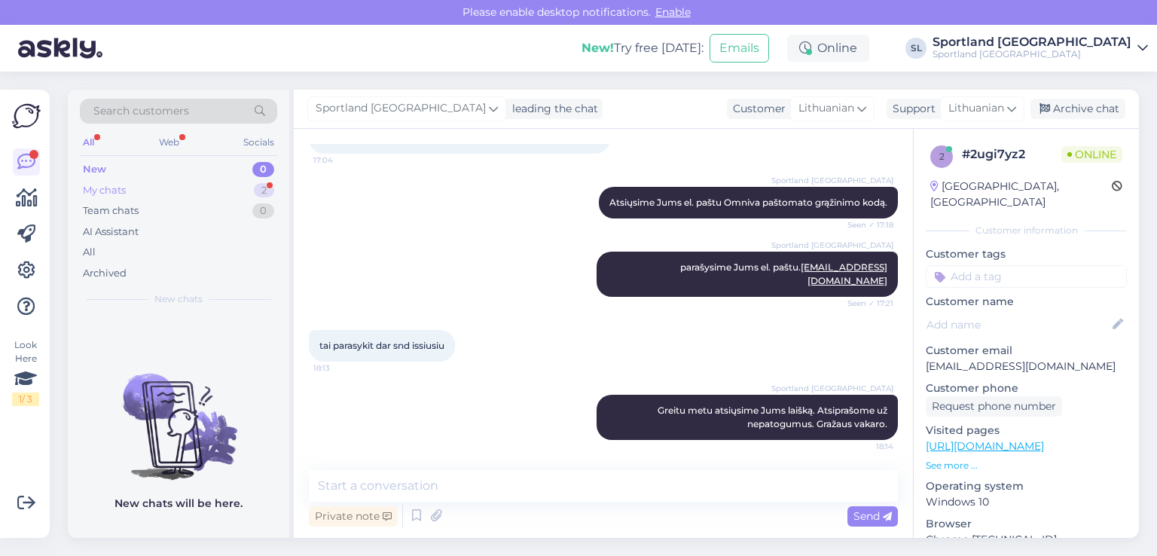
click at [135, 191] on div "My chats 2" at bounding box center [178, 190] width 197 height 21
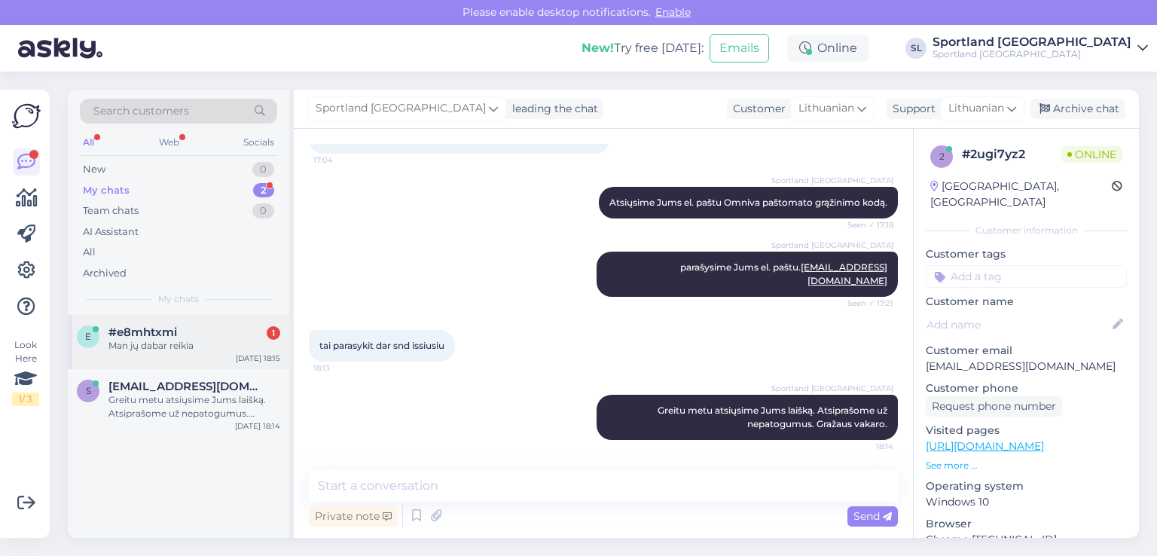
click at [190, 341] on div "Man jų dabar reikia" at bounding box center [195, 346] width 172 height 14
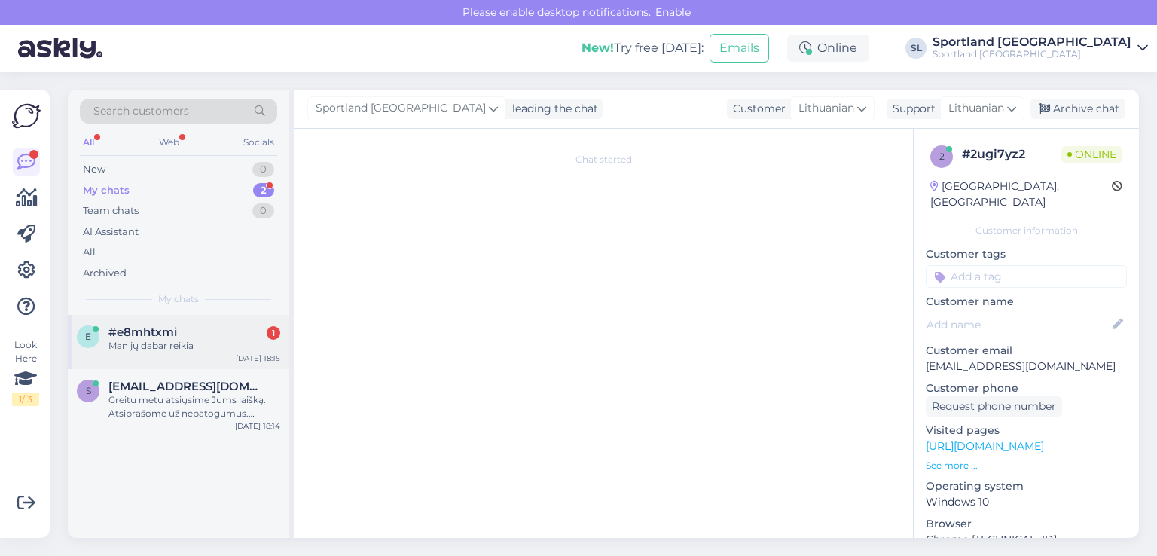
scroll to position [3653, 0]
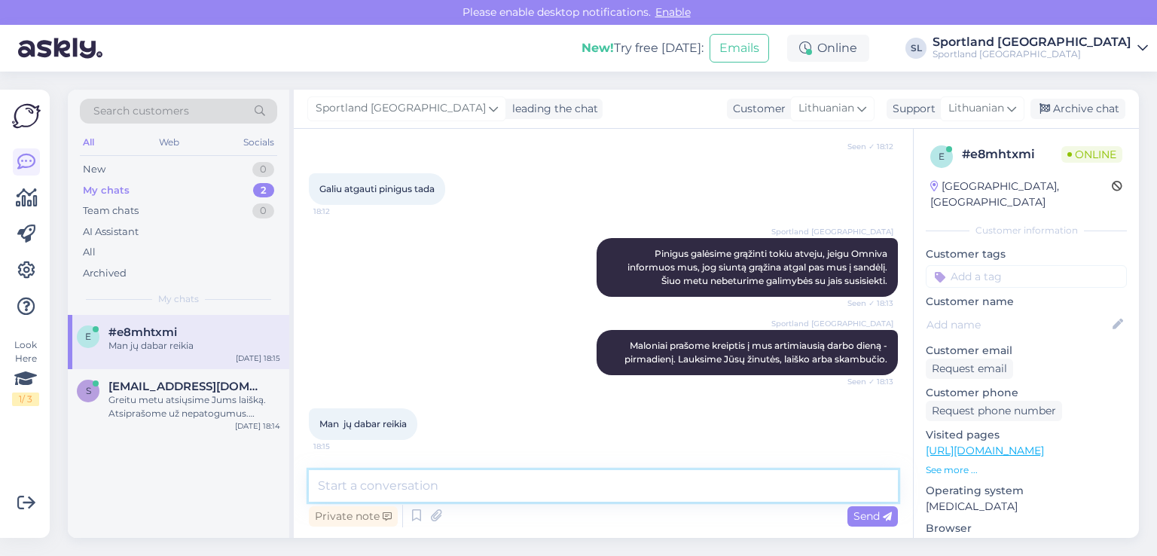
click at [604, 485] on textarea at bounding box center [603, 486] width 589 height 32
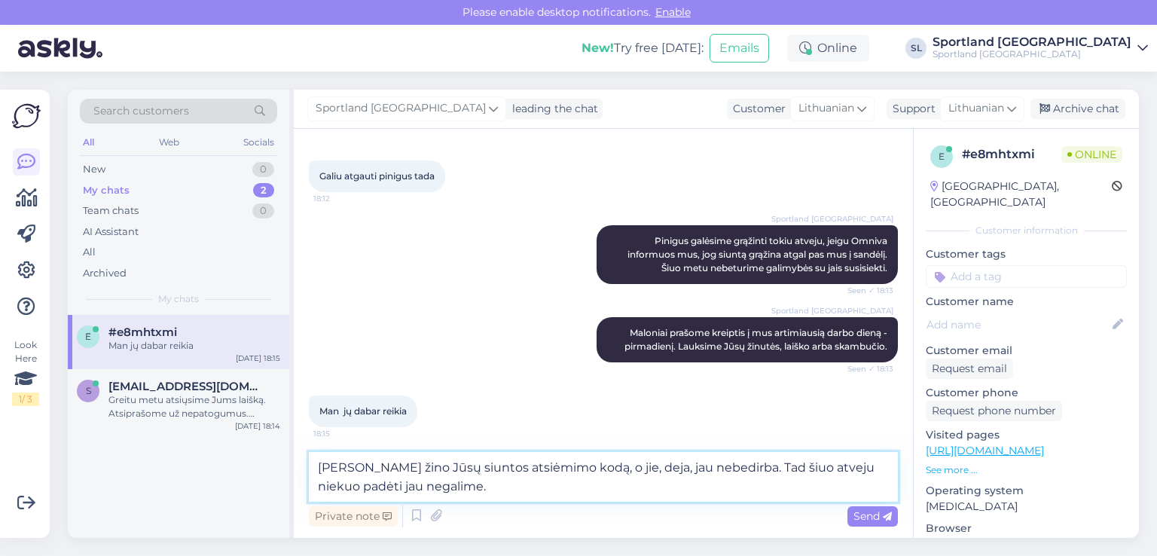
type textarea "[PERSON_NAME] žino Jūsų siuntos atsiėmimo kodą, o jie, deja, jau nebedirba. Tad…"
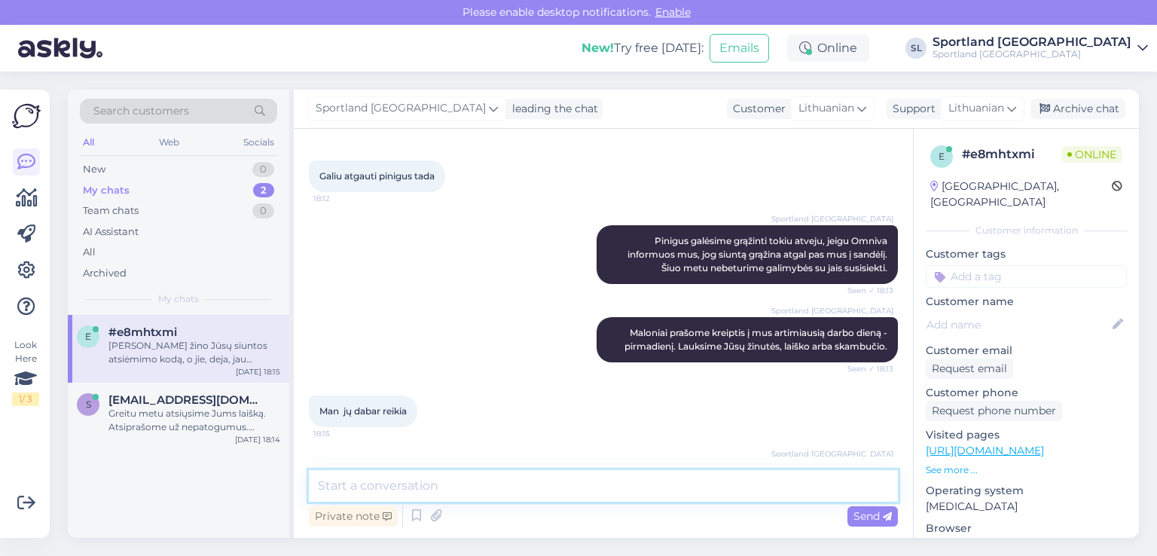
scroll to position [3731, 0]
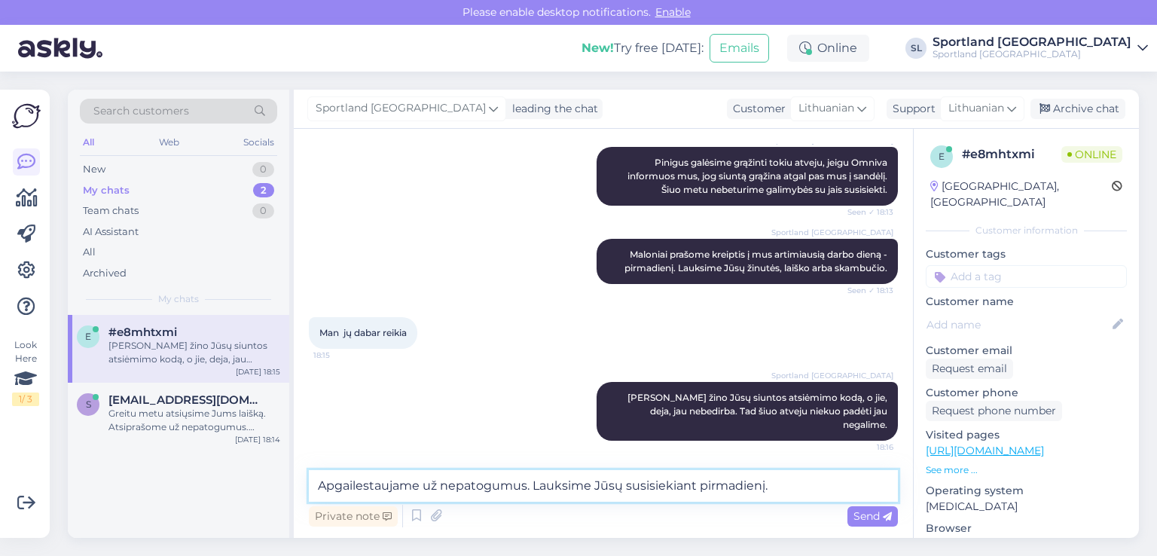
type textarea "Apgailestaujame už nepatogumus. Lauksime Jūsų susisiekiant pirmadienį."
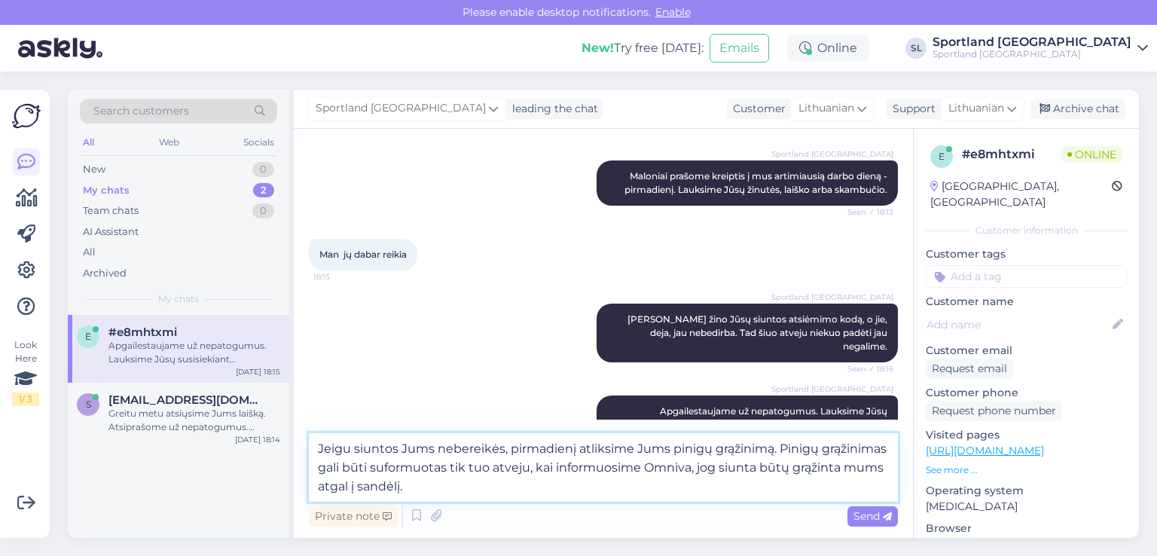
type textarea "Jeigu siuntos Jums nebereikės, pirmadienį atliksime Jums pinigų grąžinimą. Pini…"
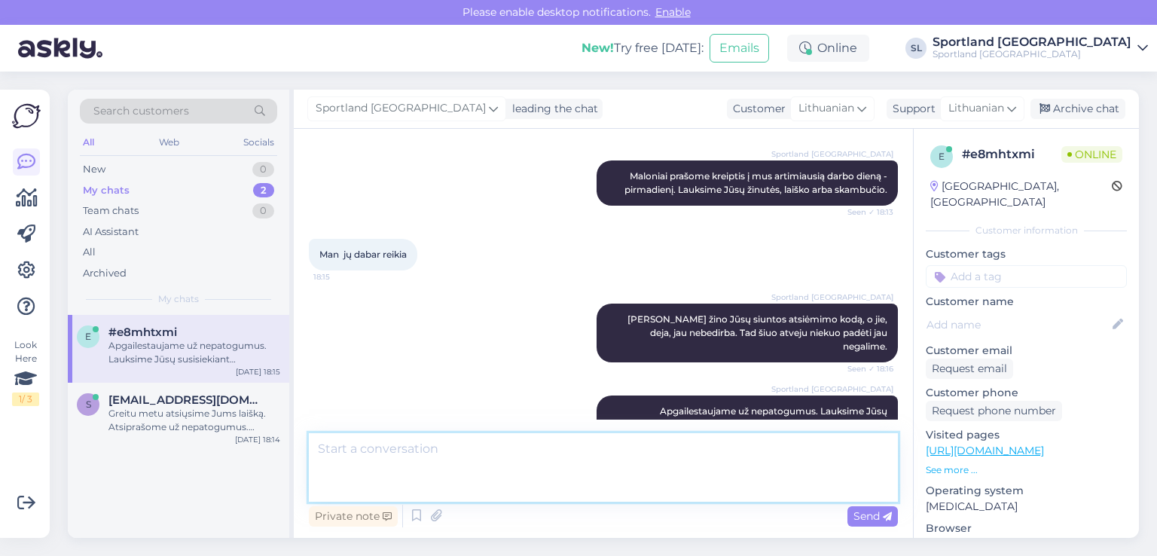
scroll to position [3915, 0]
